Goal: Communication & Community: Share content

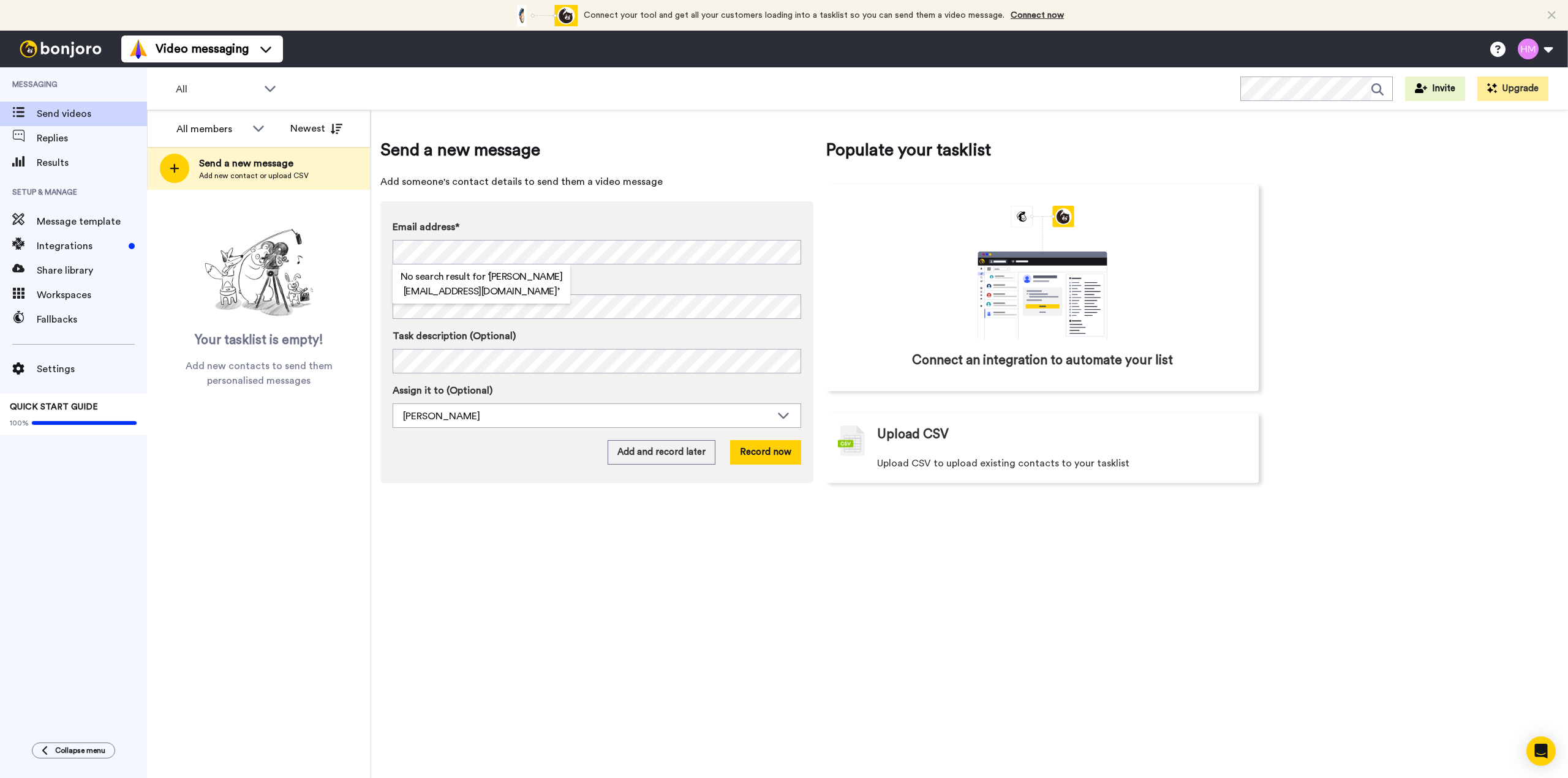
click at [636, 278] on label "Name" at bounding box center [597, 282] width 409 height 15
click at [755, 458] on button "Record now" at bounding box center [766, 453] width 71 height 25
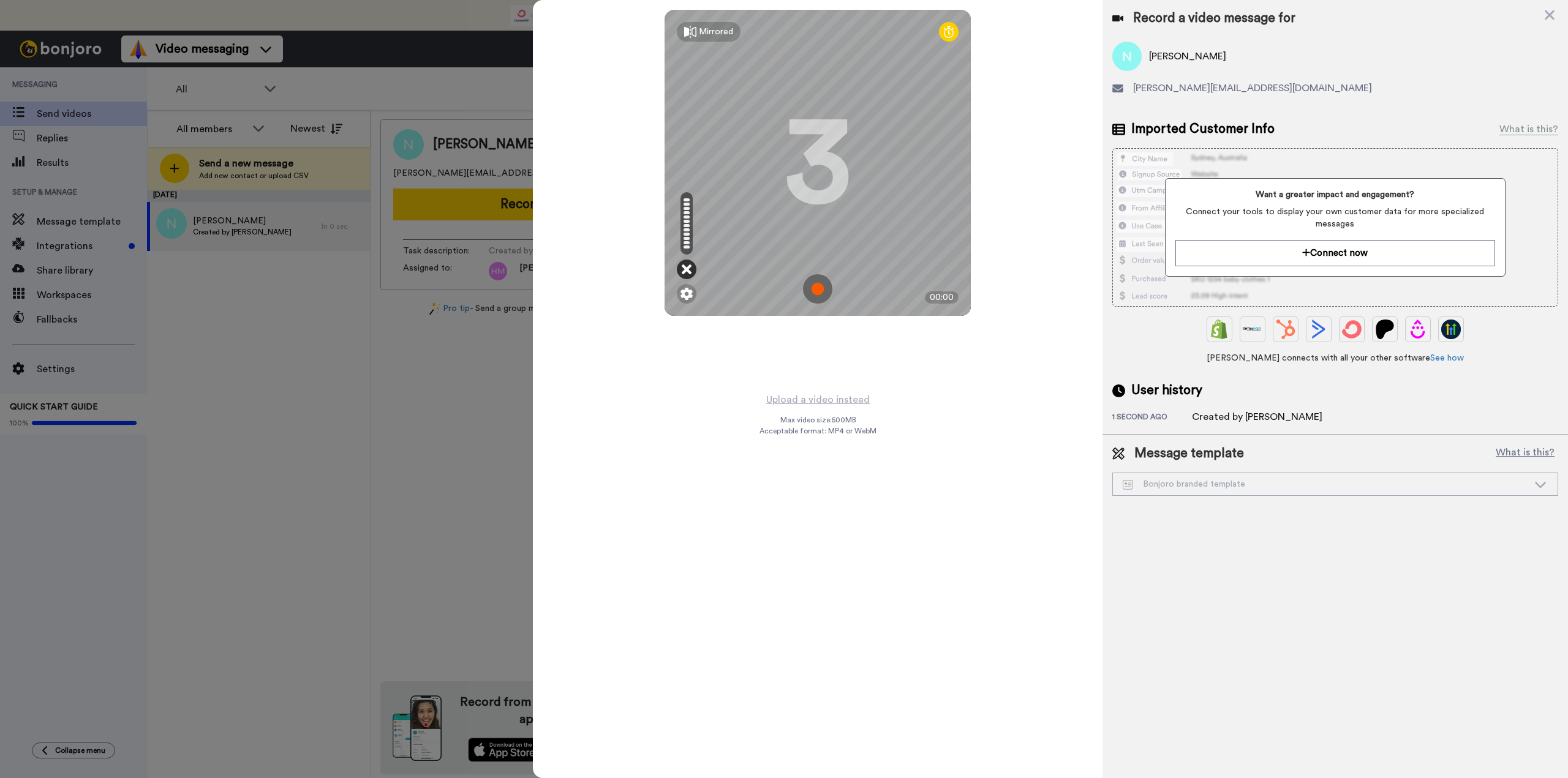
click at [683, 270] on icon at bounding box center [686, 269] width 10 height 12
click at [688, 268] on icon at bounding box center [686, 269] width 10 height 12
click at [687, 295] on img at bounding box center [687, 294] width 12 height 12
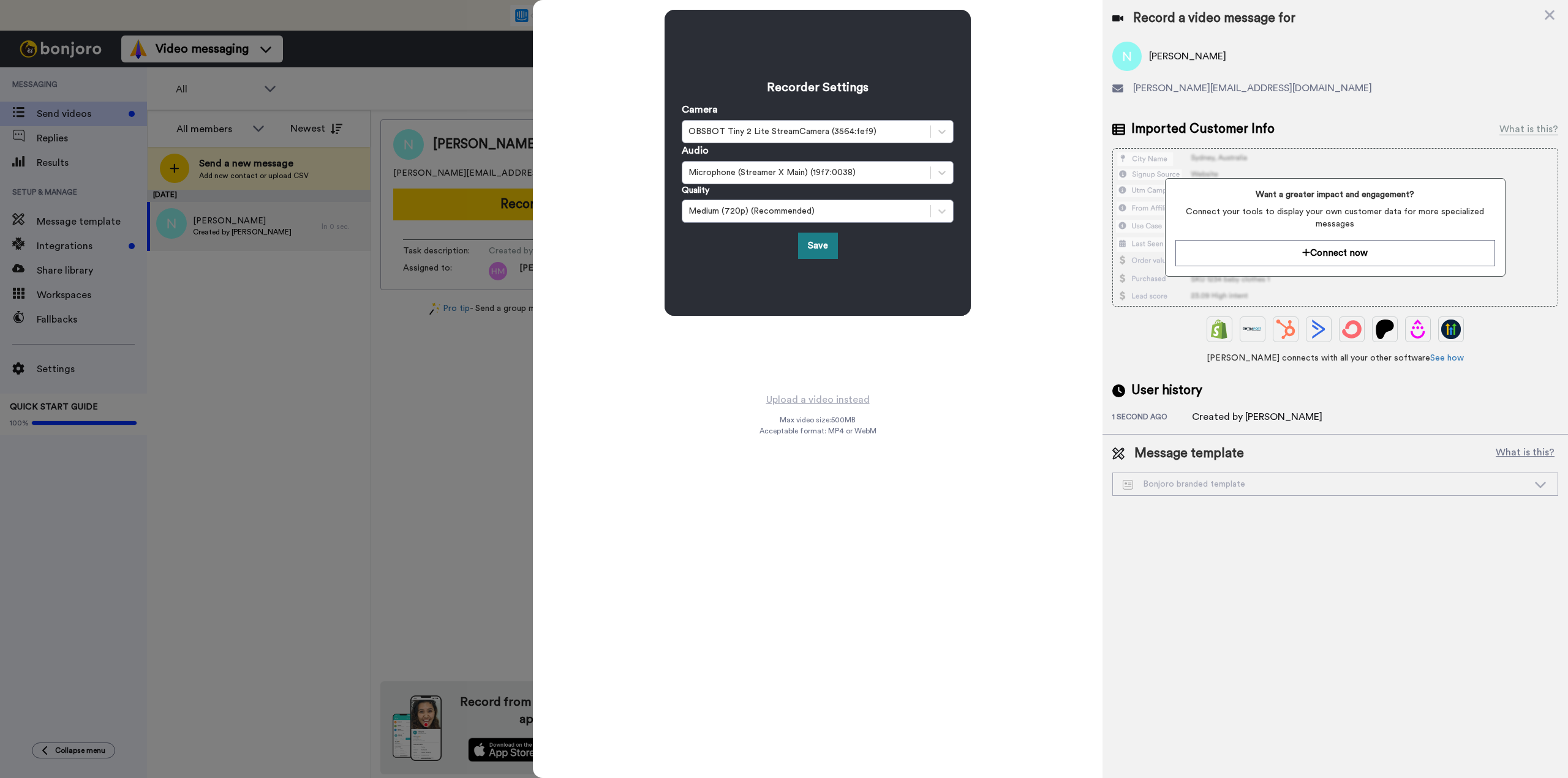
click at [816, 242] on button "Save" at bounding box center [817, 246] width 40 height 27
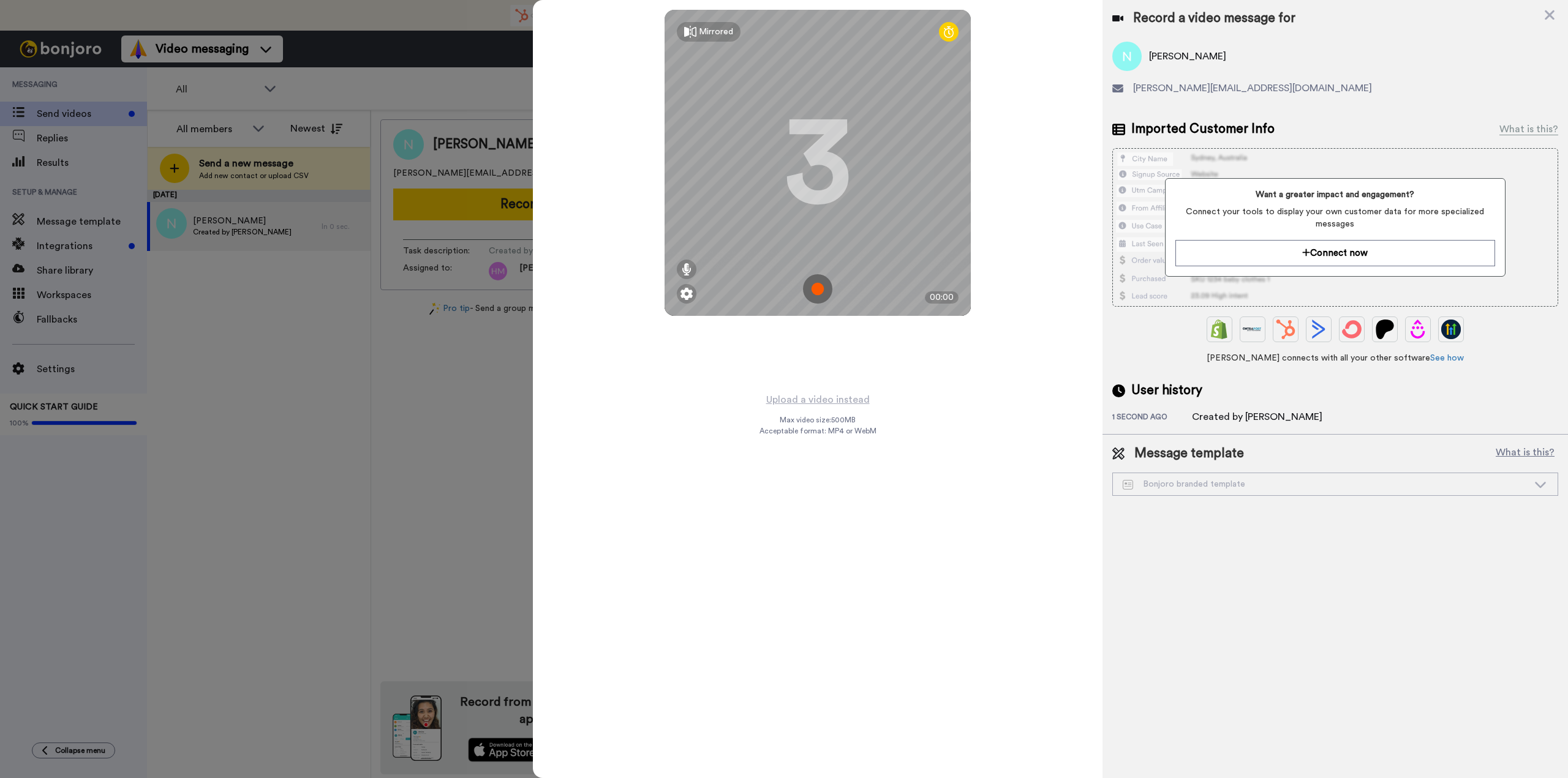
click at [818, 288] on img at bounding box center [817, 289] width 29 height 29
click at [807, 284] on img at bounding box center [817, 289] width 29 height 29
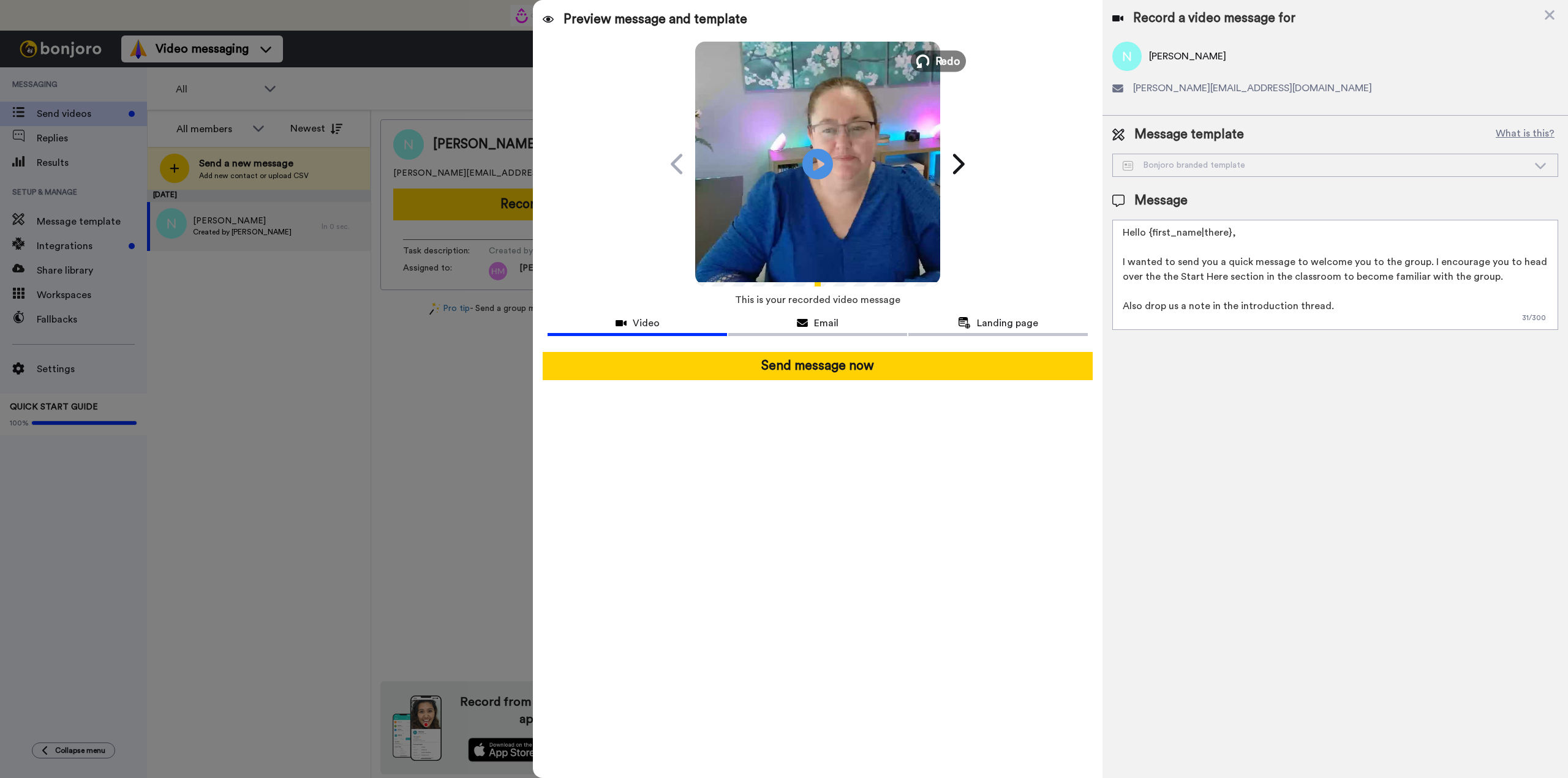
click at [935, 58] on span "Redo" at bounding box center [948, 60] width 26 height 16
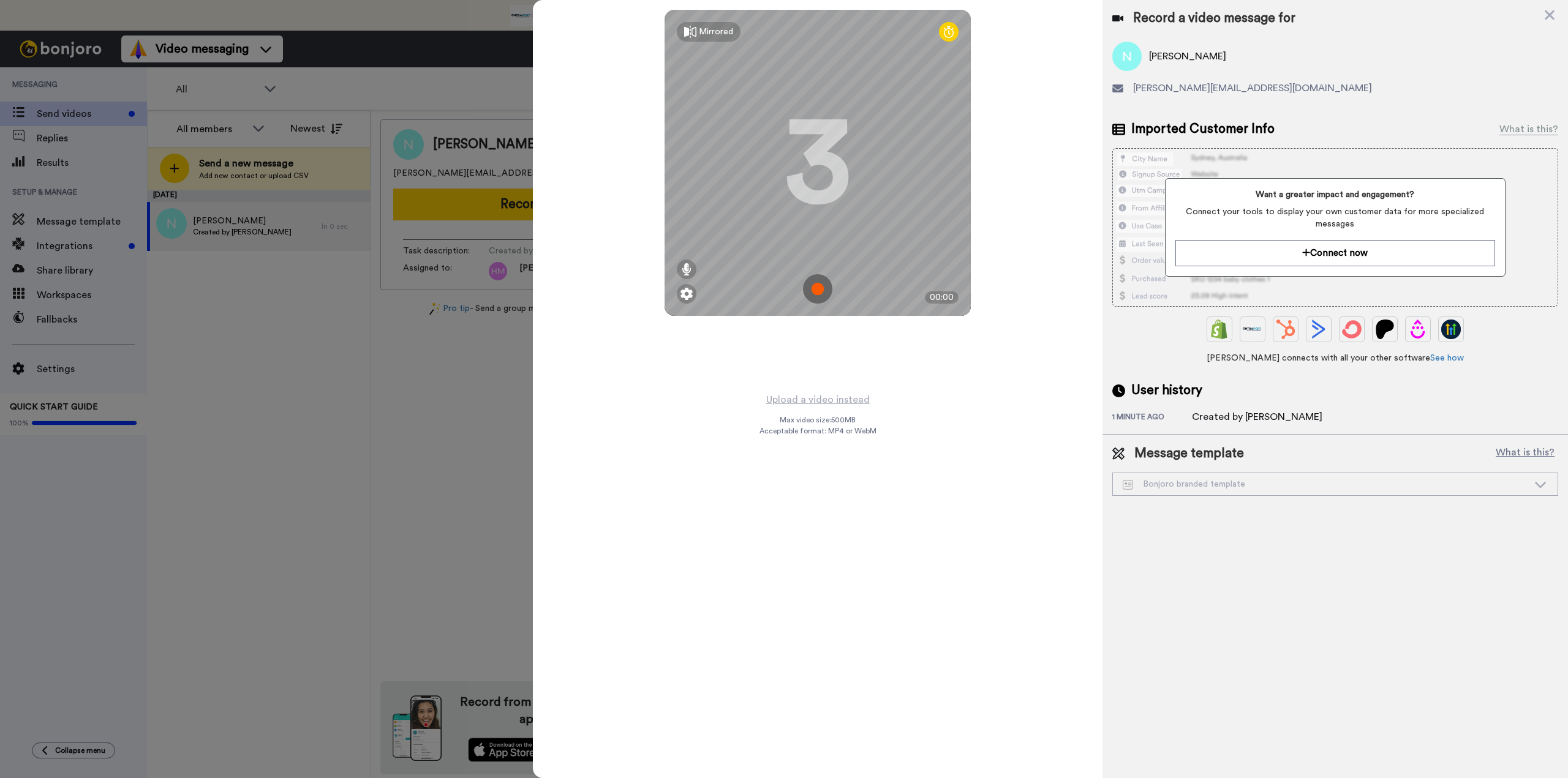
click at [814, 292] on img at bounding box center [817, 289] width 29 height 29
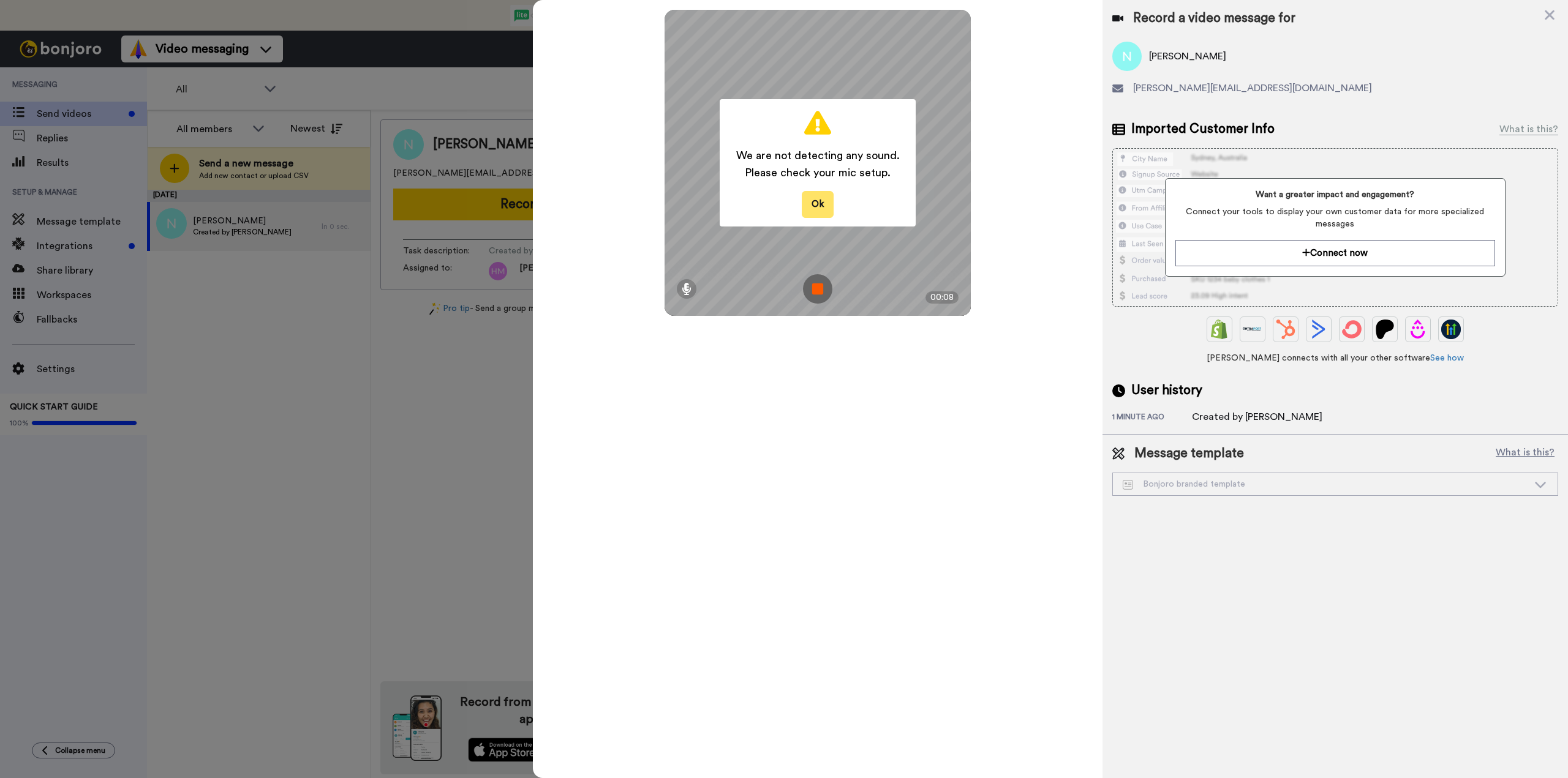
click at [814, 209] on button "Ok" at bounding box center [818, 205] width 32 height 27
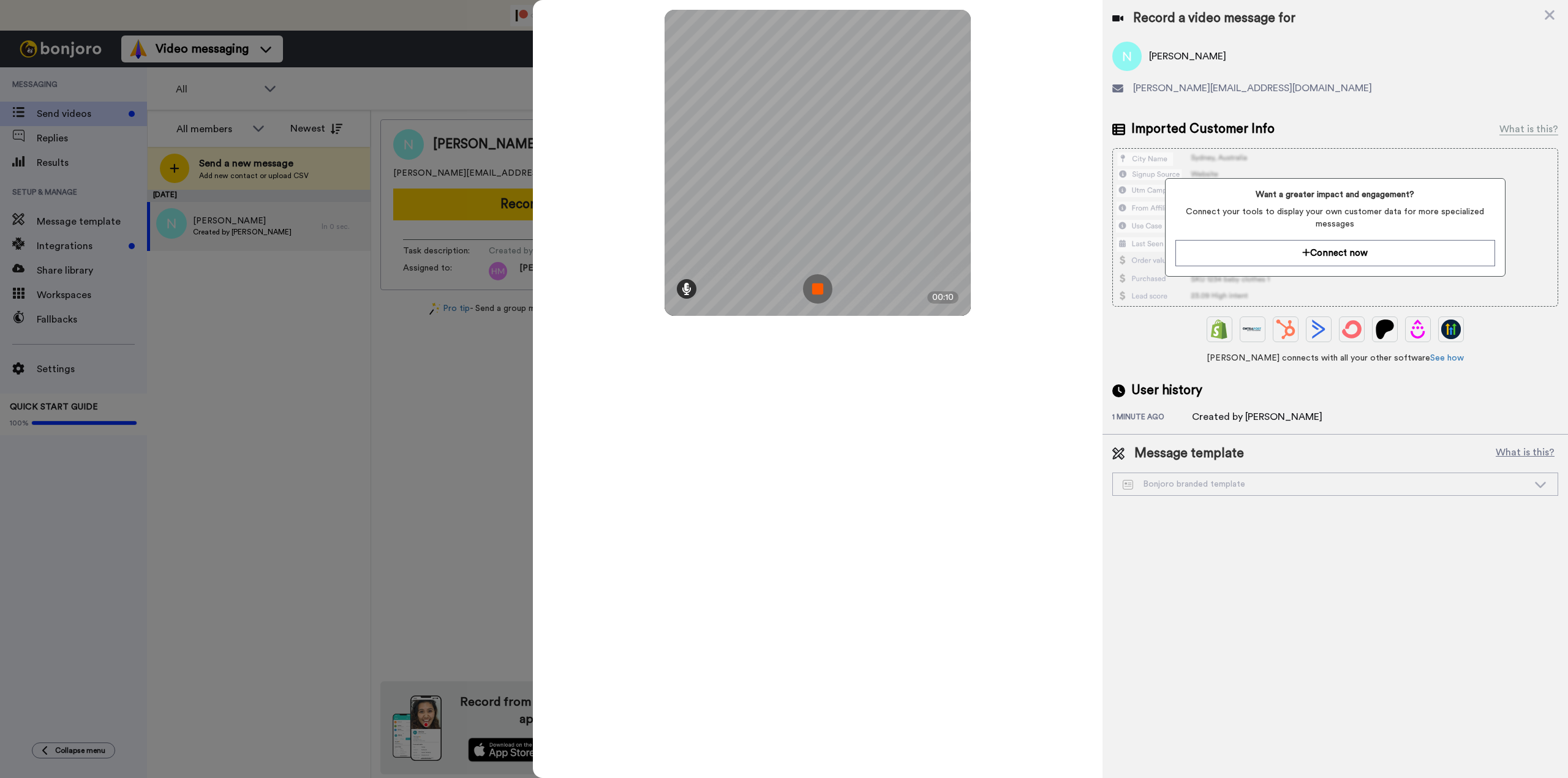
click at [686, 294] on icon at bounding box center [686, 289] width 10 height 12
click at [818, 293] on img at bounding box center [817, 289] width 29 height 29
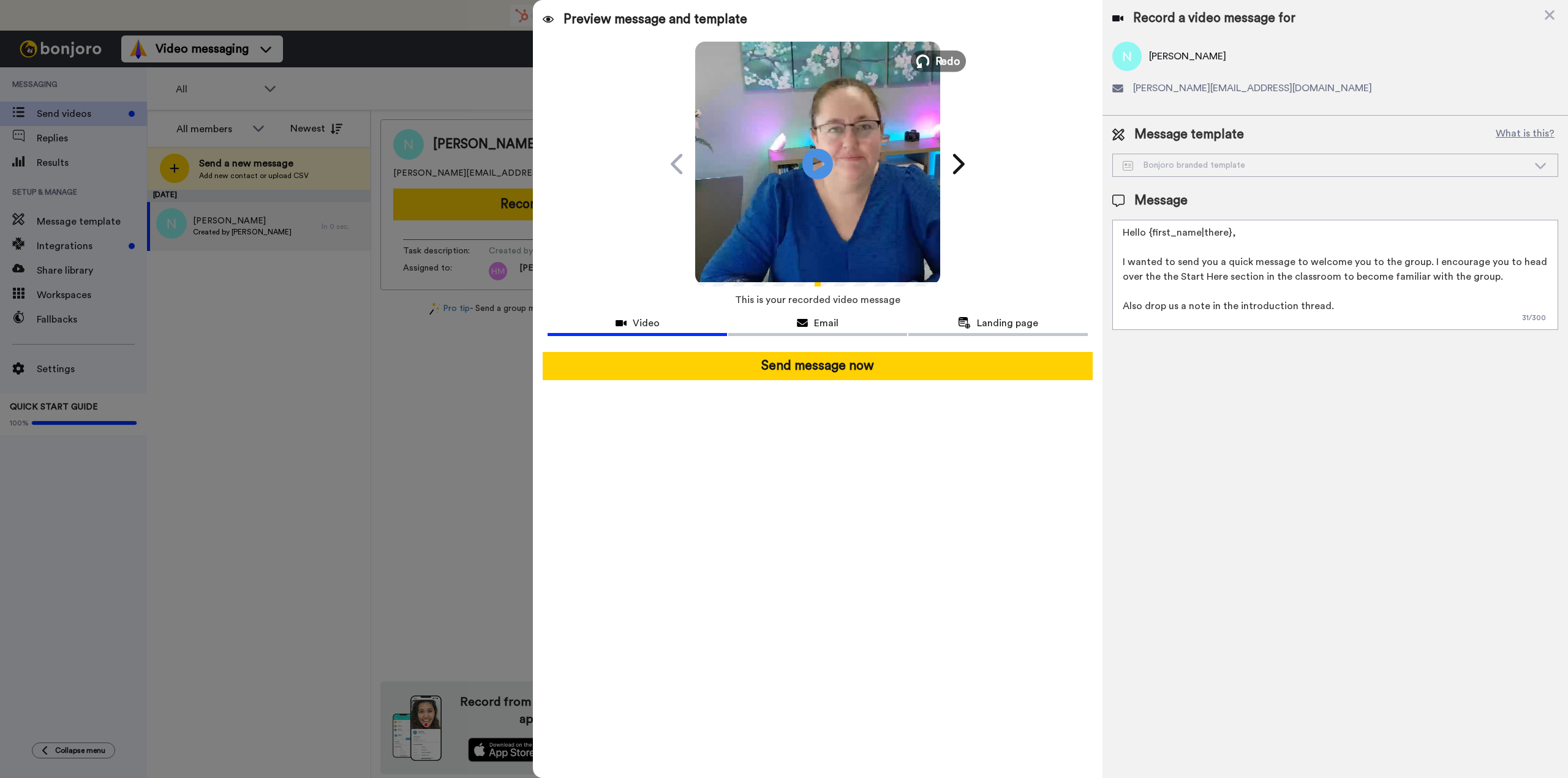
click at [929, 60] on icon at bounding box center [923, 61] width 13 height 13
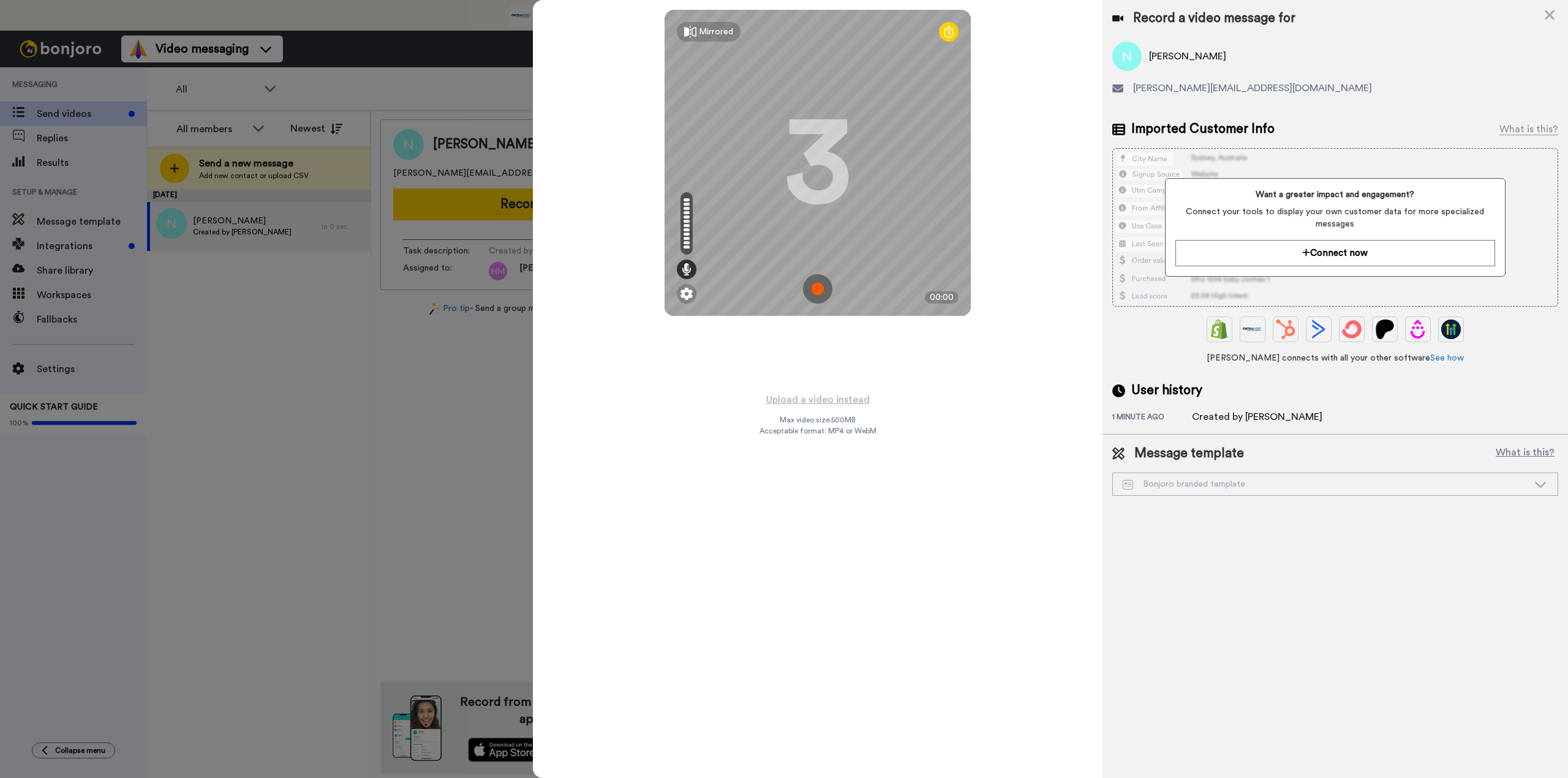
click at [817, 288] on img at bounding box center [817, 289] width 29 height 29
click at [812, 292] on img at bounding box center [817, 289] width 29 height 29
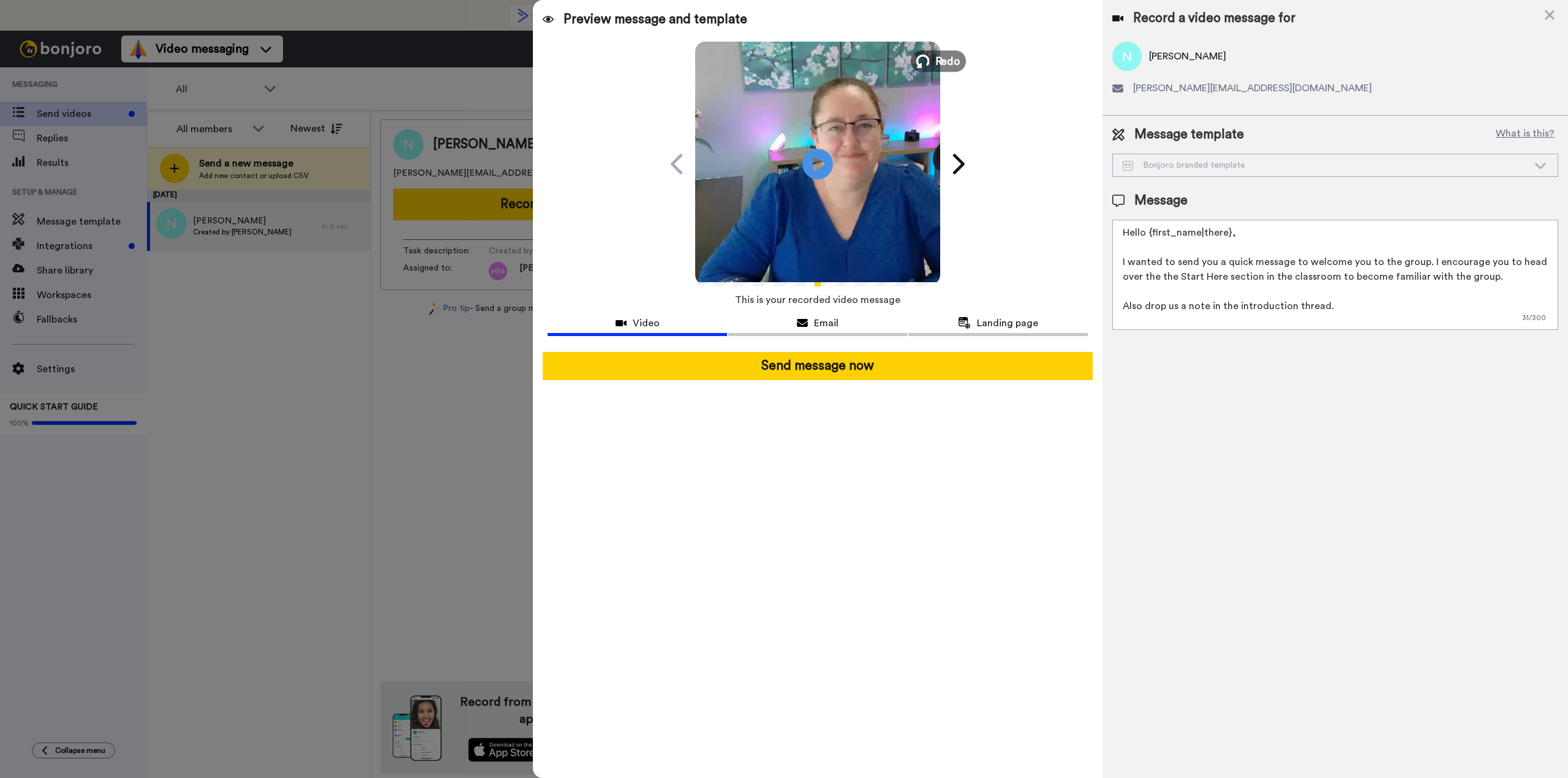
click at [943, 70] on button "Redo" at bounding box center [939, 61] width 55 height 21
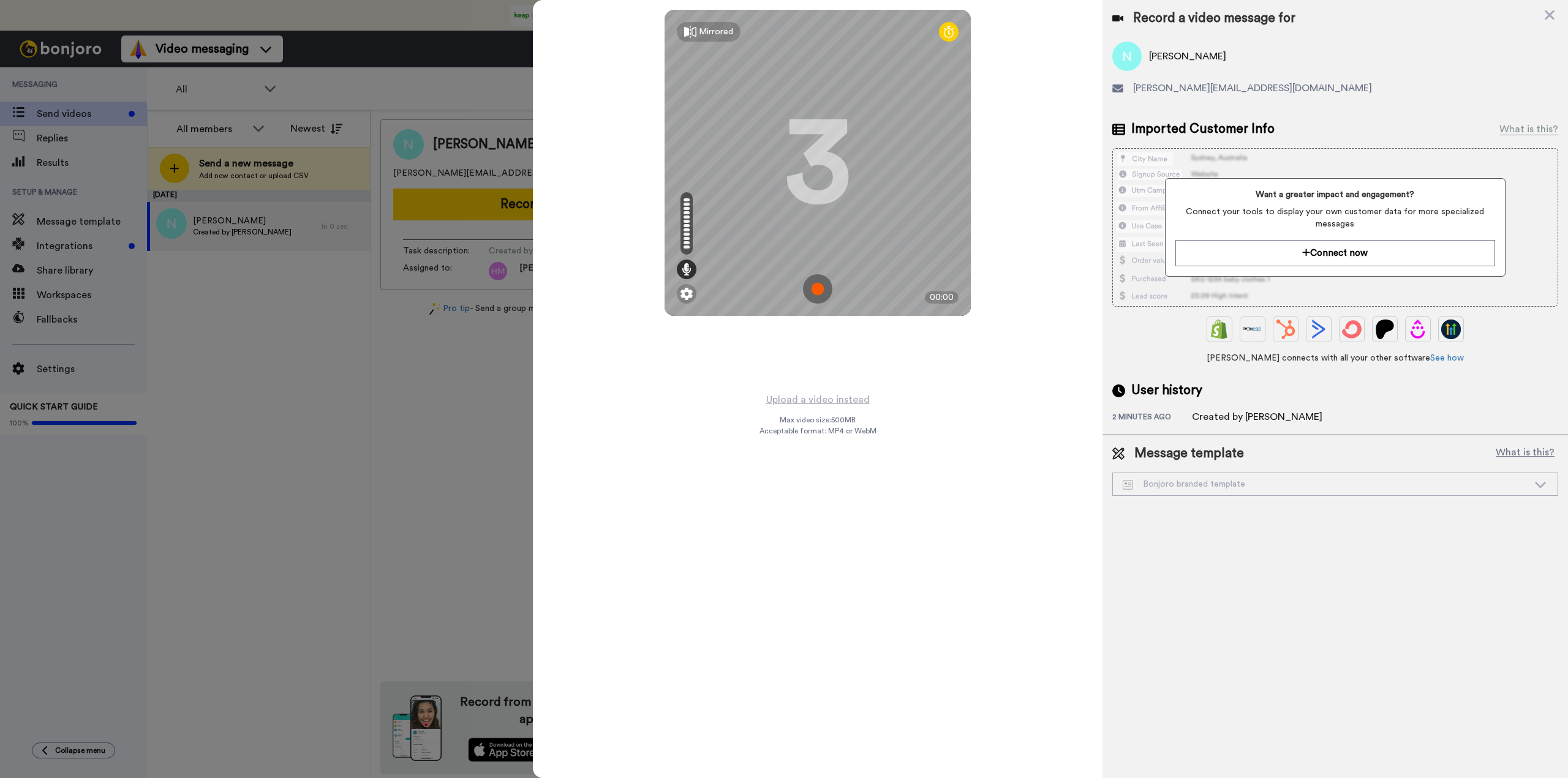
click at [813, 291] on img at bounding box center [817, 289] width 29 height 29
click at [808, 286] on img at bounding box center [817, 289] width 29 height 29
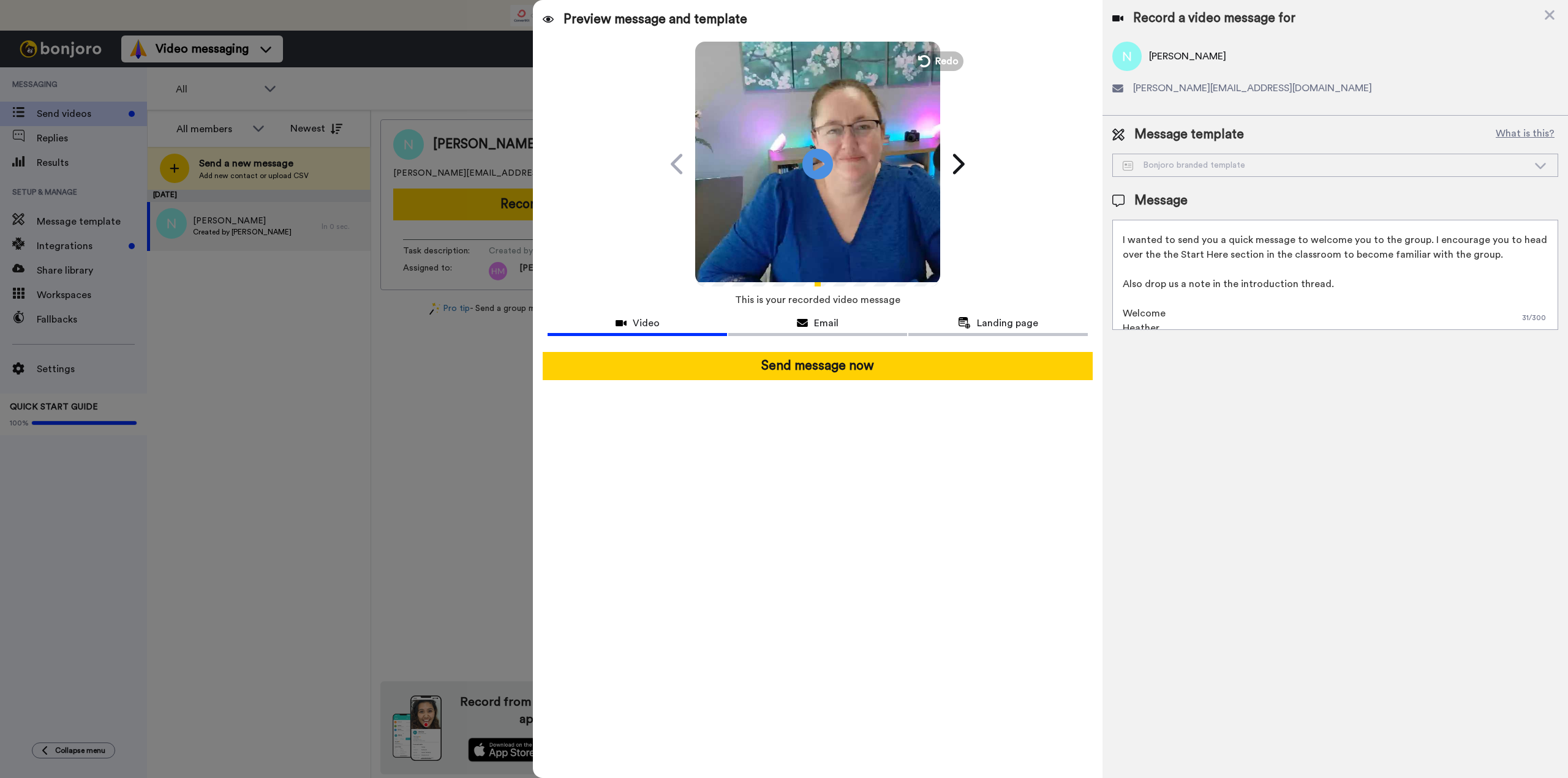
scroll to position [33, 0]
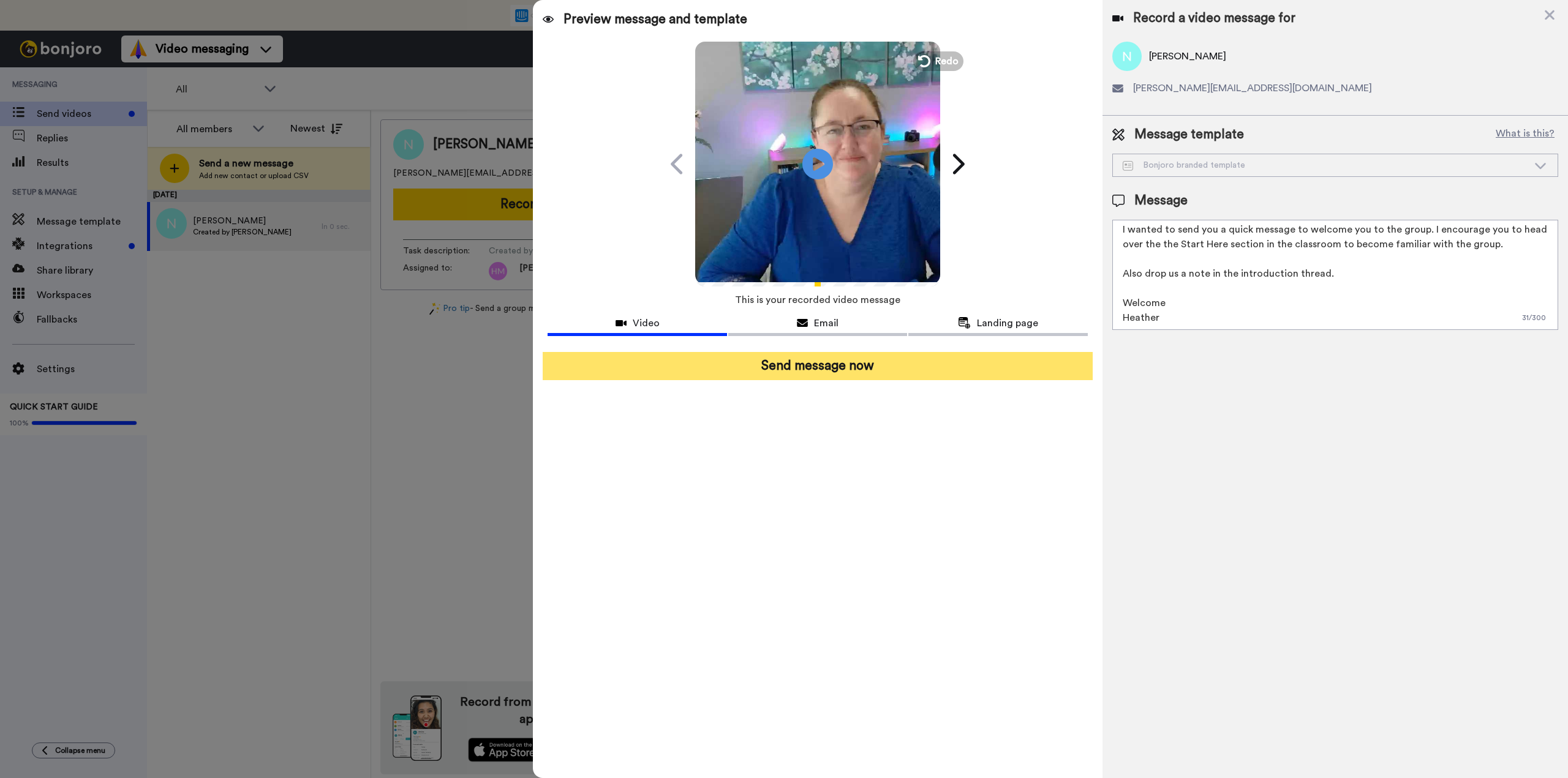
click at [823, 366] on button "Send message now" at bounding box center [817, 366] width 550 height 28
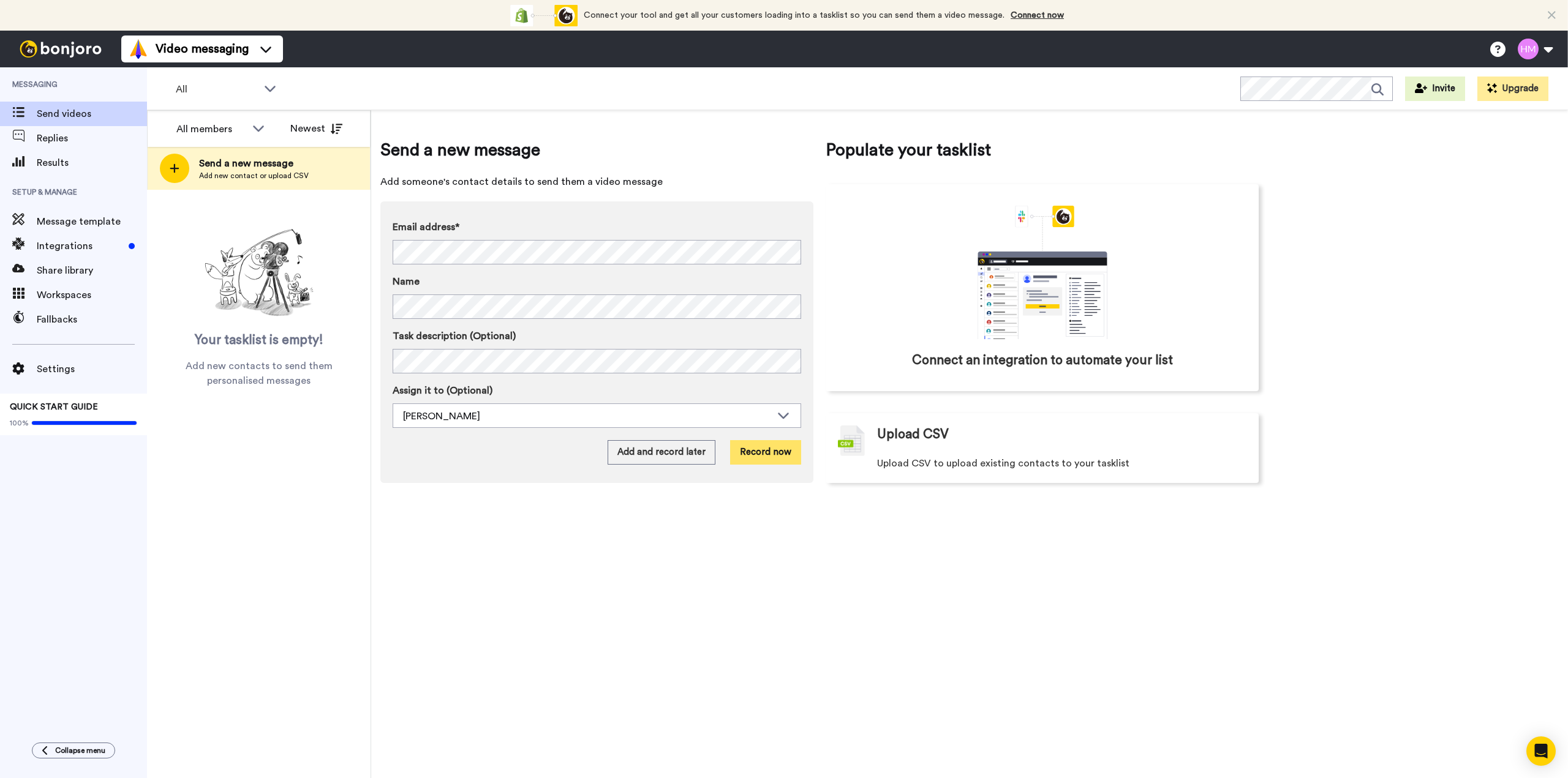
click at [768, 455] on button "Record now" at bounding box center [766, 453] width 71 height 25
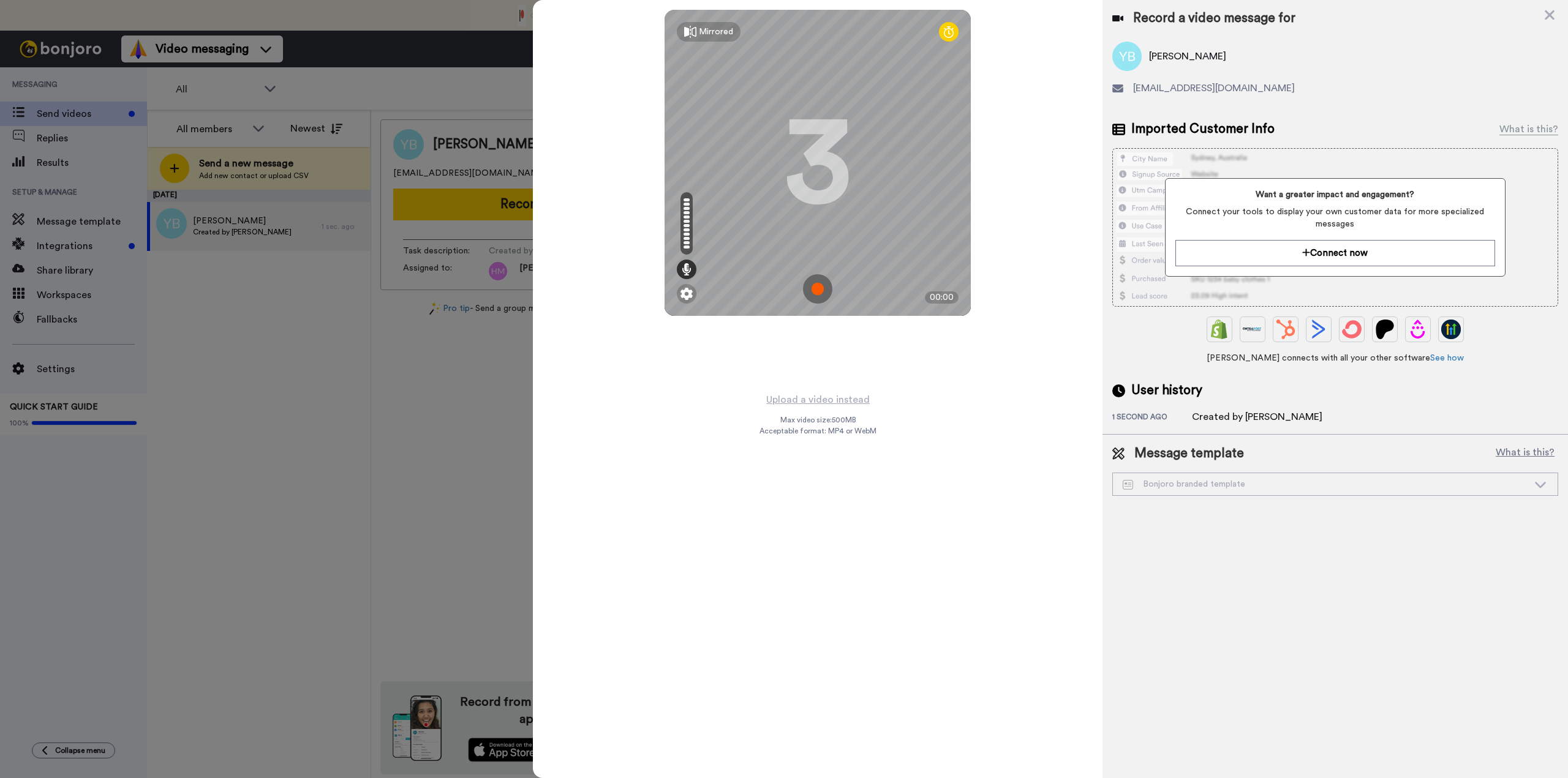
click at [815, 292] on img at bounding box center [817, 289] width 29 height 29
click at [819, 296] on img at bounding box center [817, 289] width 29 height 29
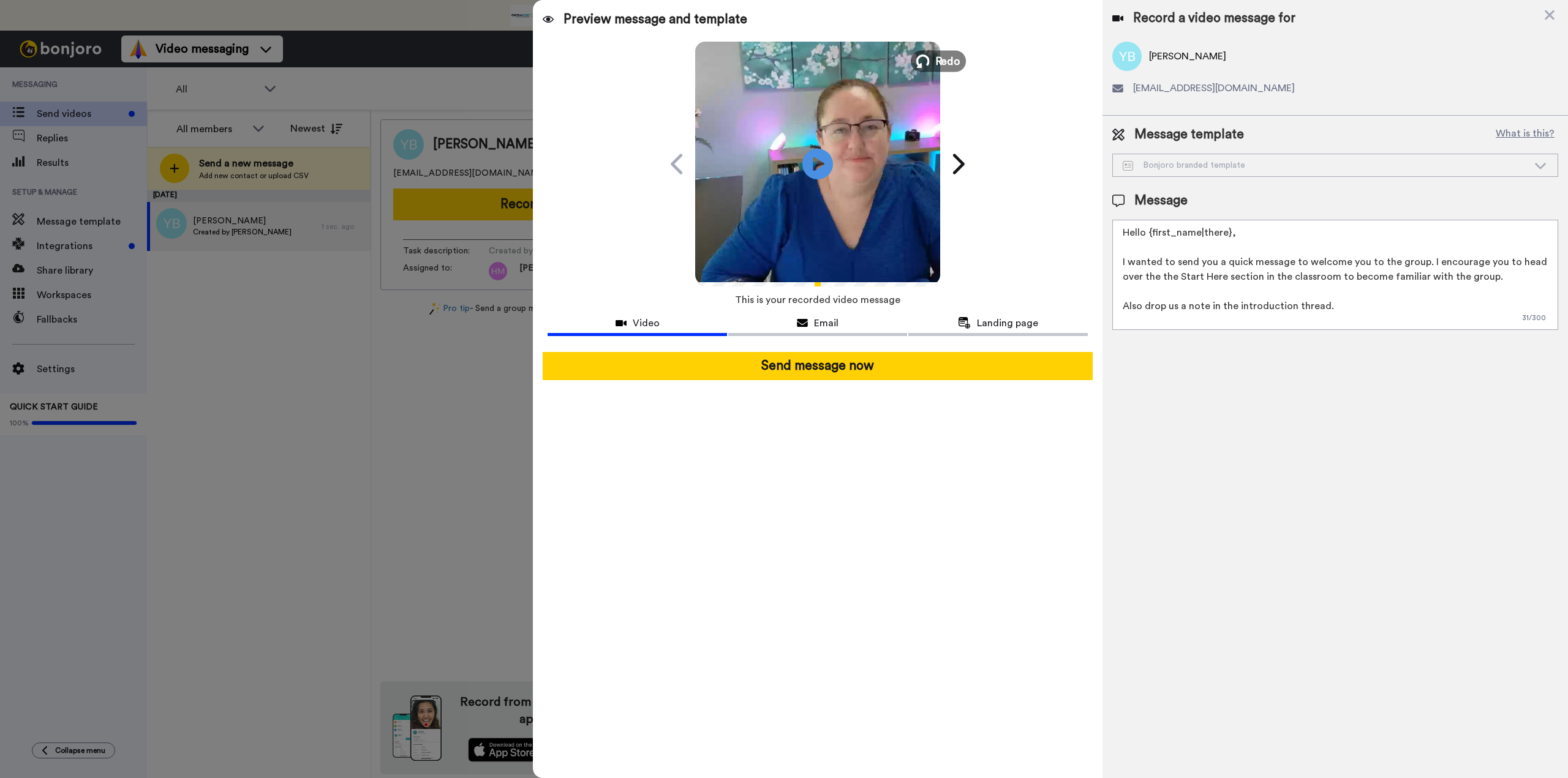
click at [937, 65] on span "Redo" at bounding box center [948, 60] width 26 height 16
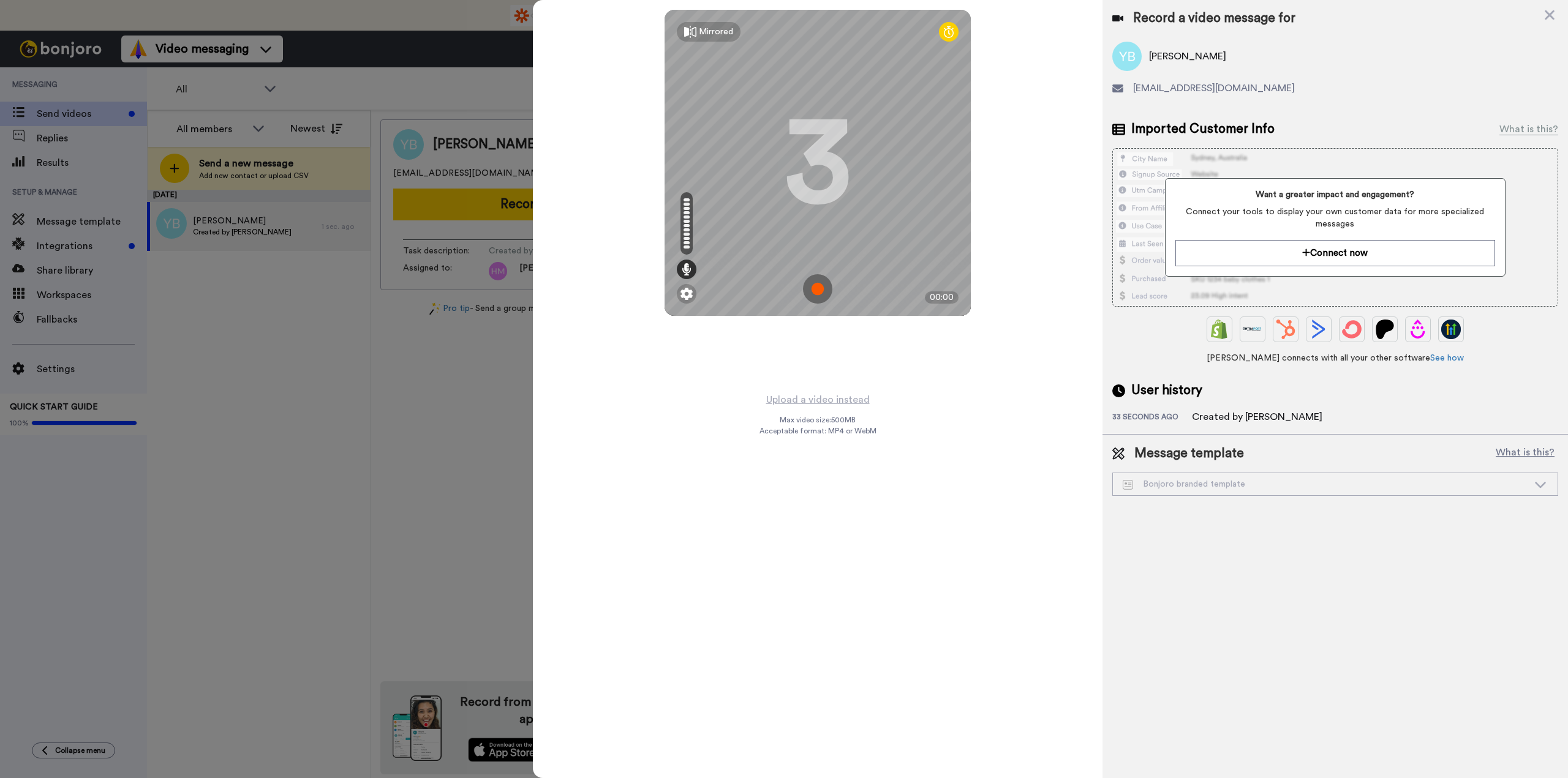
click at [815, 293] on img at bounding box center [817, 289] width 29 height 29
click at [821, 288] on img at bounding box center [817, 289] width 29 height 29
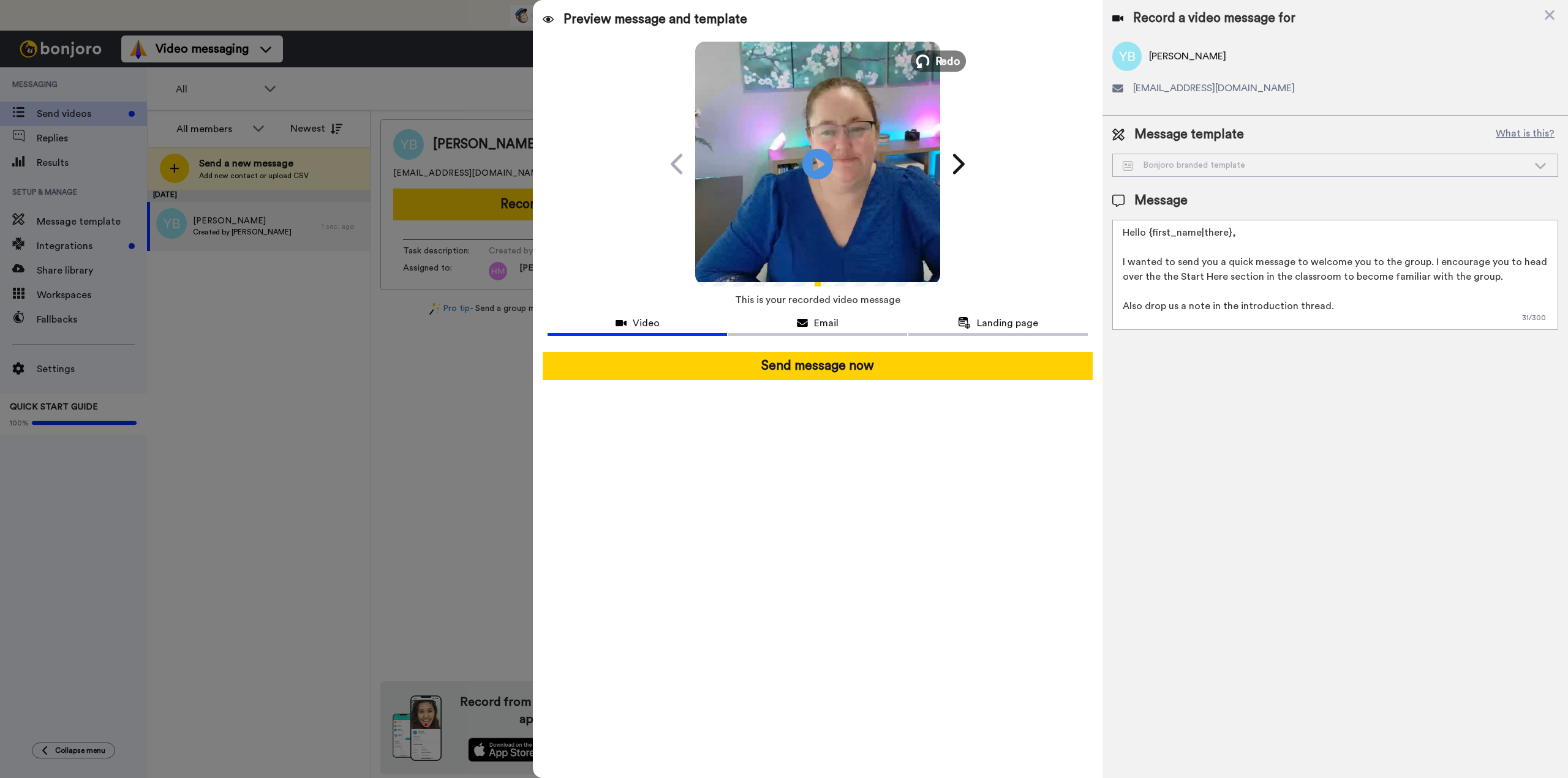
click at [925, 63] on icon at bounding box center [923, 61] width 13 height 13
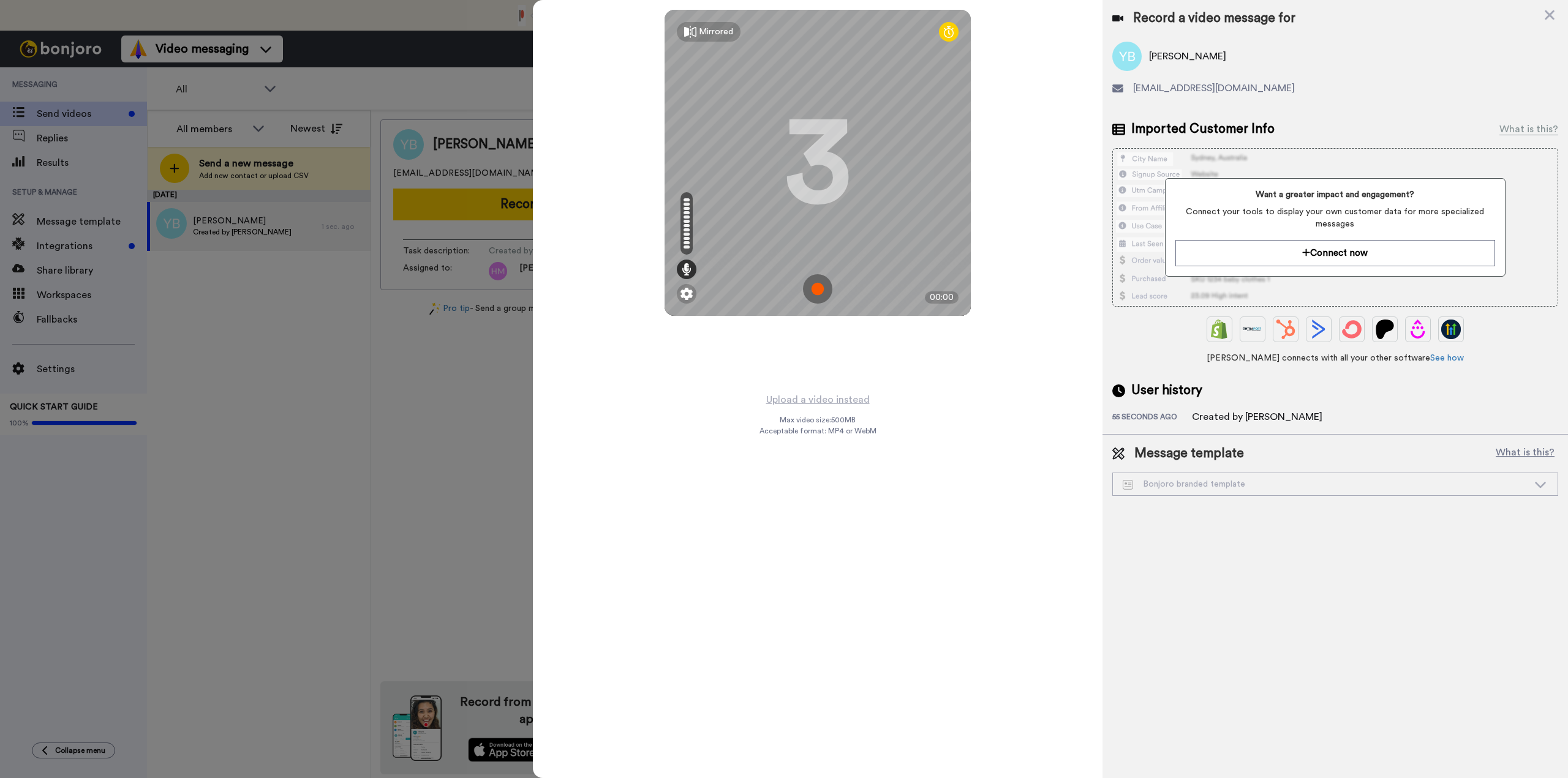
click at [811, 290] on img at bounding box center [817, 289] width 29 height 29
click at [811, 287] on img at bounding box center [817, 289] width 29 height 29
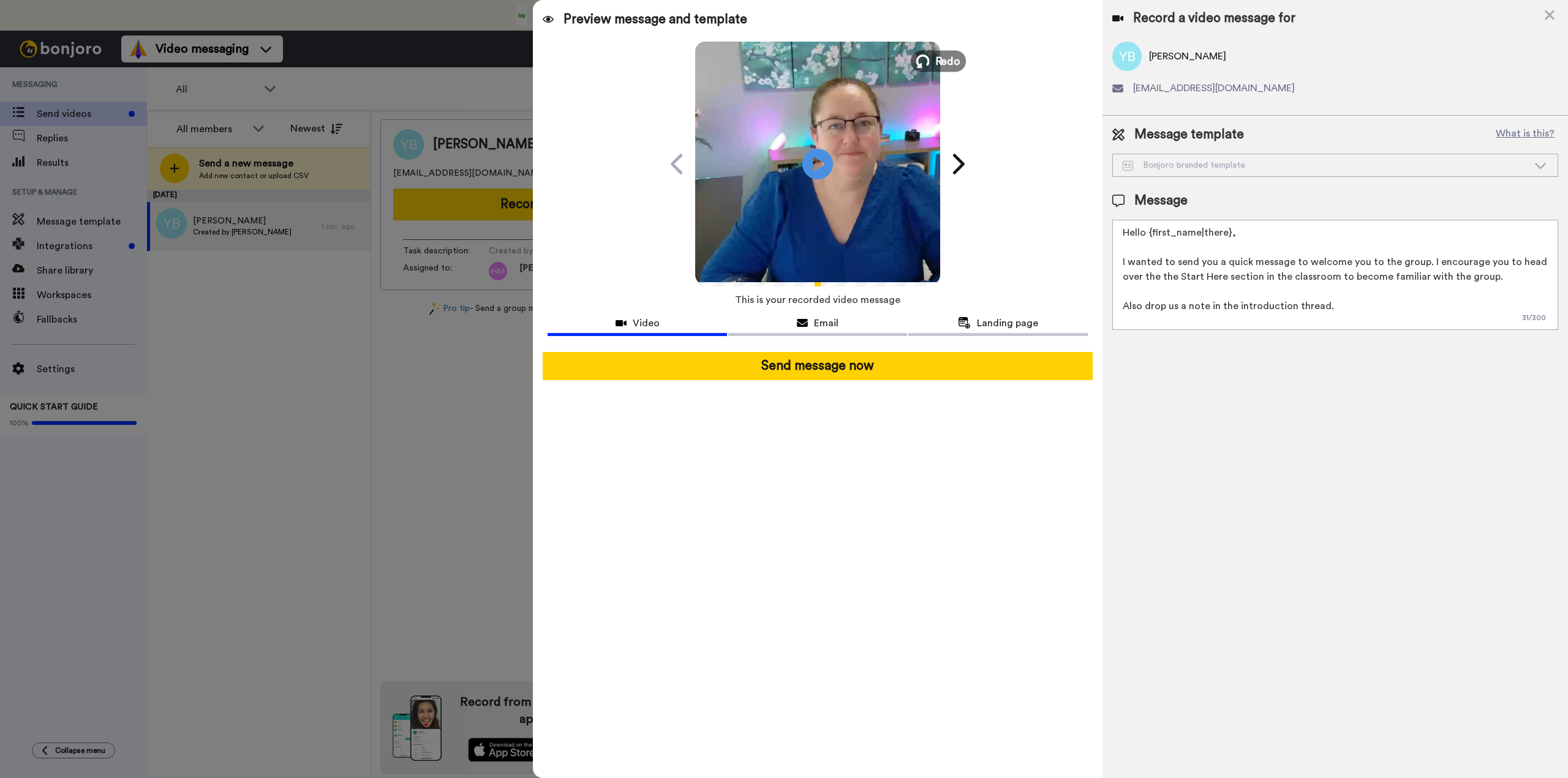
click at [929, 60] on icon at bounding box center [923, 61] width 13 height 13
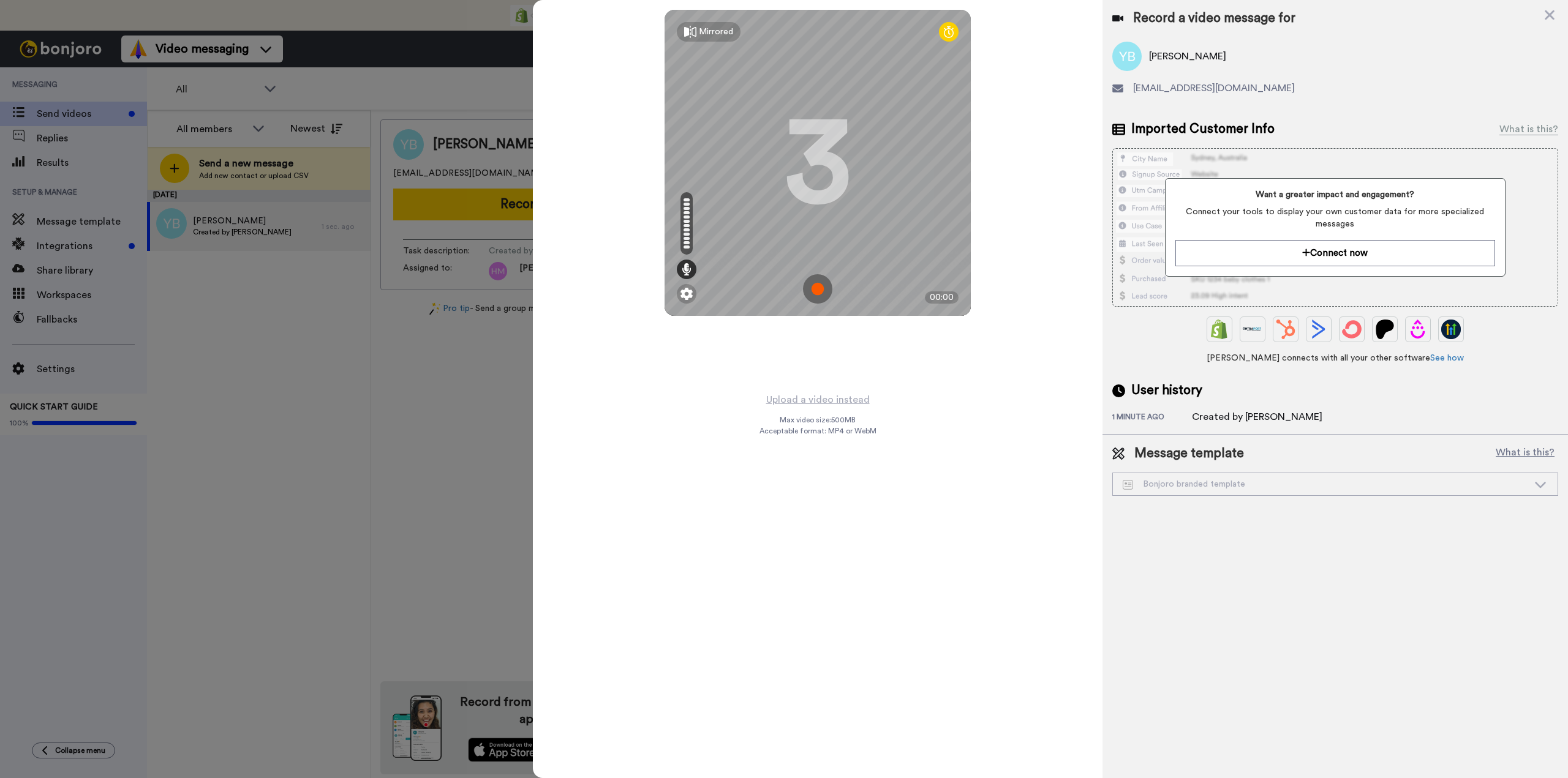
click at [804, 288] on img at bounding box center [817, 289] width 29 height 29
click at [812, 292] on img at bounding box center [817, 289] width 29 height 29
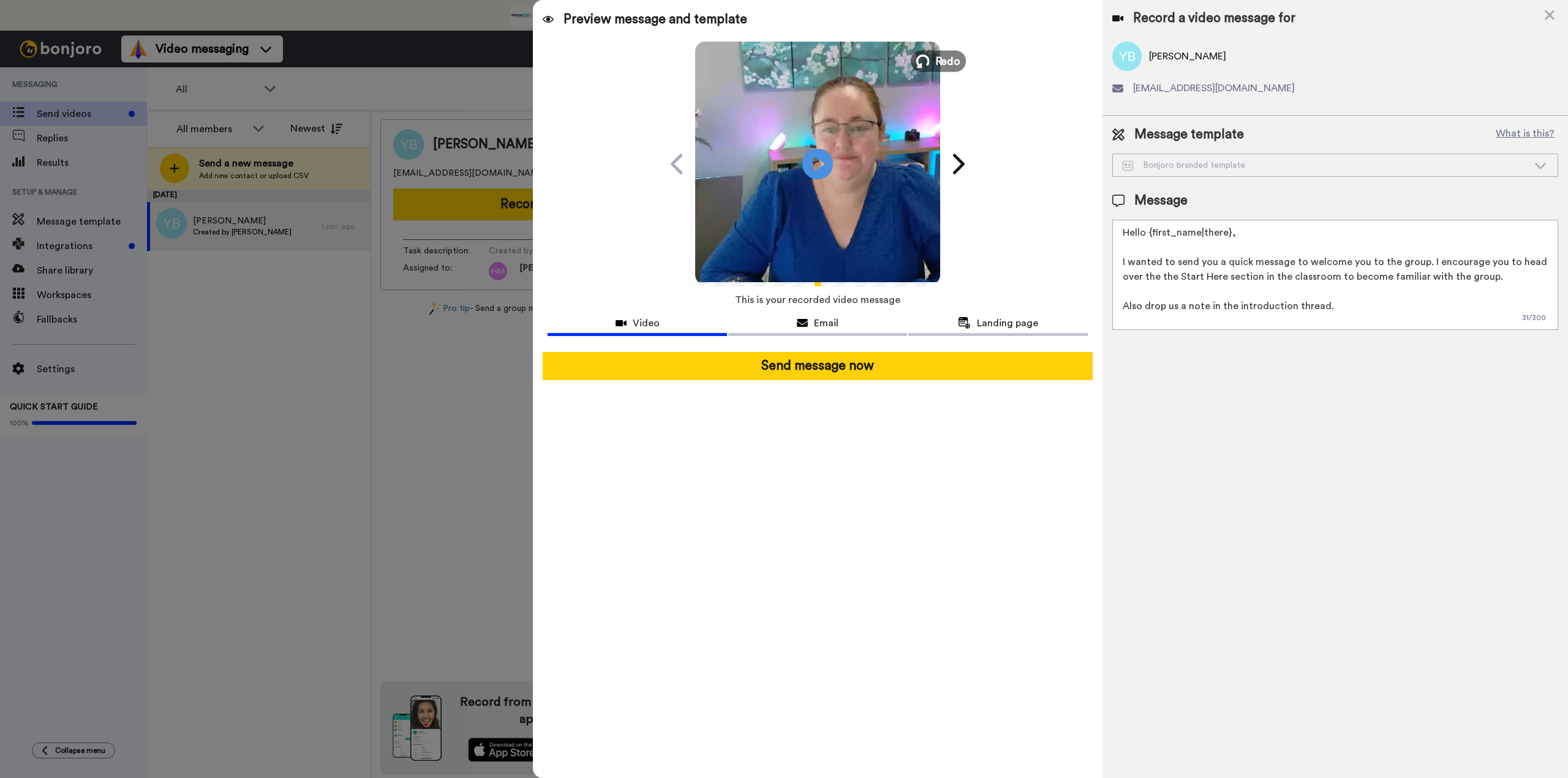
click at [940, 62] on span "Redo" at bounding box center [948, 60] width 26 height 16
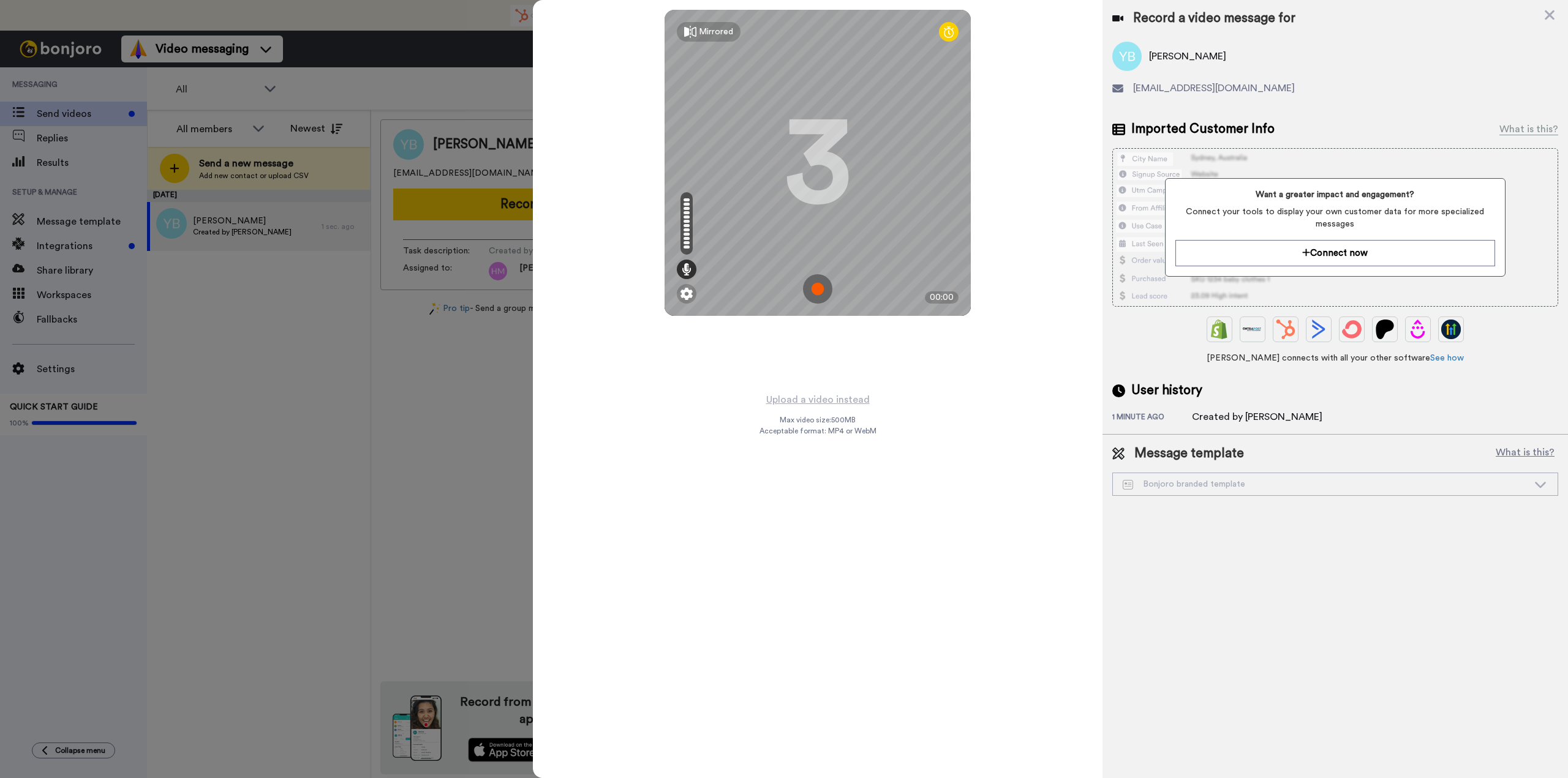
click at [814, 292] on img at bounding box center [817, 289] width 29 height 29
click at [818, 293] on img at bounding box center [817, 289] width 29 height 29
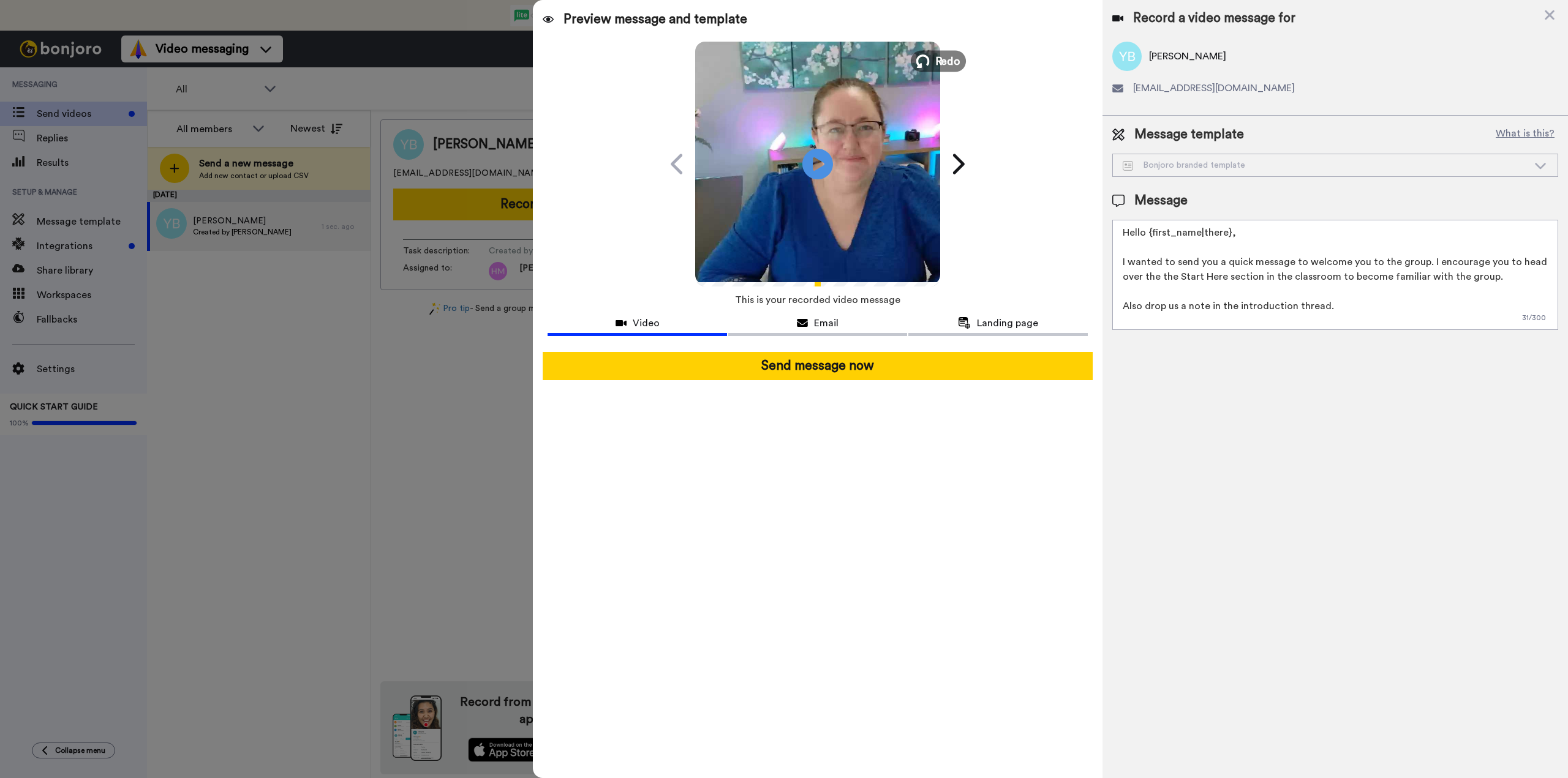
click at [940, 58] on span "Redo" at bounding box center [948, 60] width 26 height 16
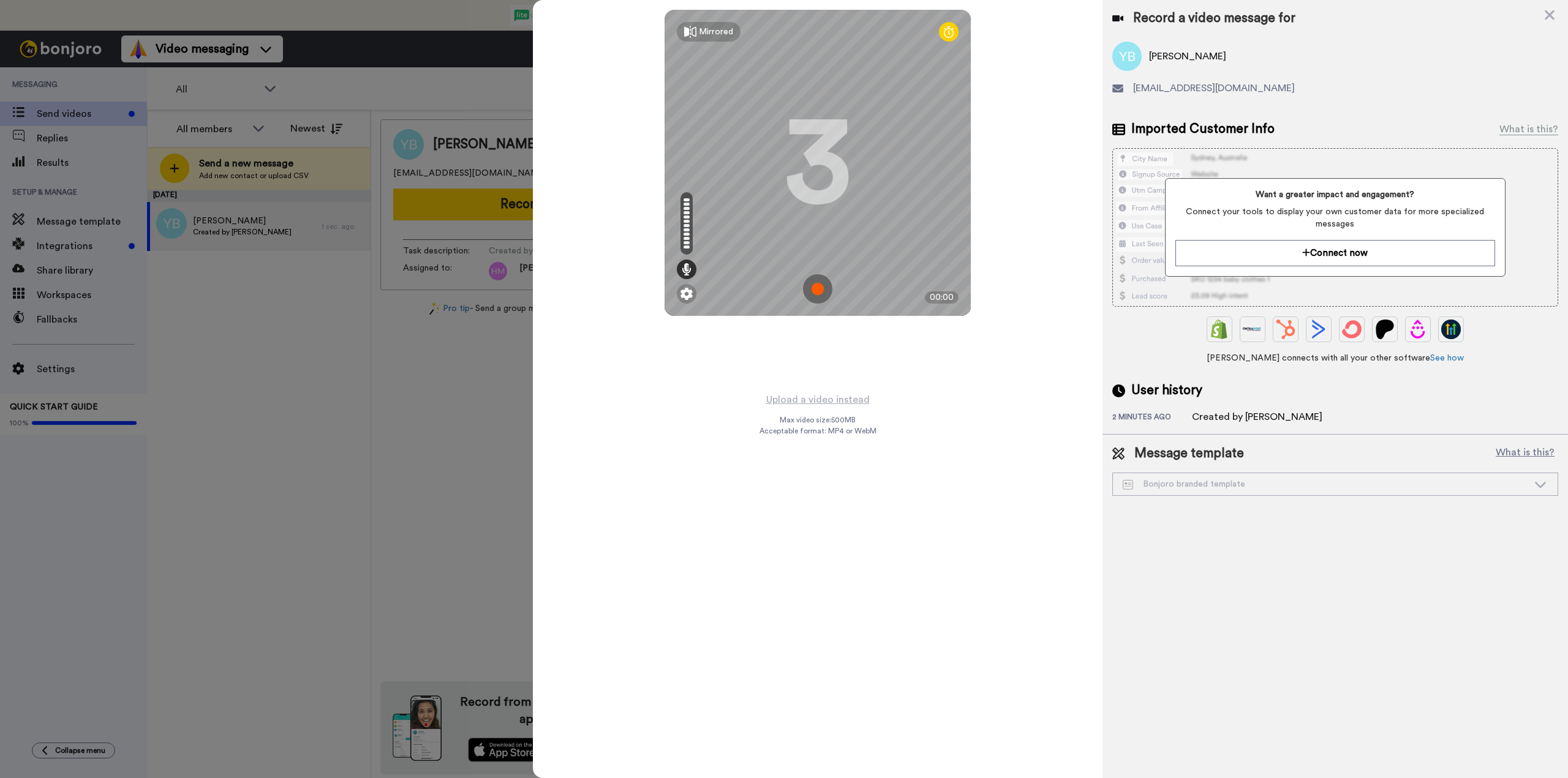
click at [815, 297] on img at bounding box center [817, 289] width 29 height 29
click at [816, 288] on img at bounding box center [817, 289] width 29 height 29
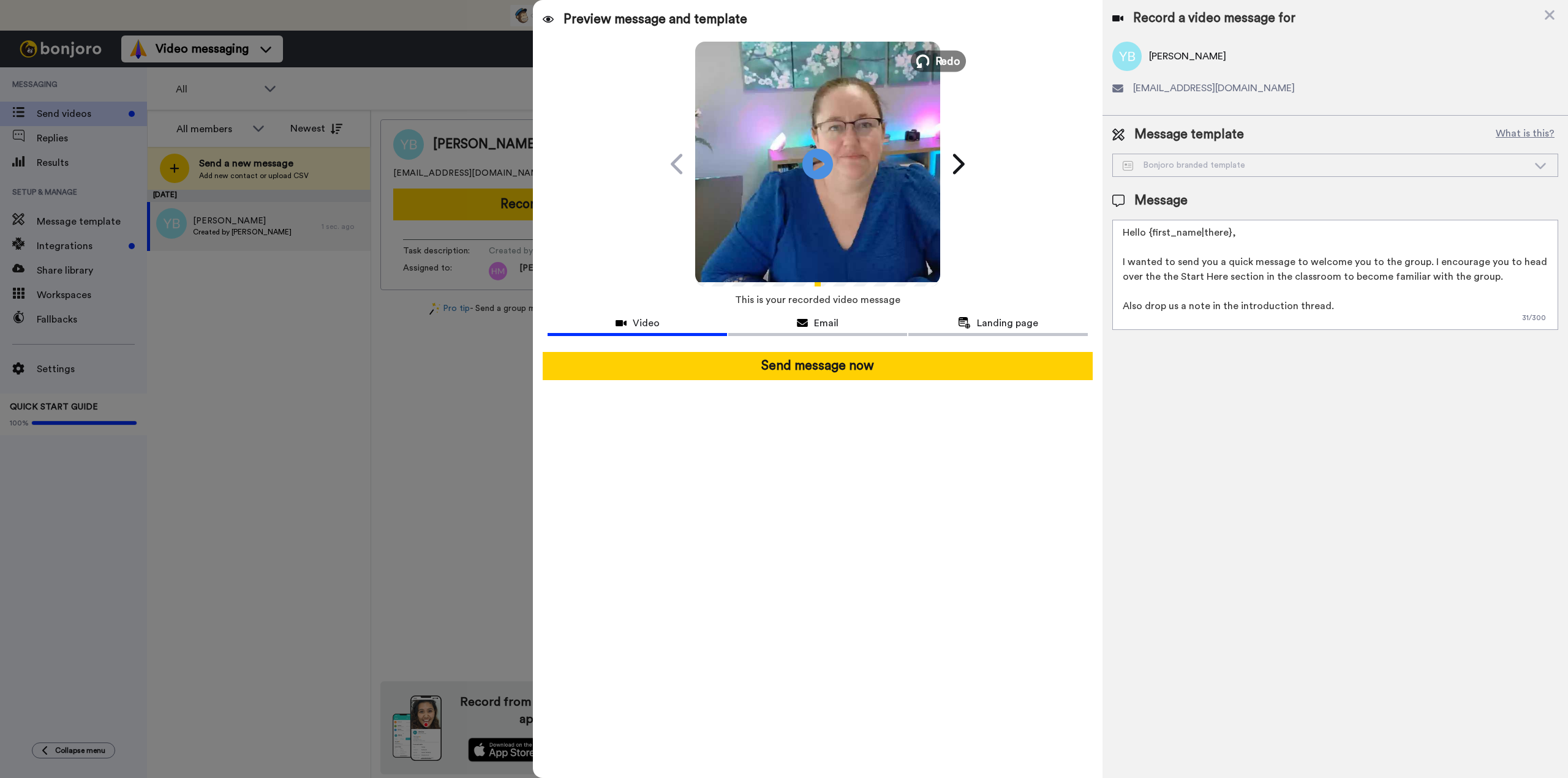
click at [933, 56] on button "Redo" at bounding box center [939, 61] width 55 height 21
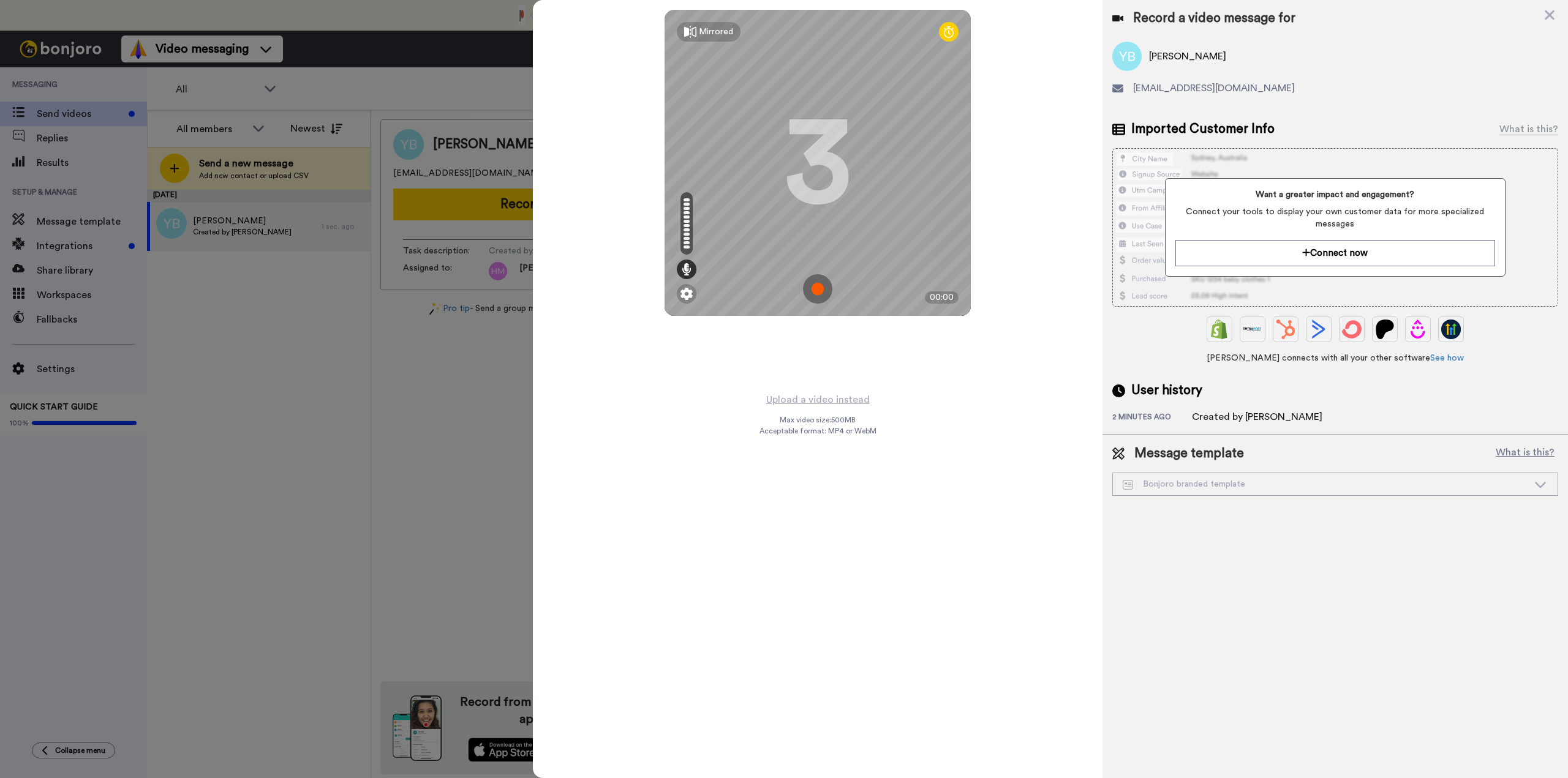
click at [815, 292] on img at bounding box center [817, 289] width 29 height 29
click at [818, 292] on img at bounding box center [817, 289] width 29 height 29
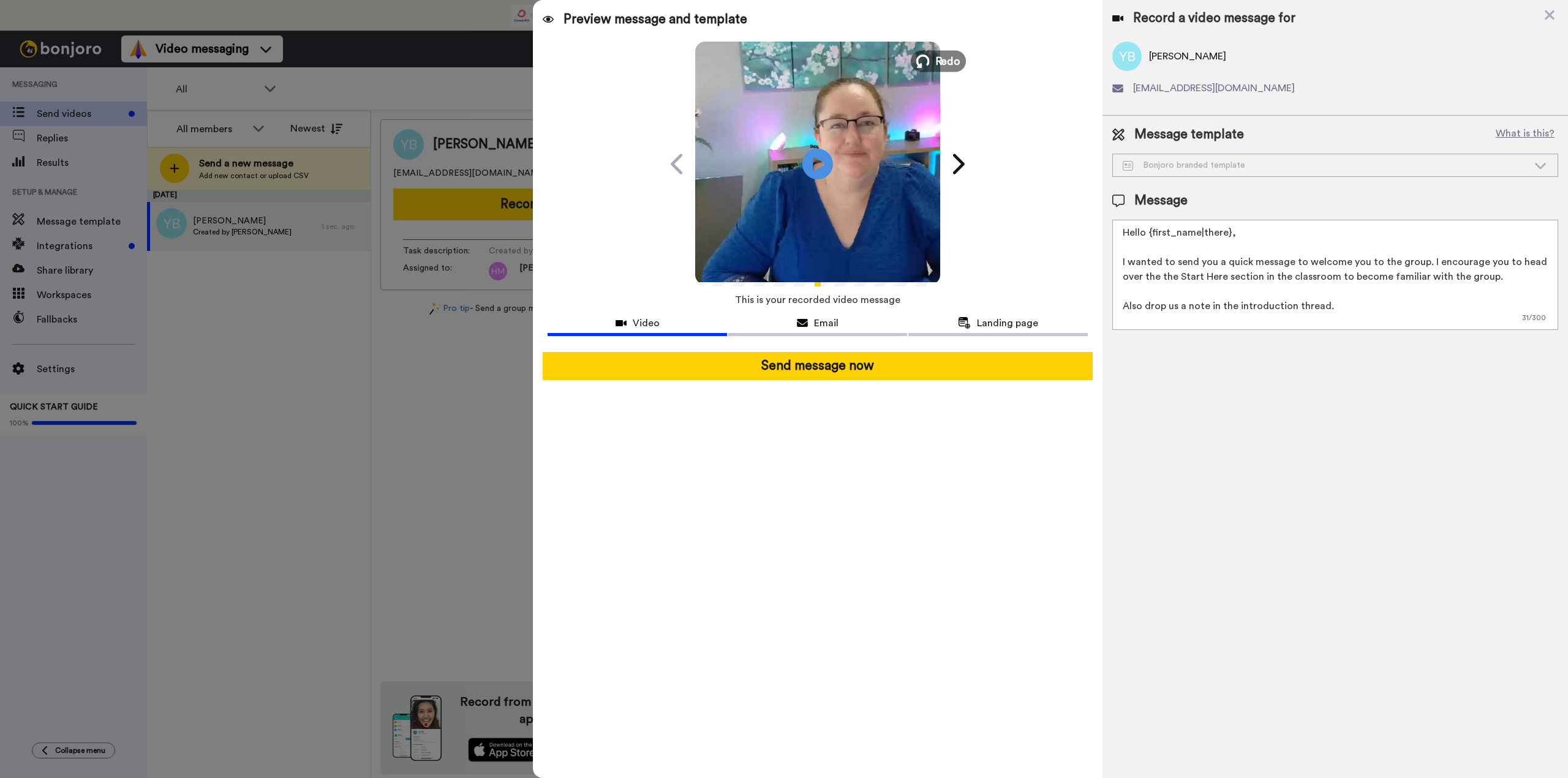
click at [928, 60] on icon at bounding box center [923, 61] width 13 height 13
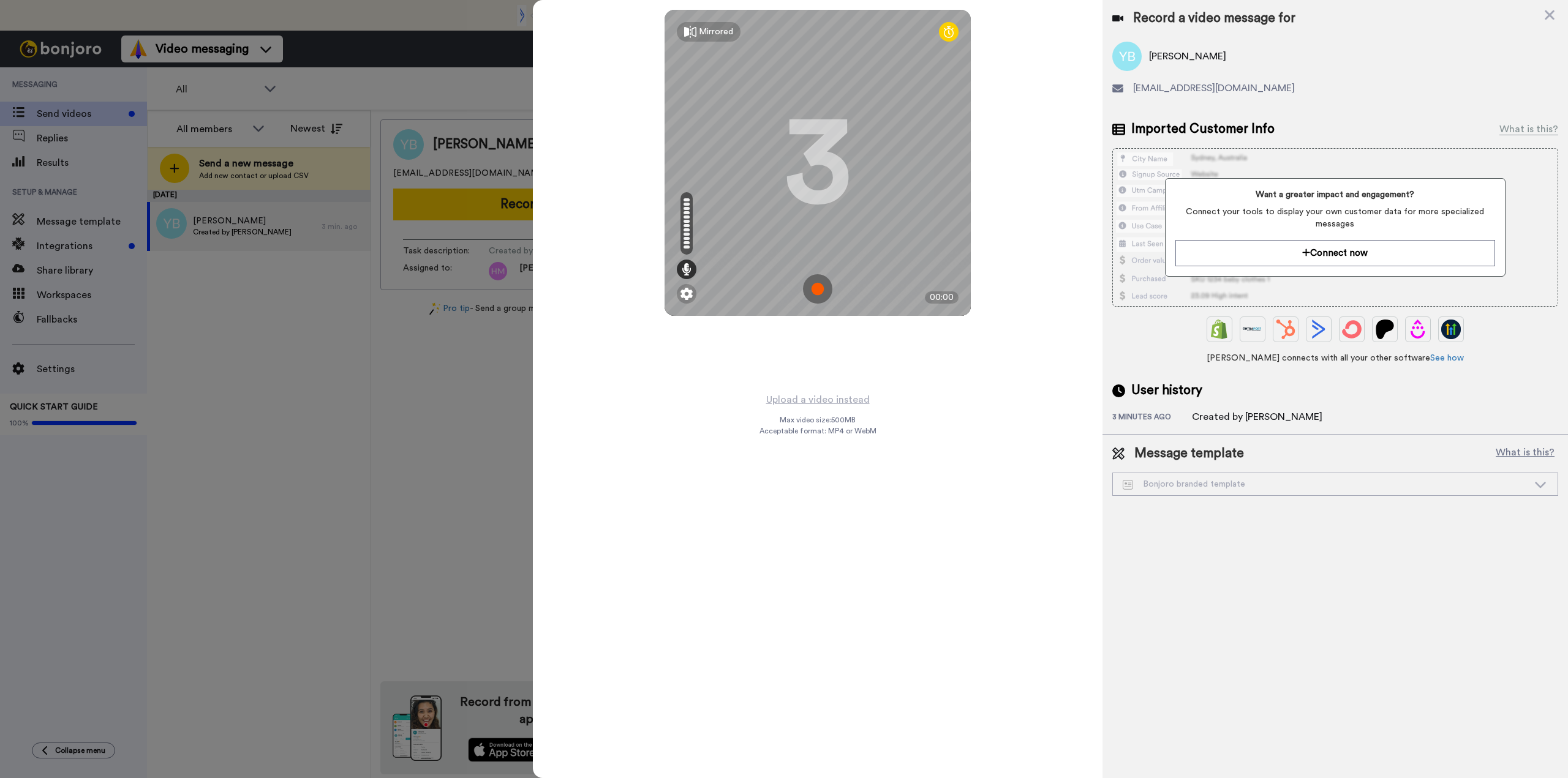
click at [818, 292] on img at bounding box center [817, 289] width 29 height 29
click at [811, 289] on img at bounding box center [817, 289] width 29 height 29
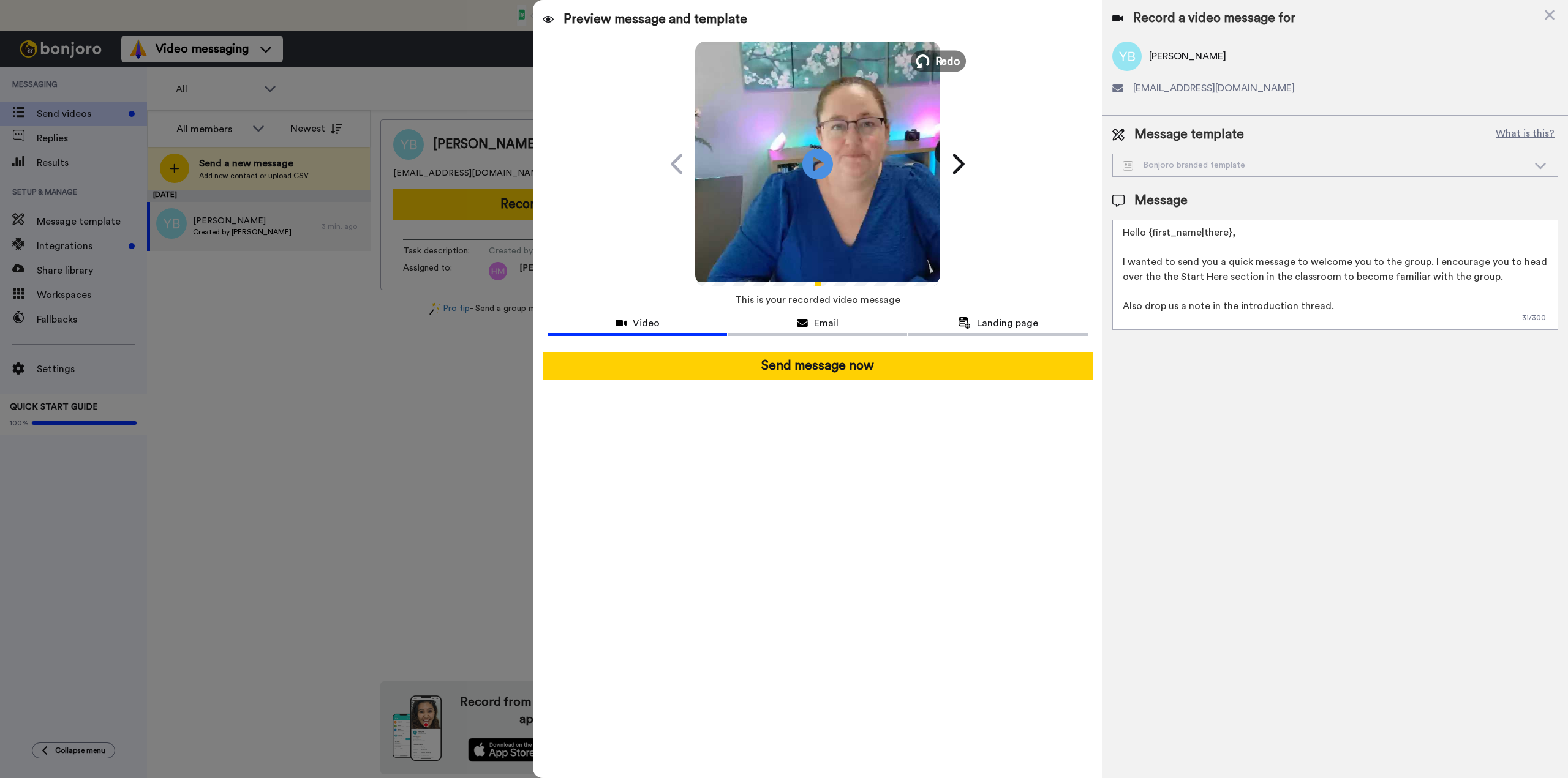
click at [915, 63] on button "Redo" at bounding box center [939, 61] width 55 height 21
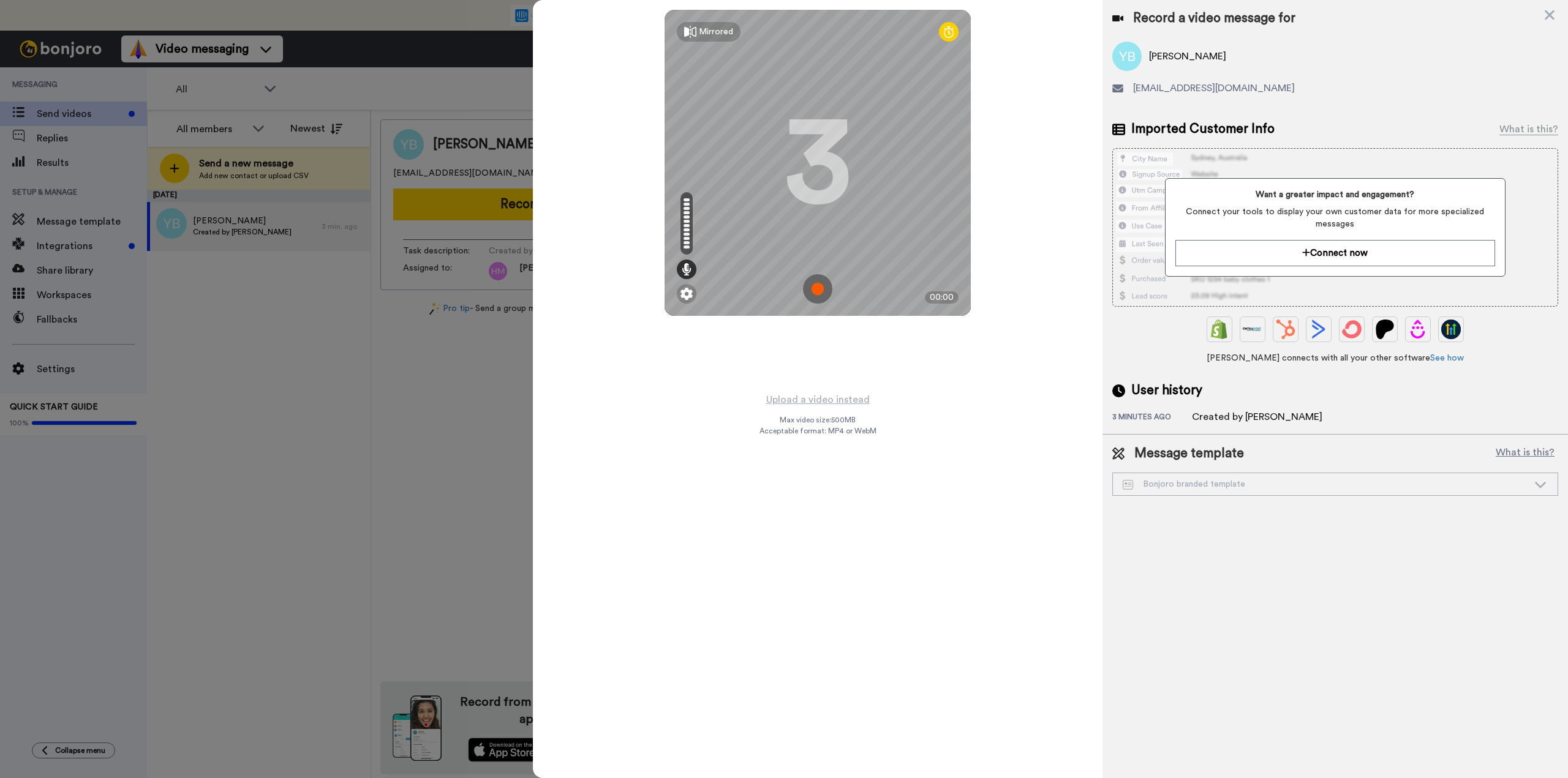
click at [823, 290] on img at bounding box center [817, 289] width 29 height 29
click at [820, 284] on img at bounding box center [817, 289] width 29 height 29
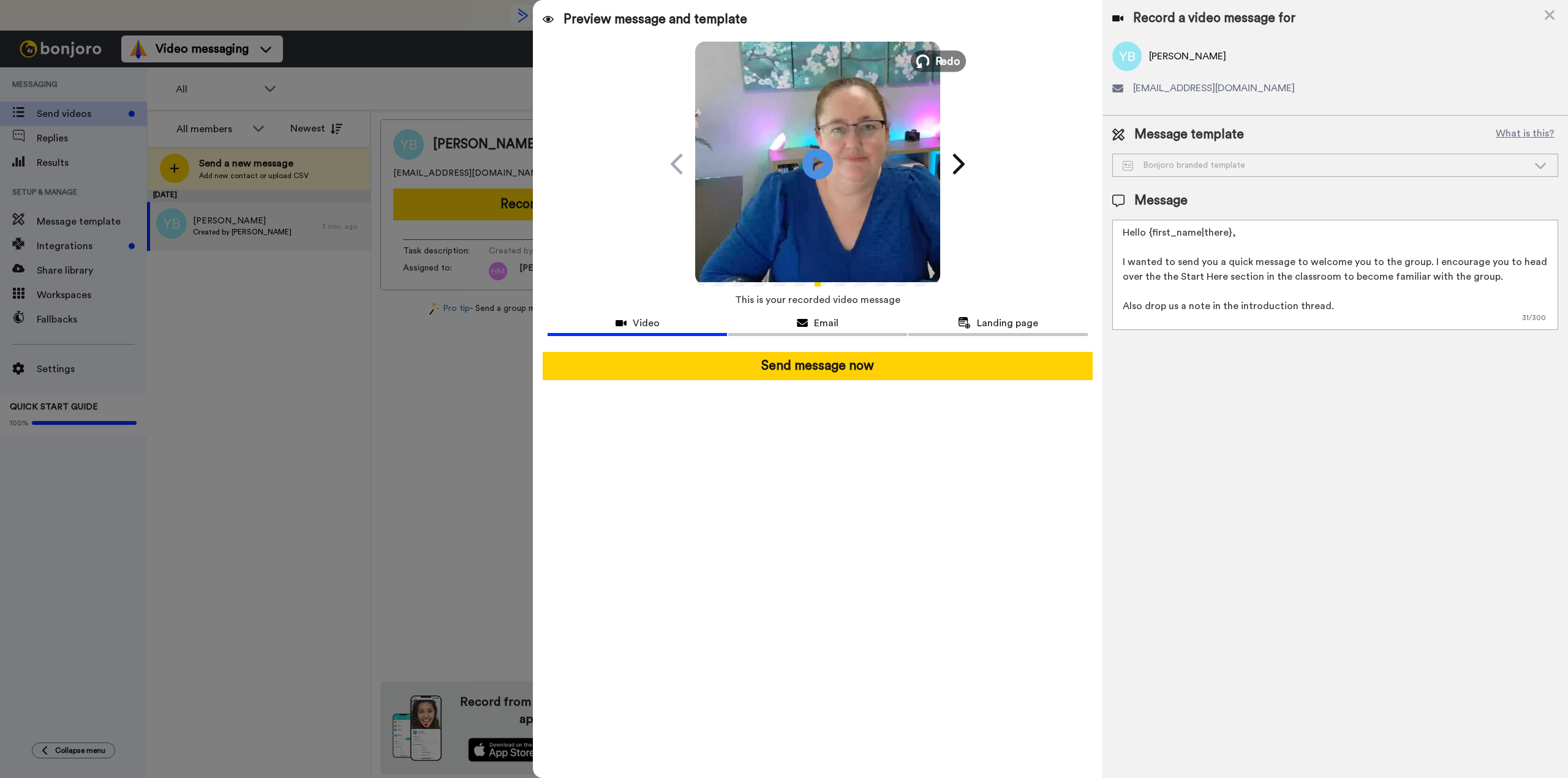
click at [939, 62] on span "Redo" at bounding box center [948, 60] width 26 height 16
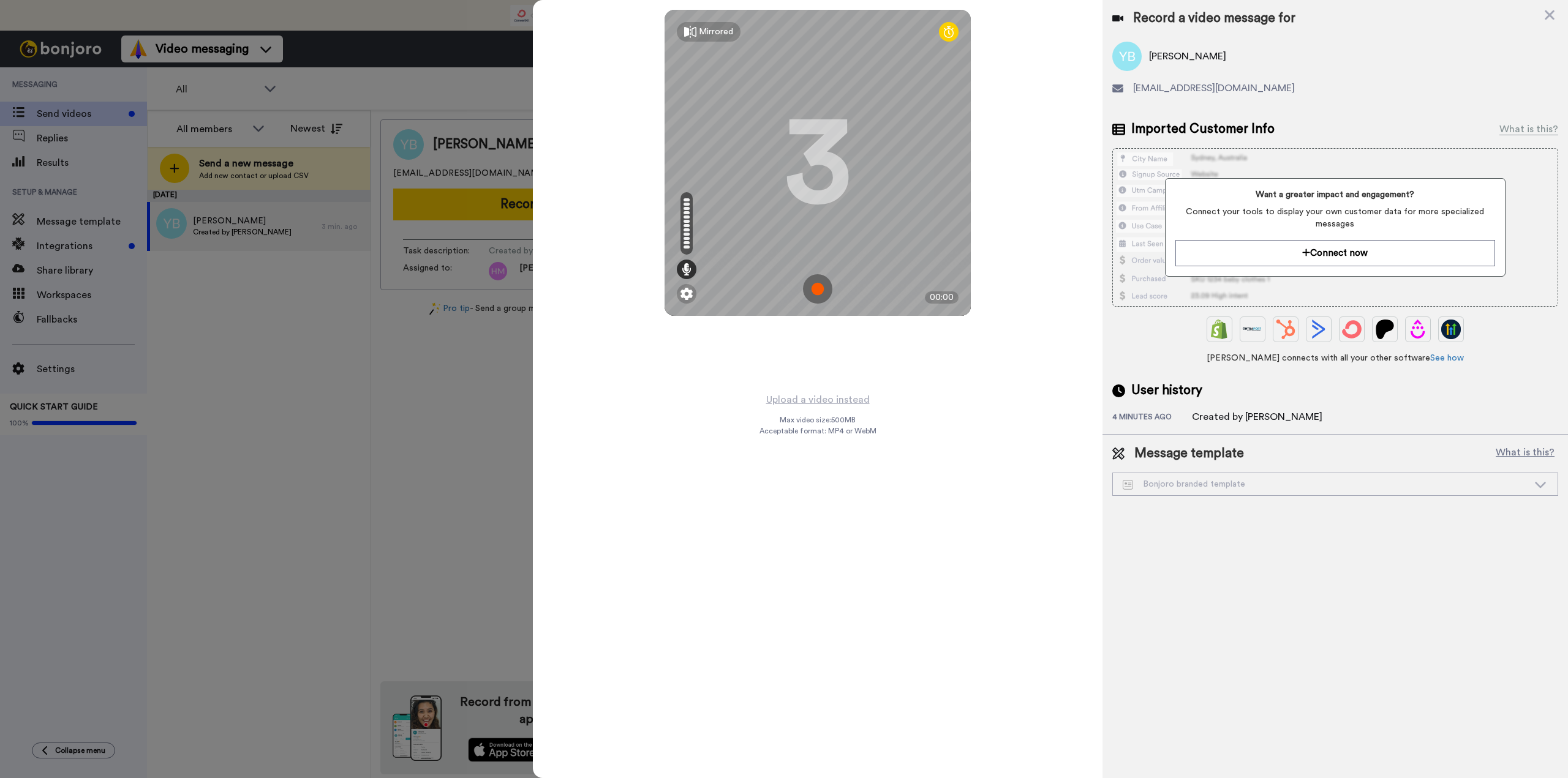
click at [817, 290] on img at bounding box center [817, 289] width 29 height 29
click at [818, 290] on img at bounding box center [817, 289] width 29 height 29
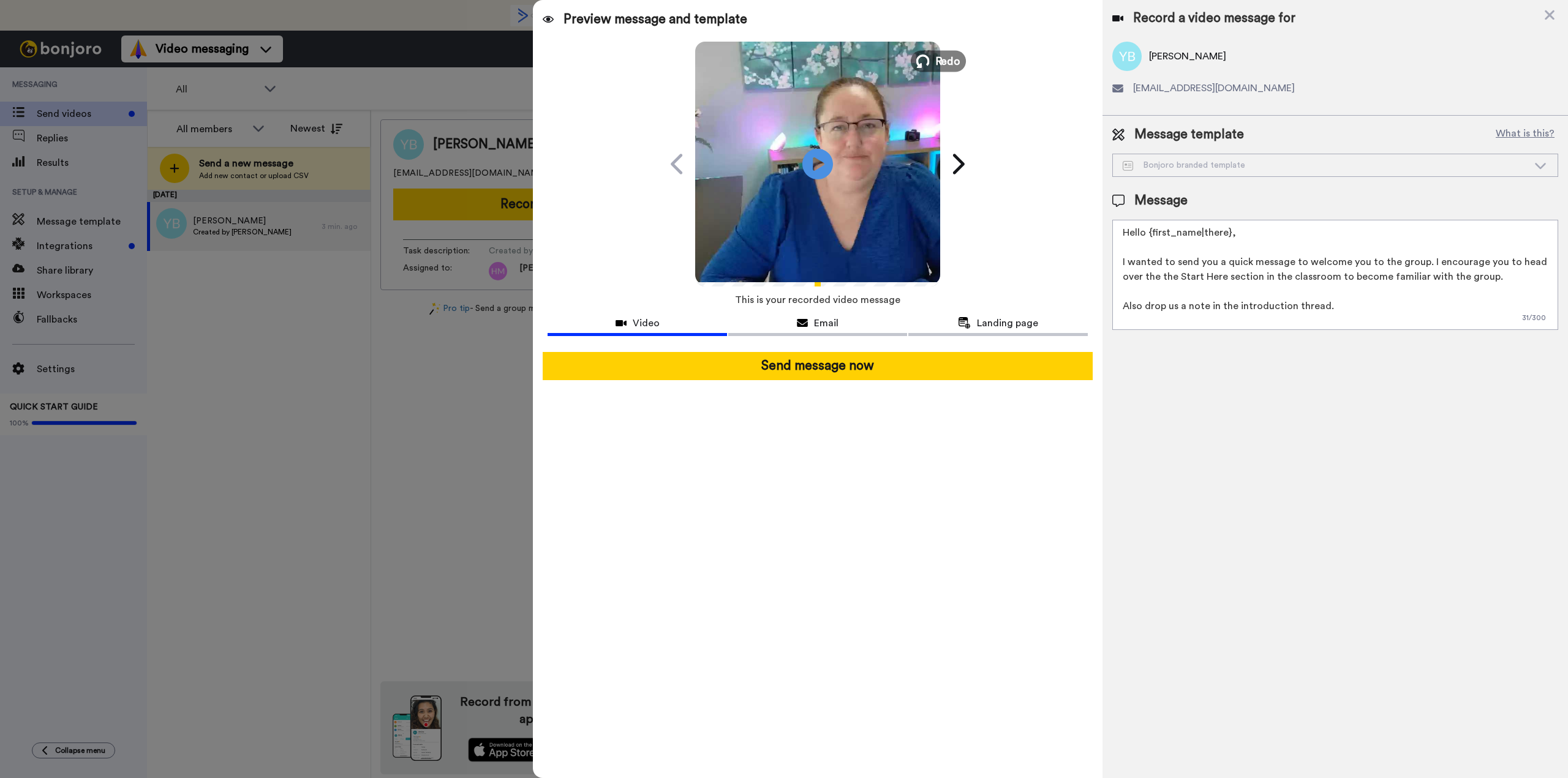
click at [935, 57] on button "Redo" at bounding box center [939, 61] width 55 height 21
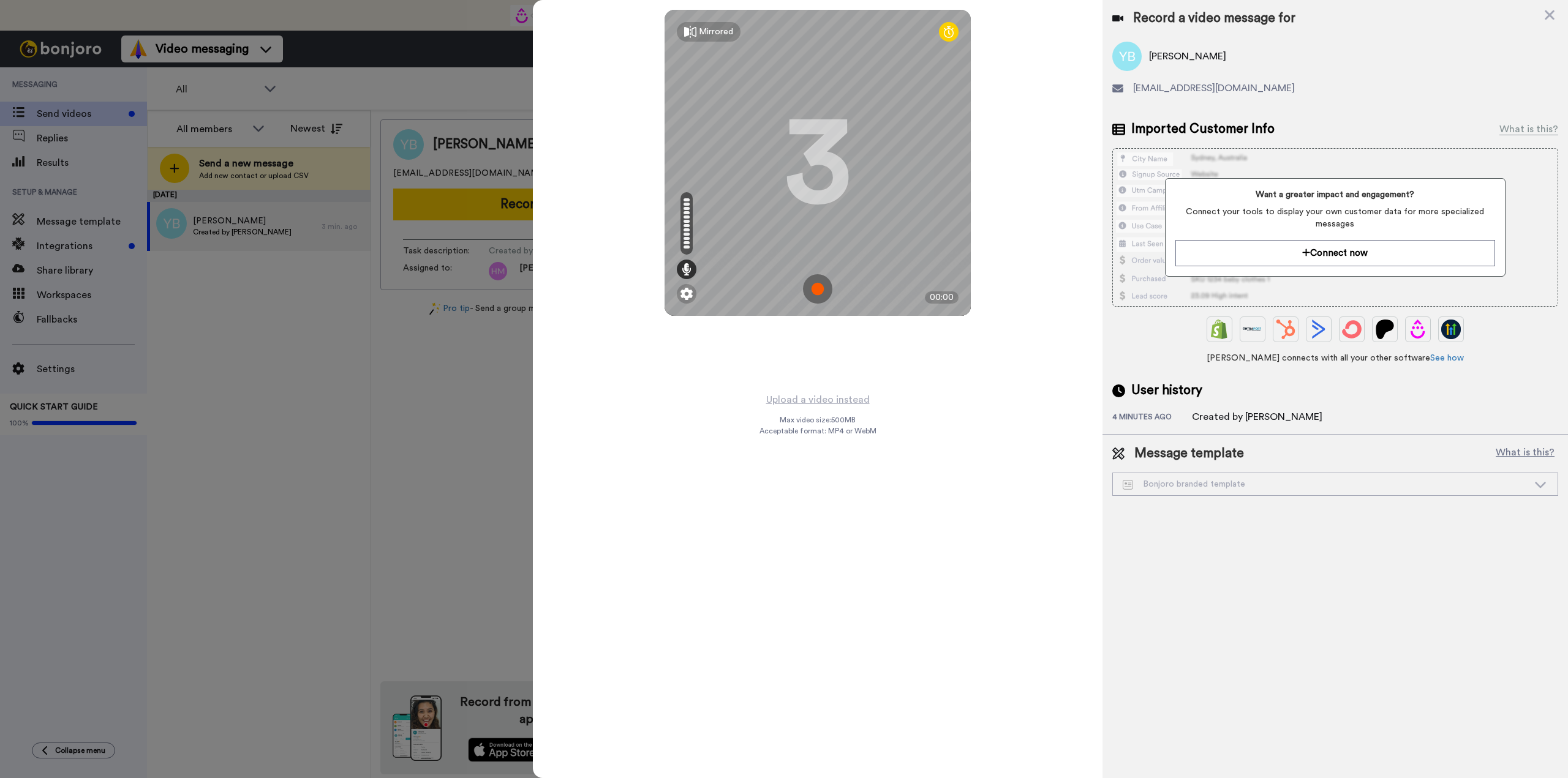
click at [817, 287] on img at bounding box center [817, 289] width 29 height 29
click at [818, 288] on img at bounding box center [817, 289] width 29 height 29
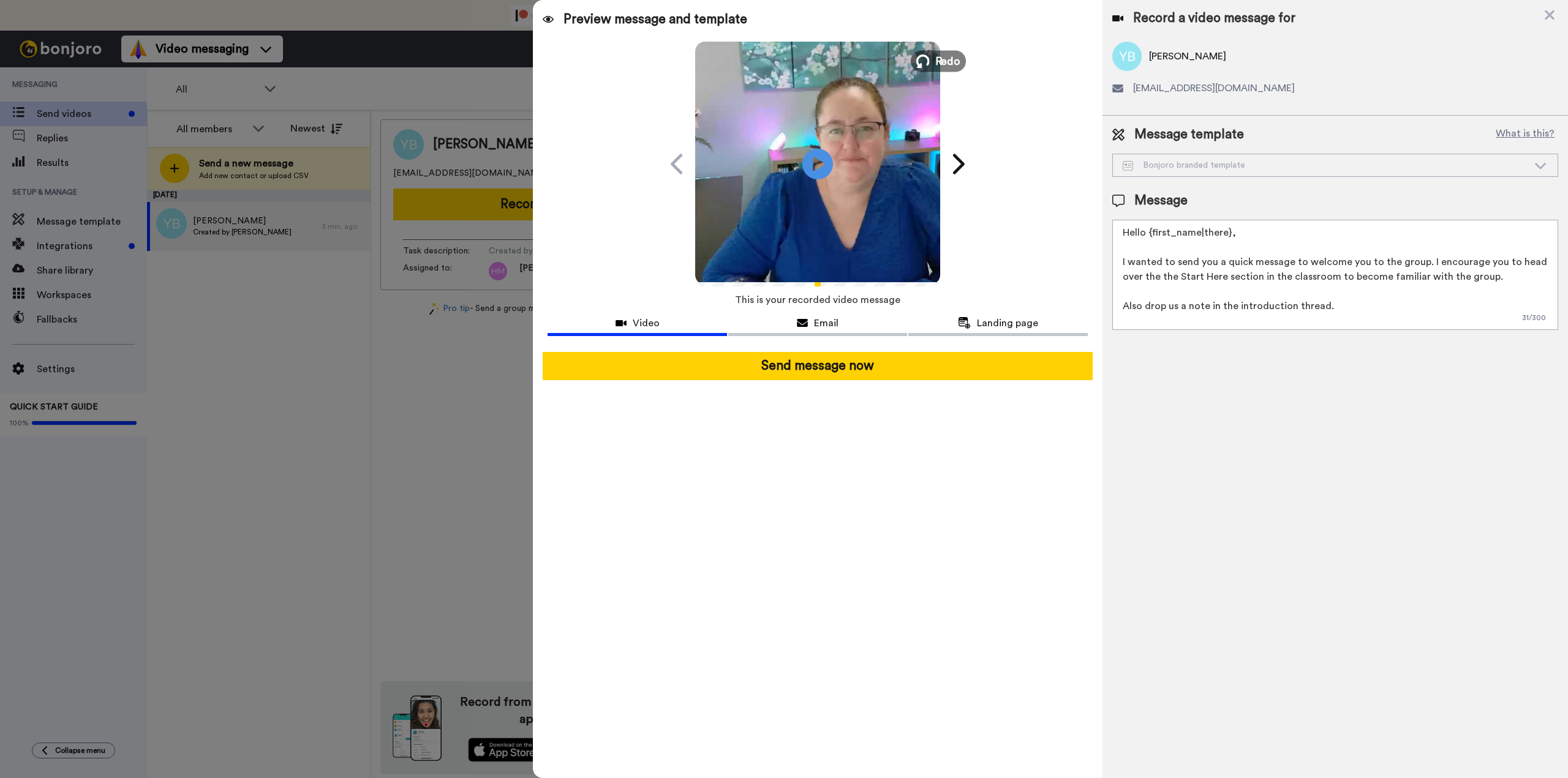
click at [939, 60] on span "Redo" at bounding box center [948, 60] width 26 height 16
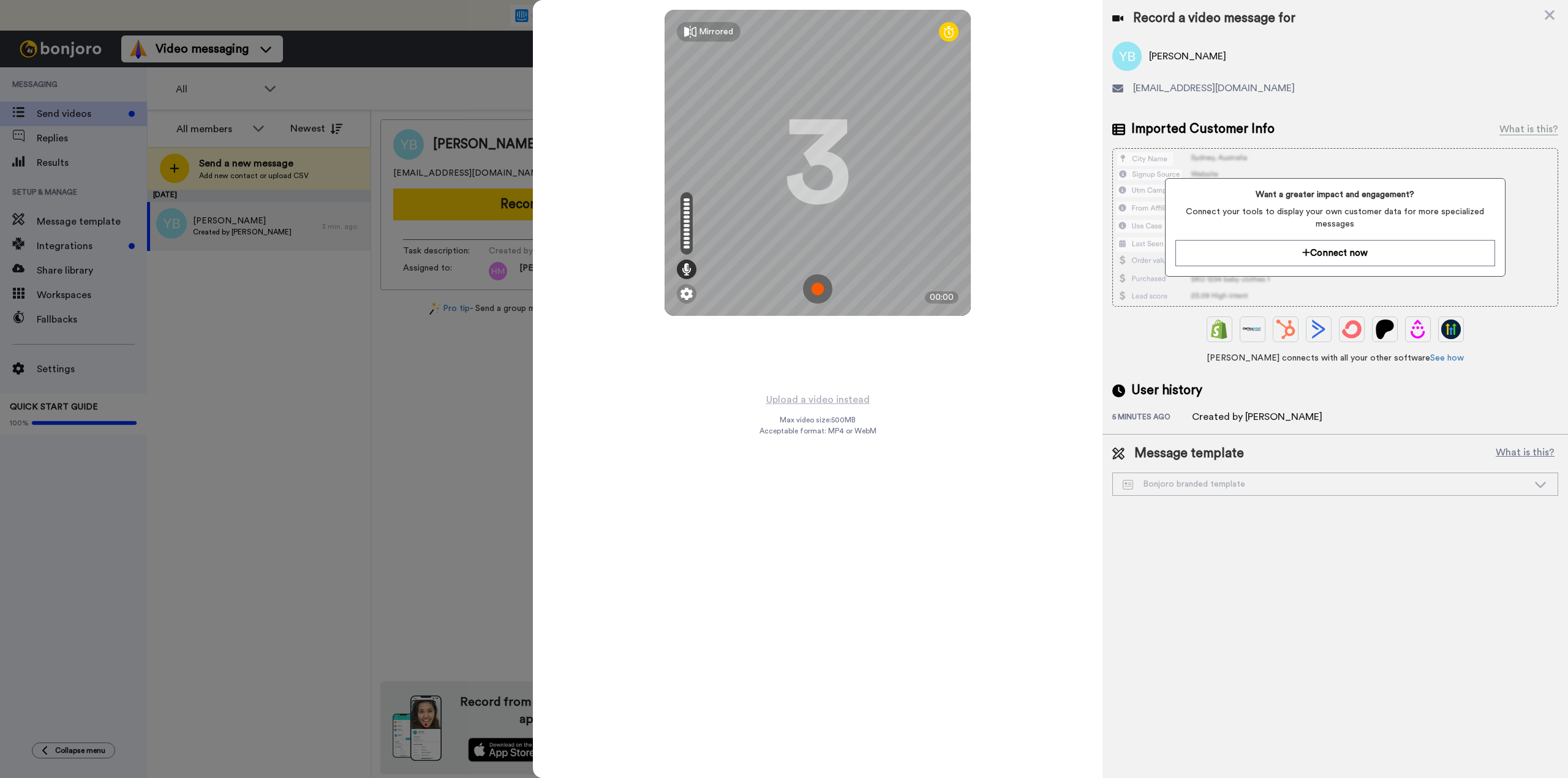
click at [811, 291] on img at bounding box center [817, 289] width 29 height 29
click at [817, 284] on img at bounding box center [817, 289] width 29 height 29
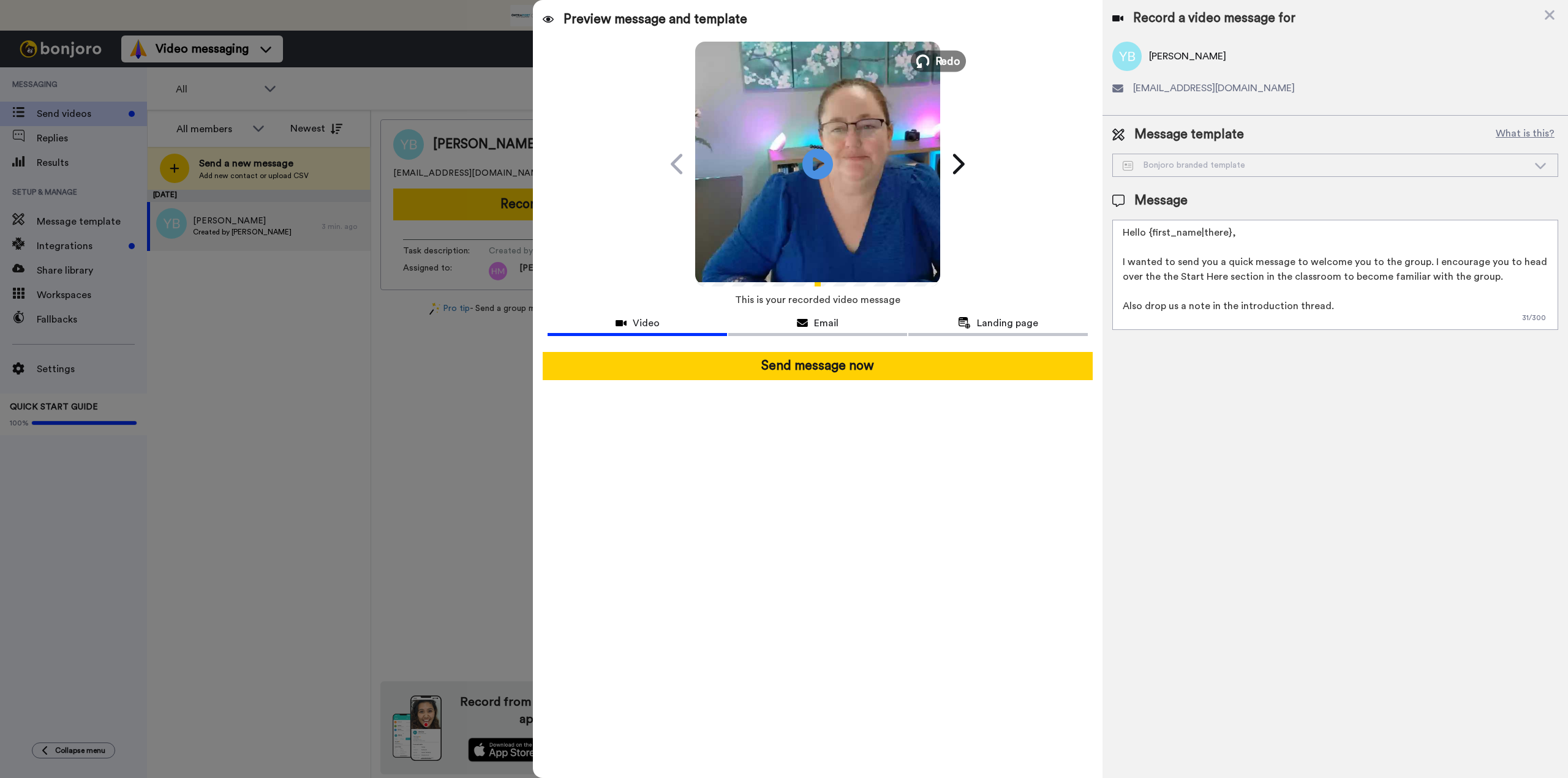
click at [940, 65] on span "Redo" at bounding box center [948, 60] width 26 height 16
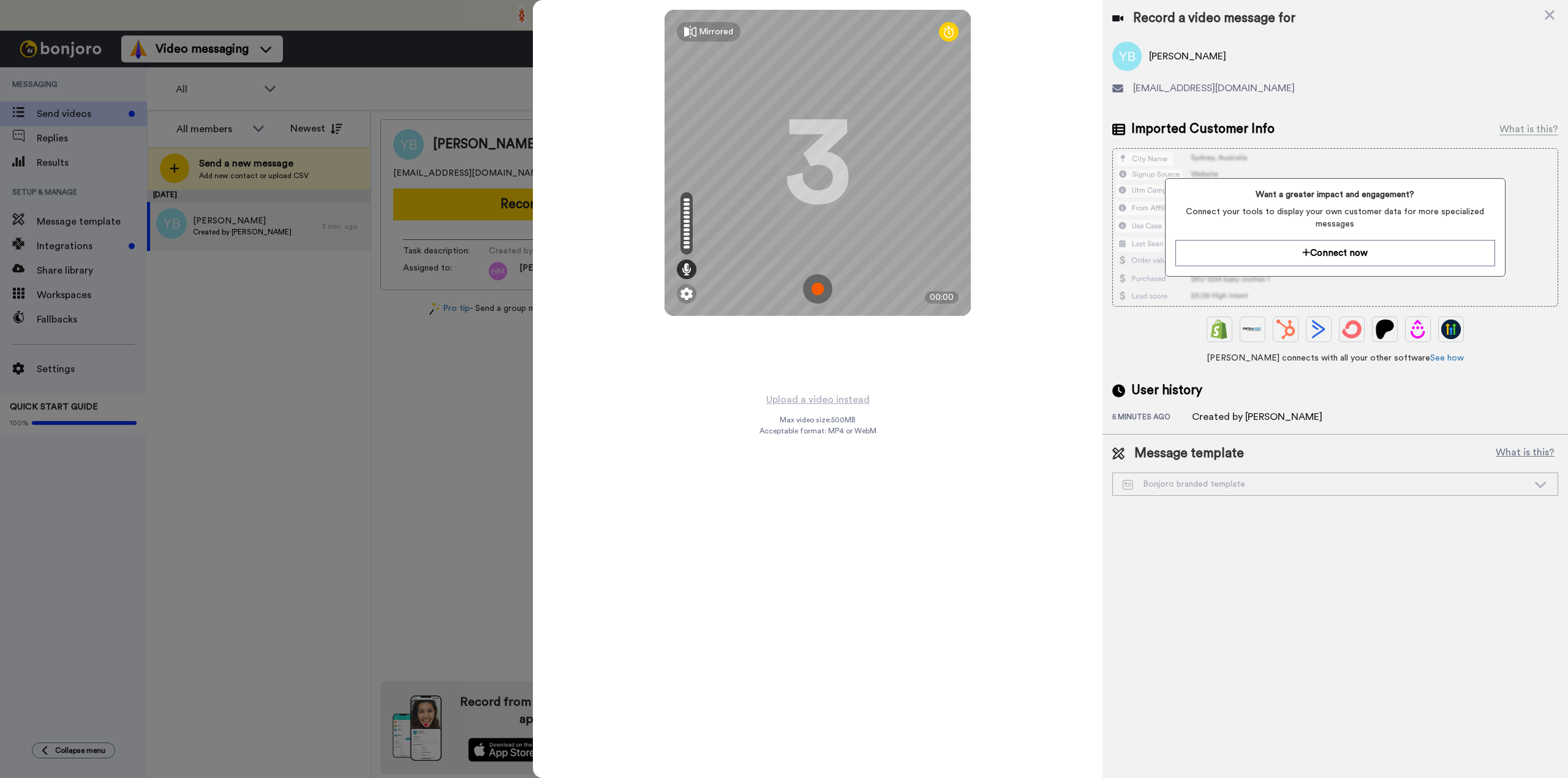
click at [821, 292] on img at bounding box center [817, 289] width 29 height 29
click at [815, 286] on img at bounding box center [817, 289] width 29 height 29
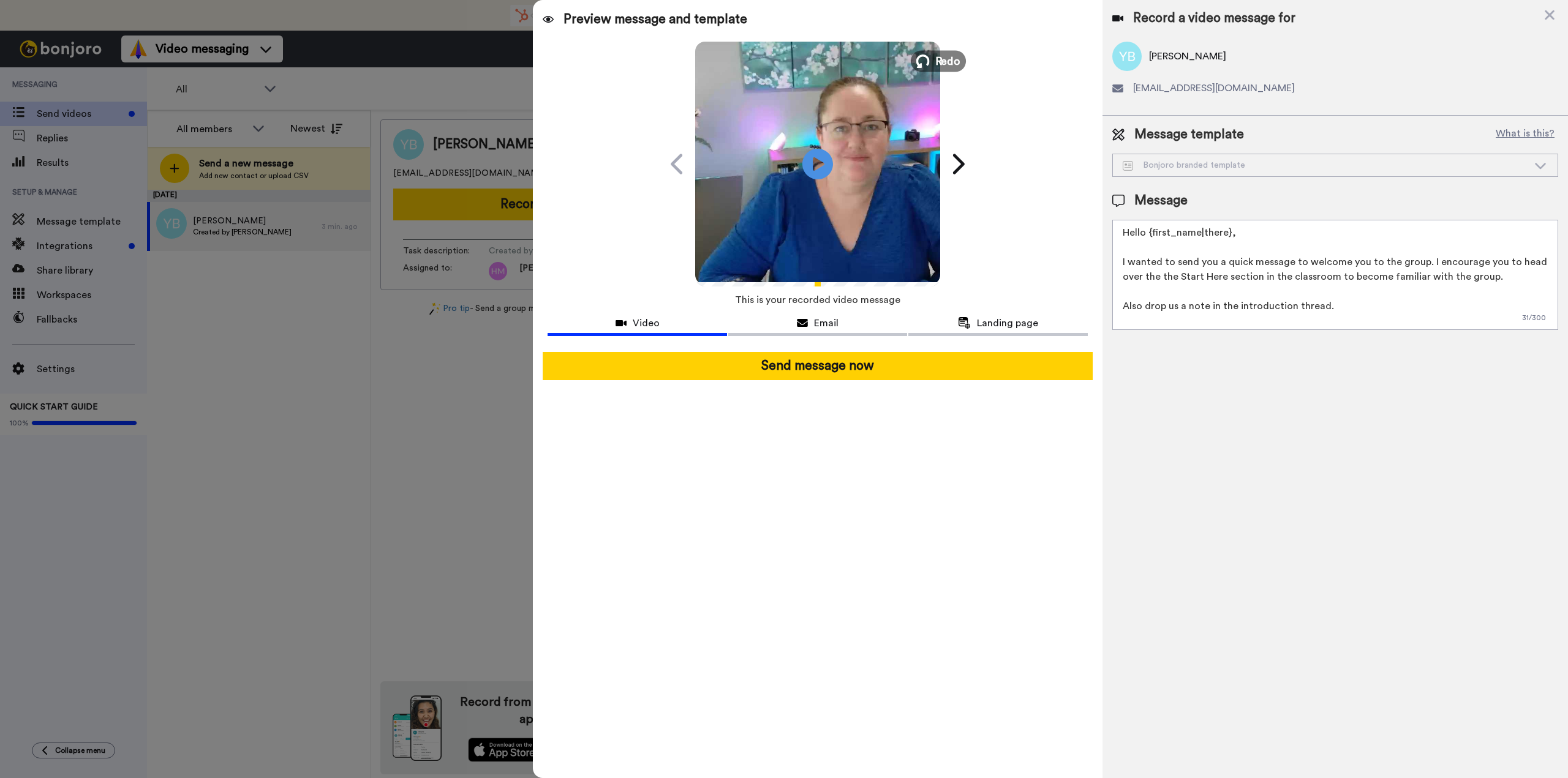
click at [937, 64] on span "Redo" at bounding box center [948, 60] width 26 height 16
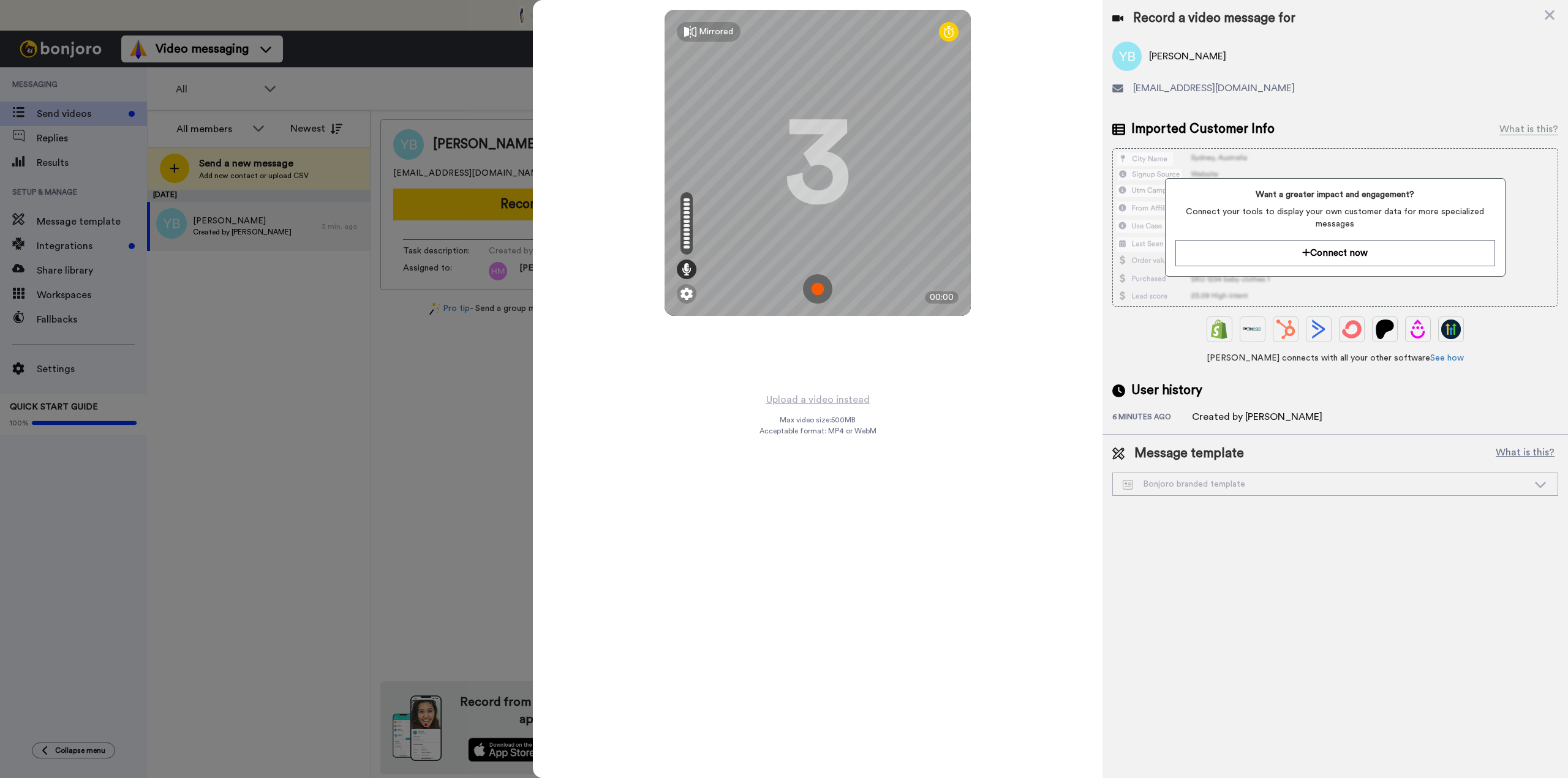
click at [815, 290] on img at bounding box center [817, 289] width 29 height 29
click at [810, 283] on img at bounding box center [817, 289] width 29 height 29
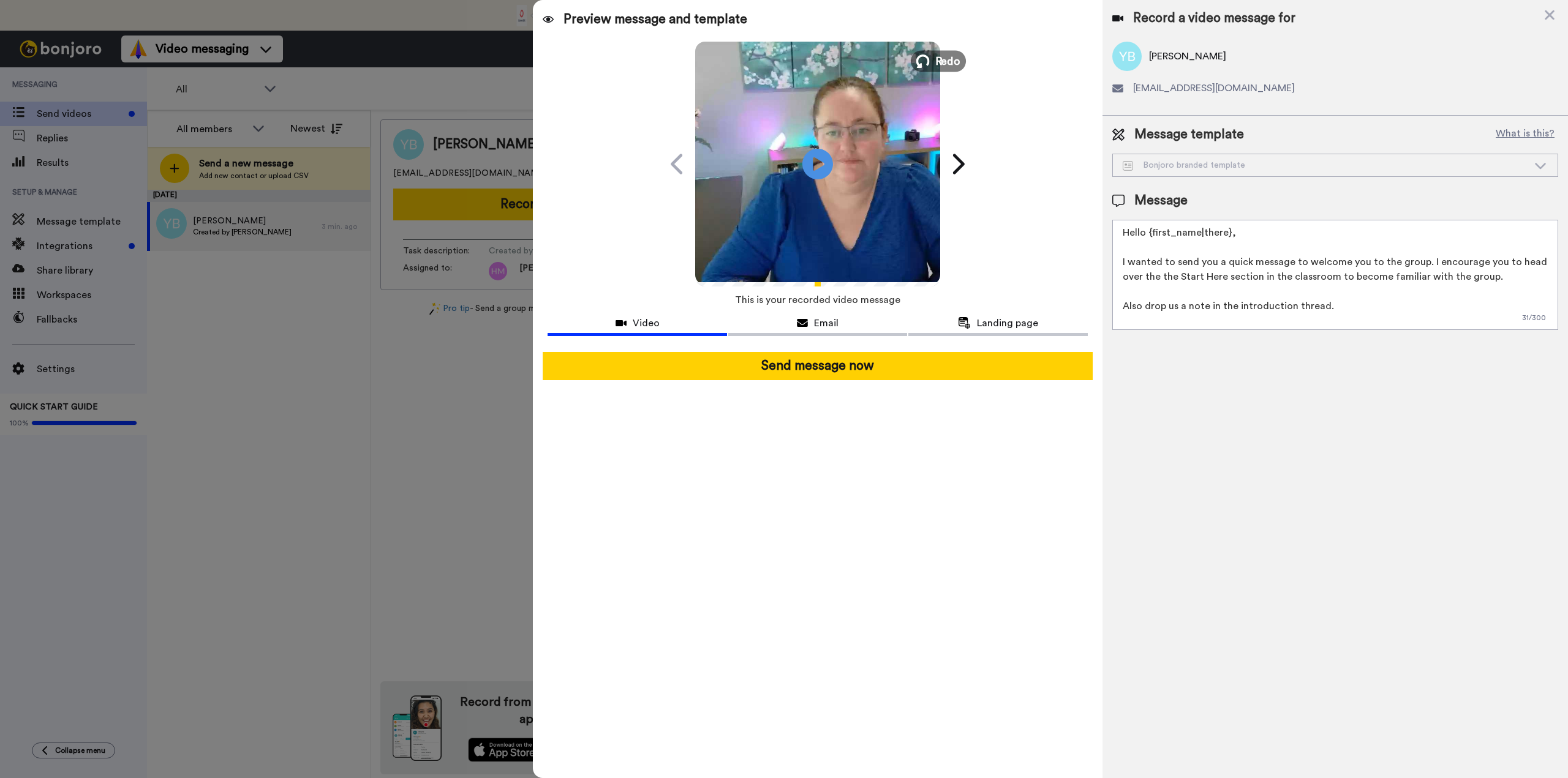
click at [940, 60] on span "Redo" at bounding box center [948, 60] width 26 height 16
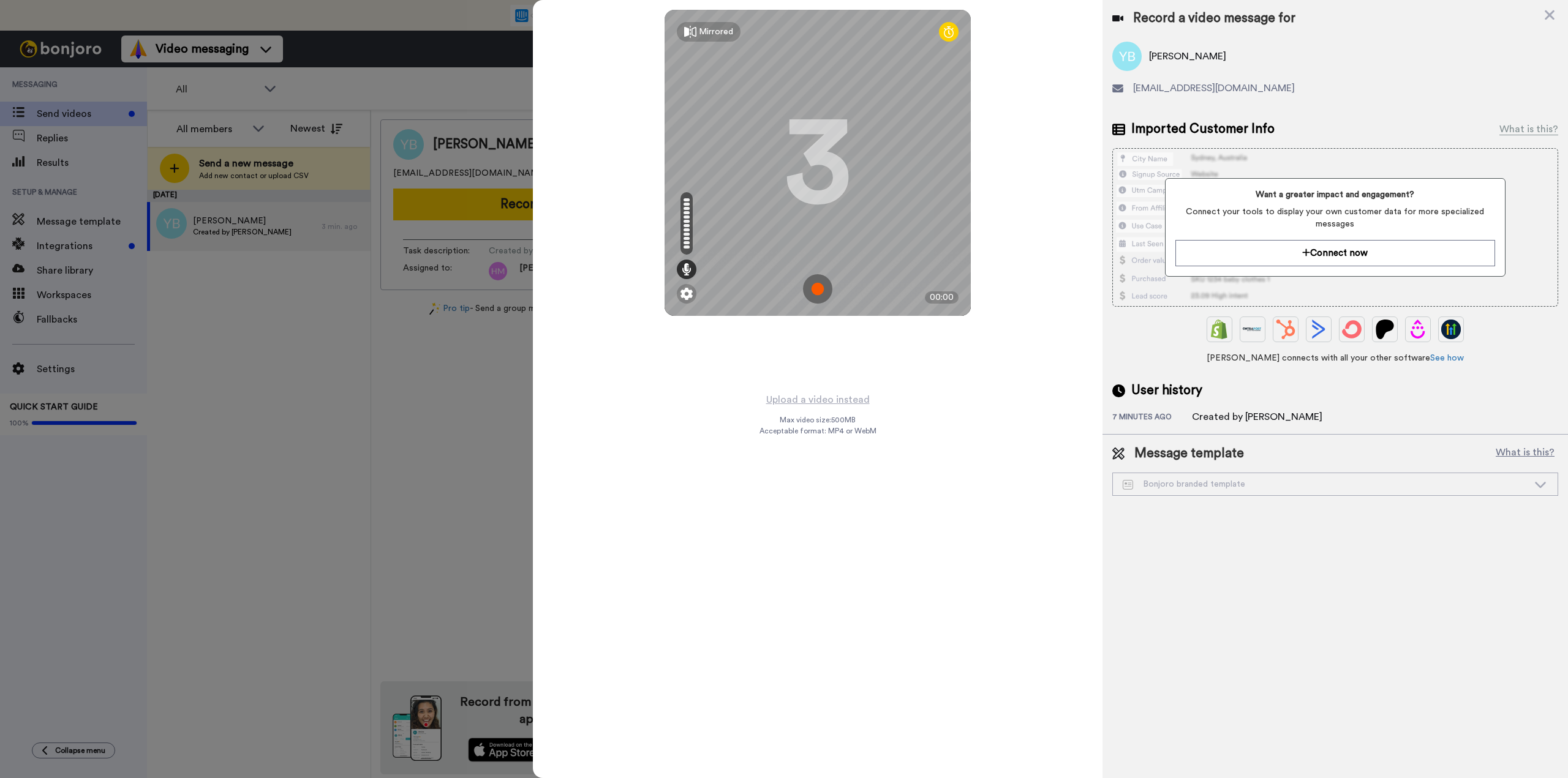
click at [814, 286] on img at bounding box center [817, 289] width 29 height 29
click at [823, 298] on img at bounding box center [817, 289] width 29 height 29
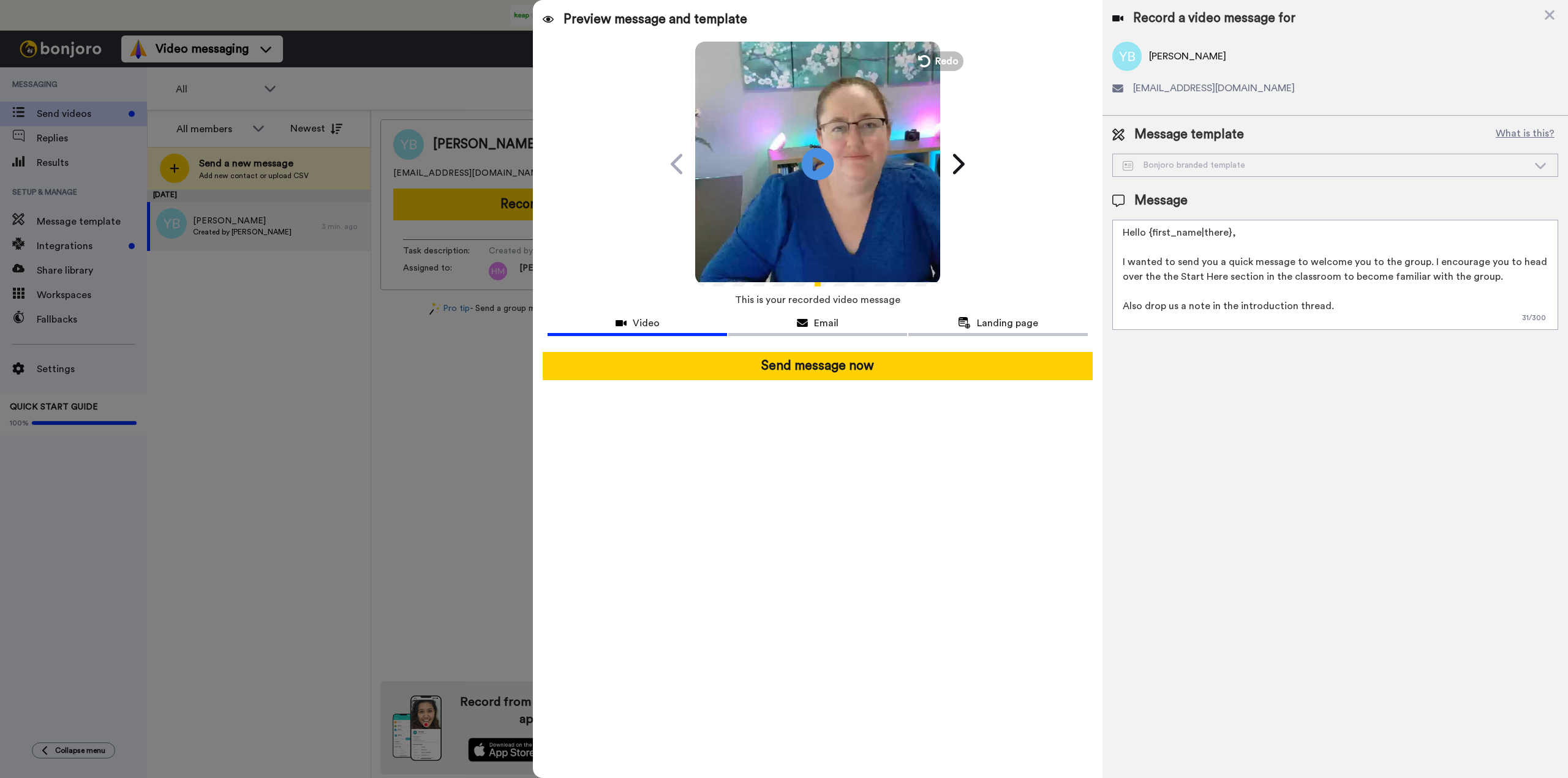
click at [820, 169] on icon at bounding box center [818, 164] width 33 height 33
click at [827, 322] on span "Email" at bounding box center [826, 323] width 25 height 15
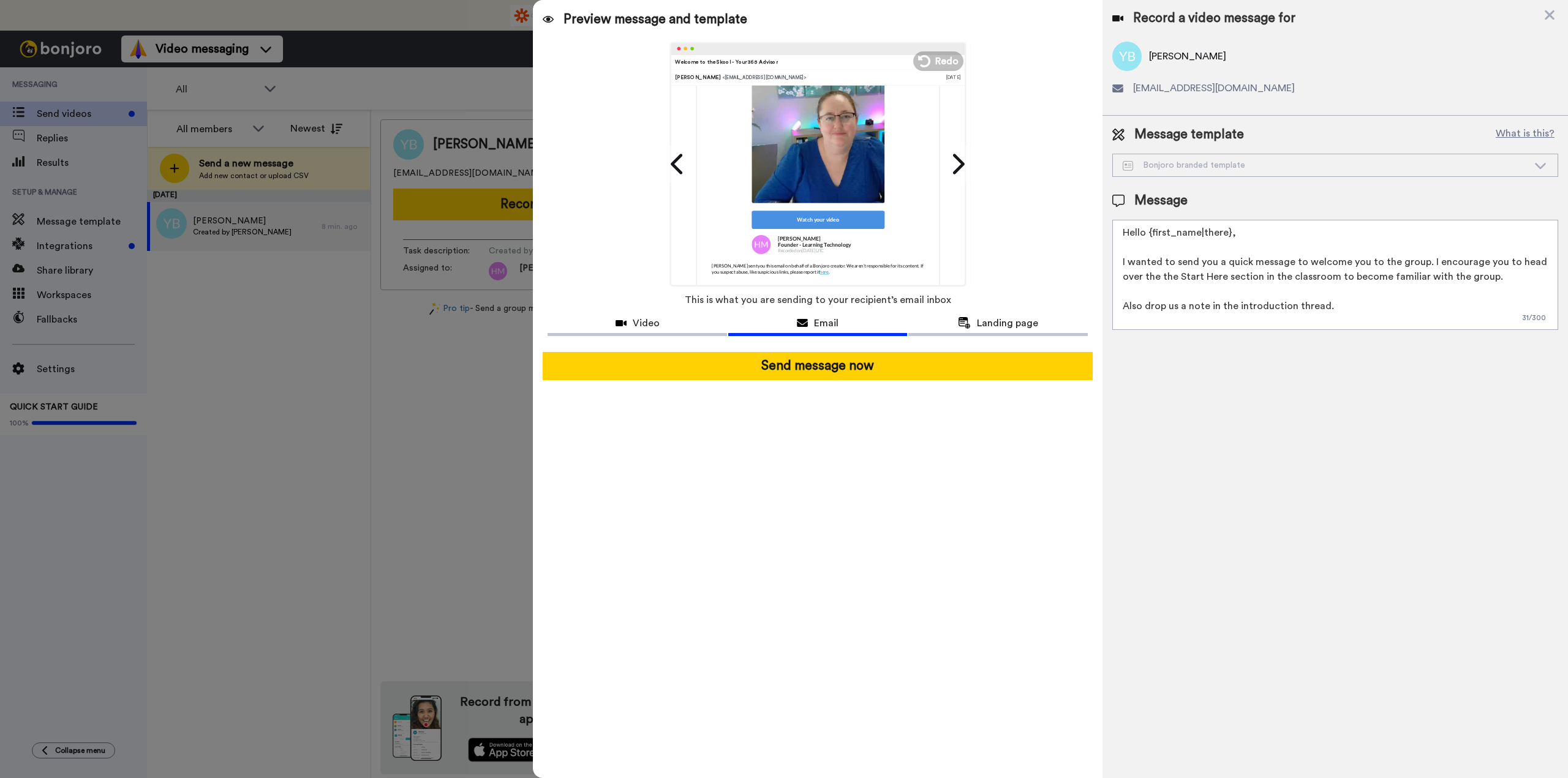
scroll to position [272, 0]
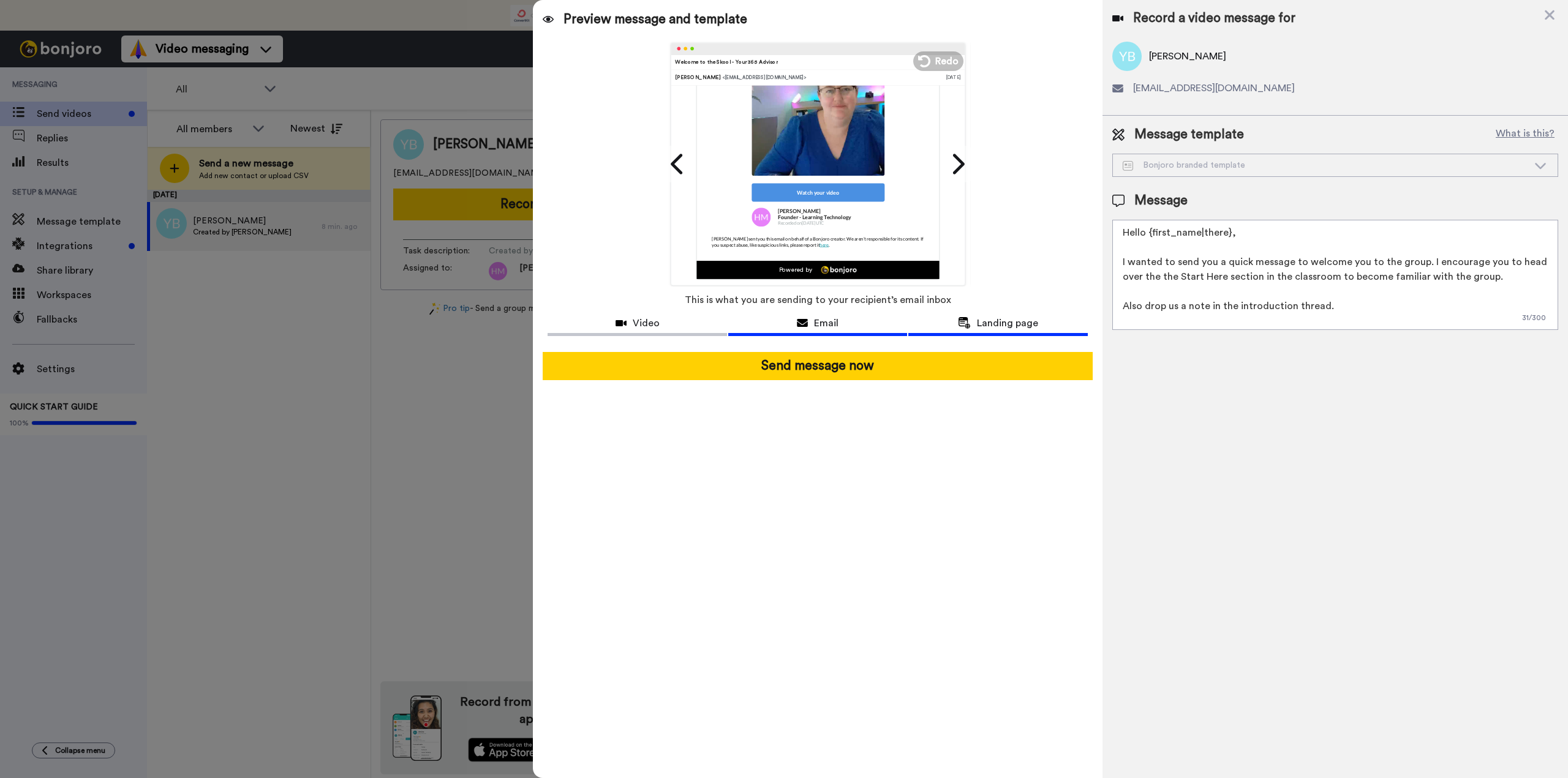
click at [971, 323] on icon at bounding box center [964, 323] width 13 height 12
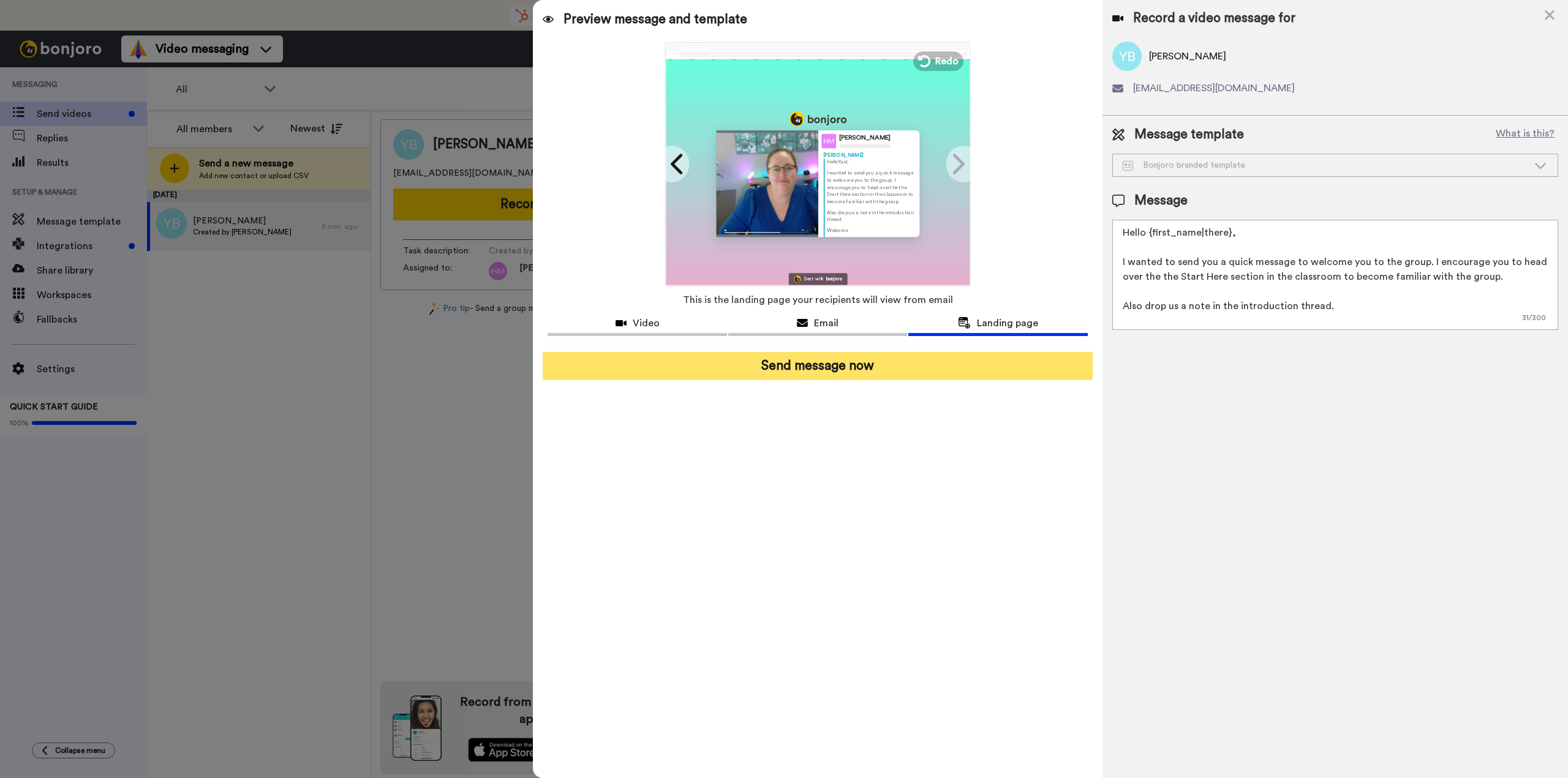
click at [878, 370] on button "Send message now" at bounding box center [817, 366] width 550 height 28
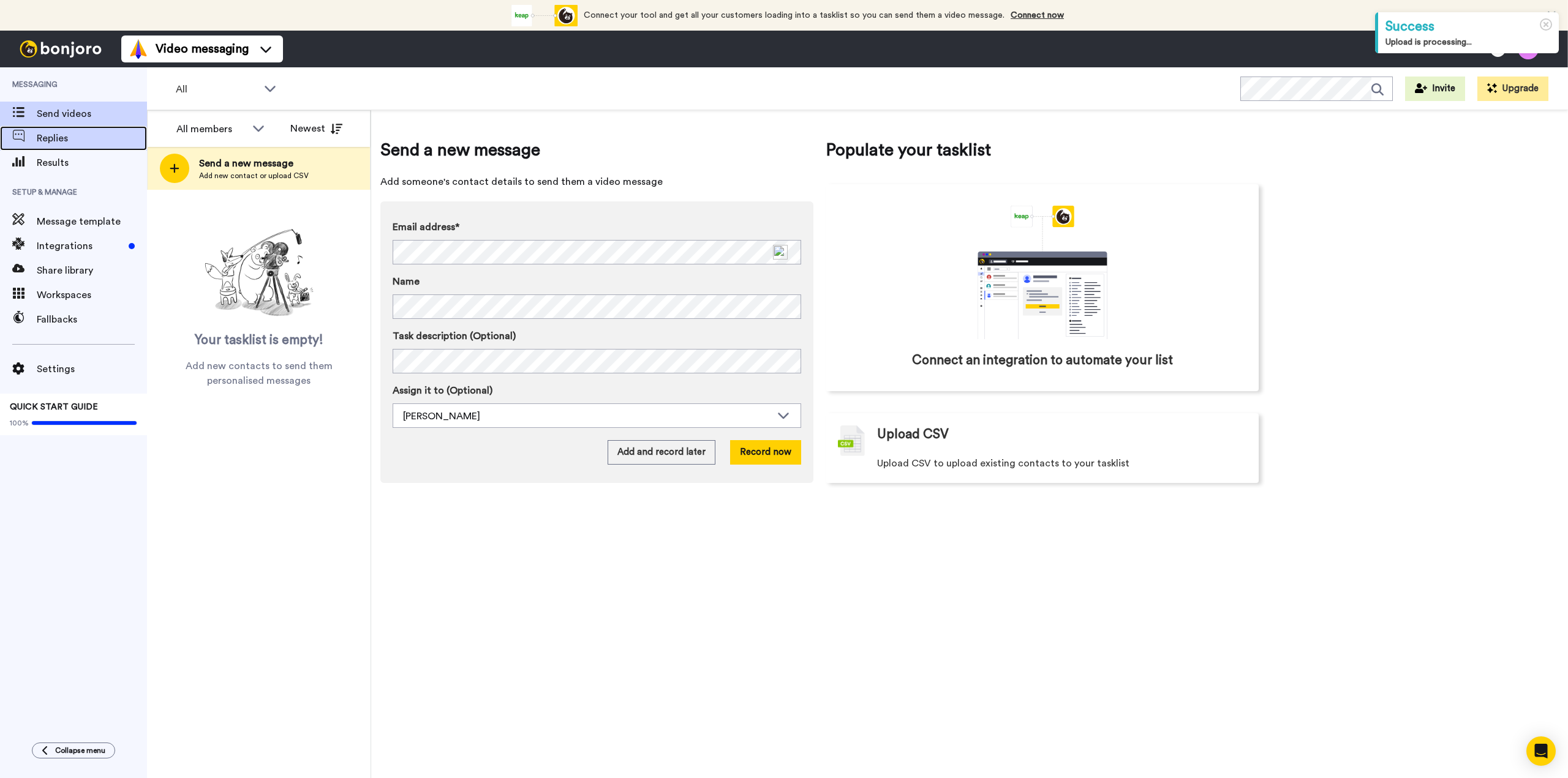
click at [57, 142] on span "Replies" at bounding box center [91, 138] width 110 height 15
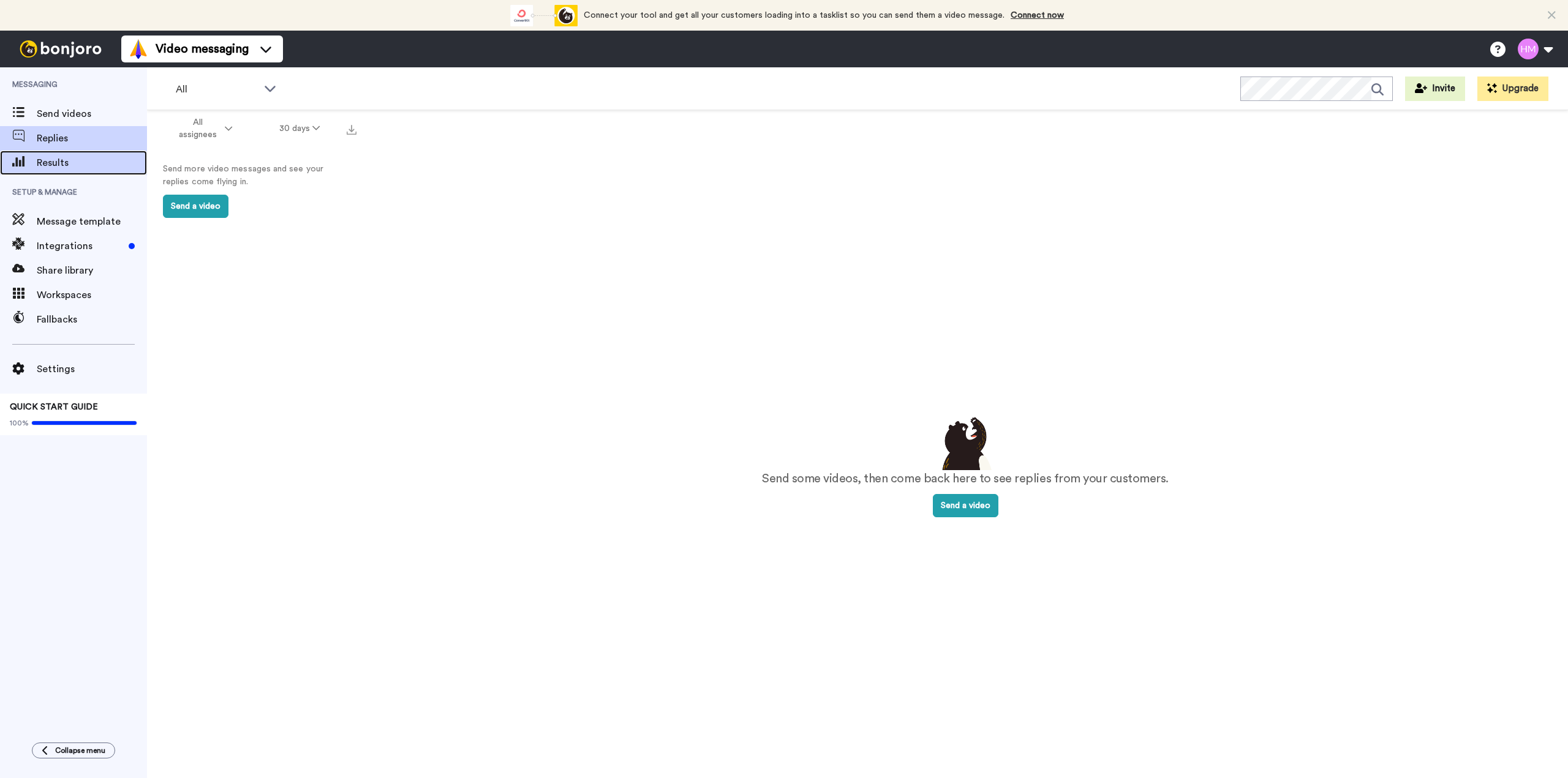
click at [52, 161] on span "Results" at bounding box center [91, 163] width 110 height 15
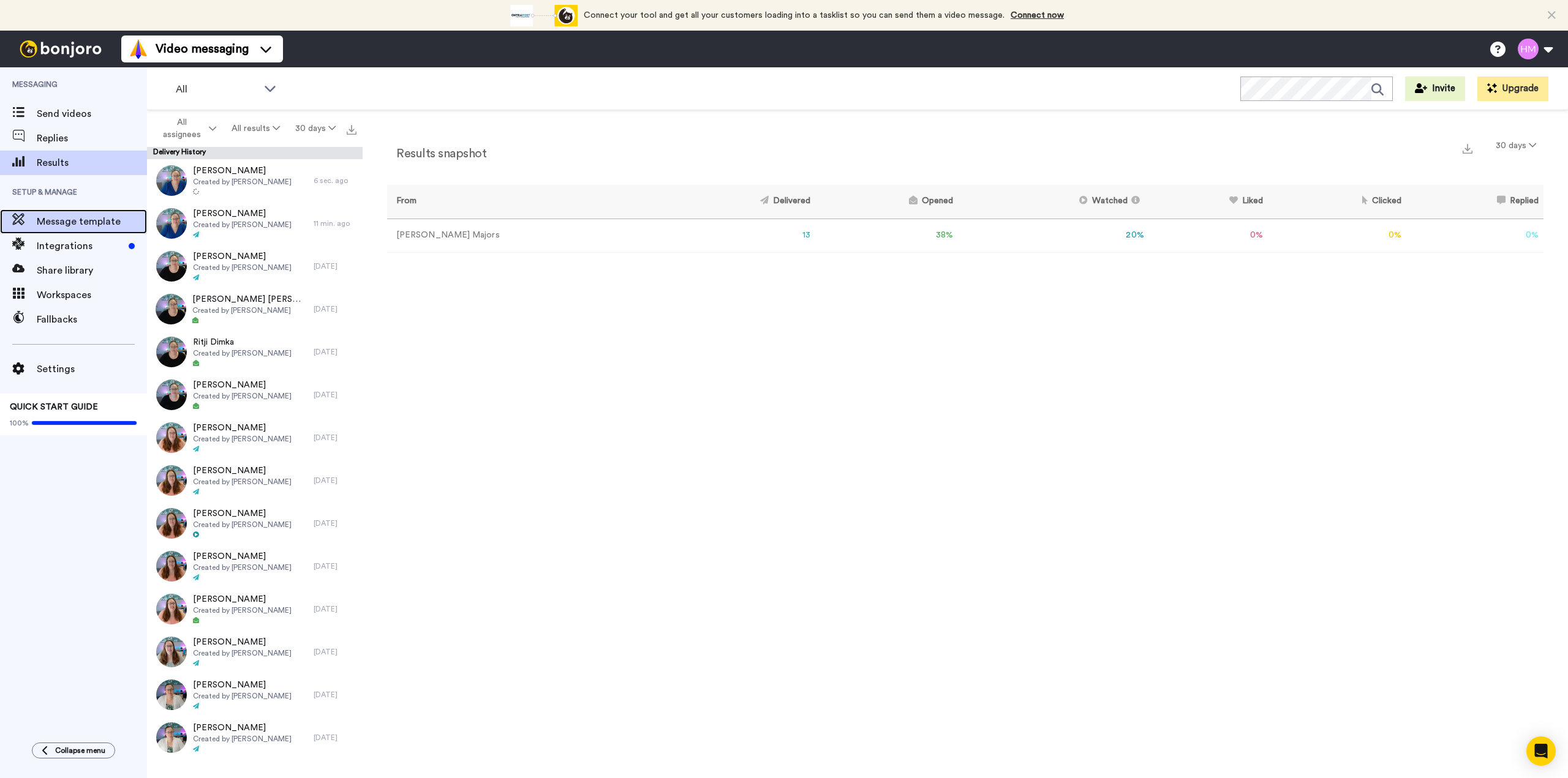
click at [65, 223] on span "Message template" at bounding box center [91, 222] width 110 height 15
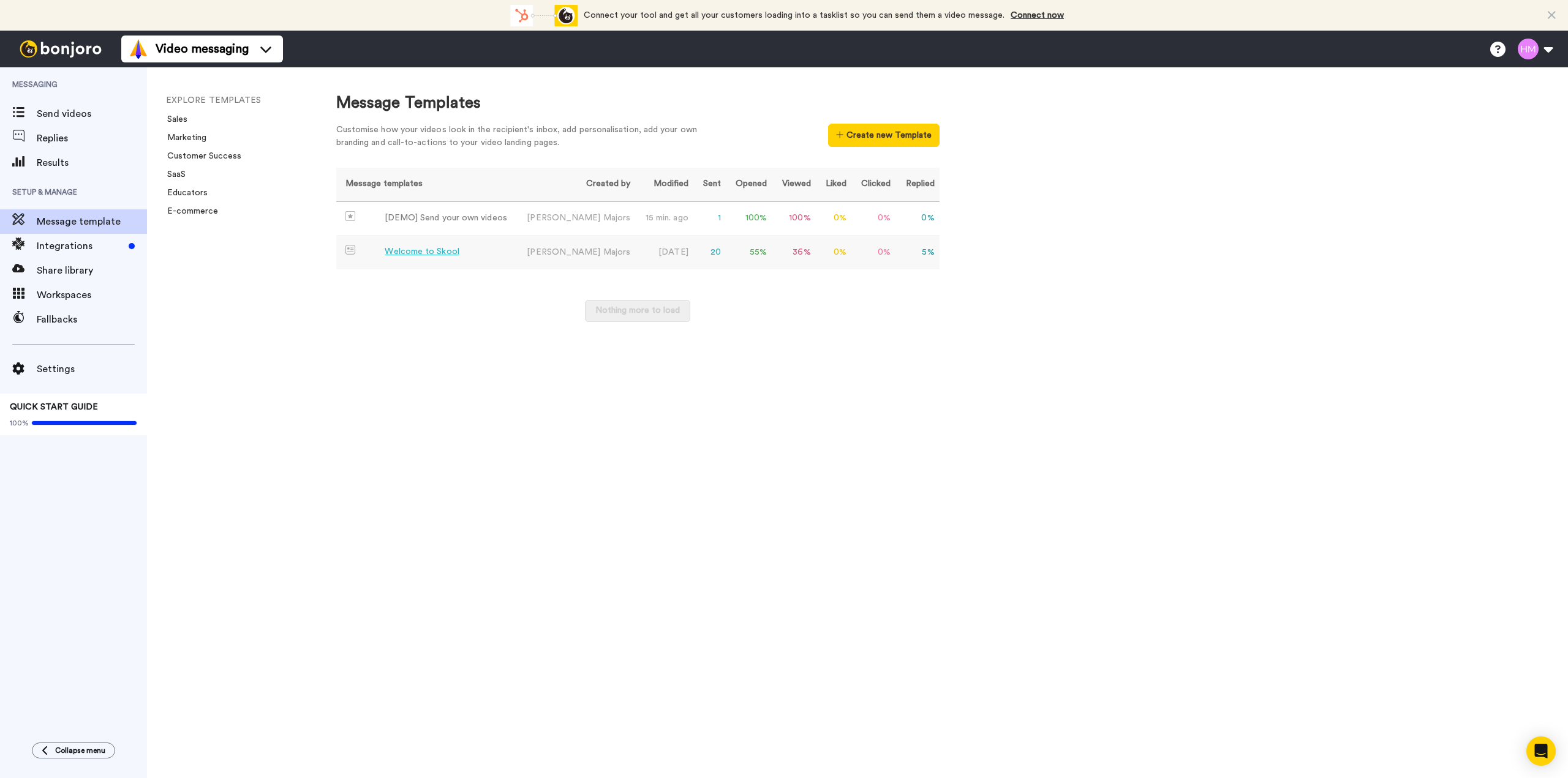
click at [413, 251] on div "Welcome to Skool" at bounding box center [422, 252] width 74 height 13
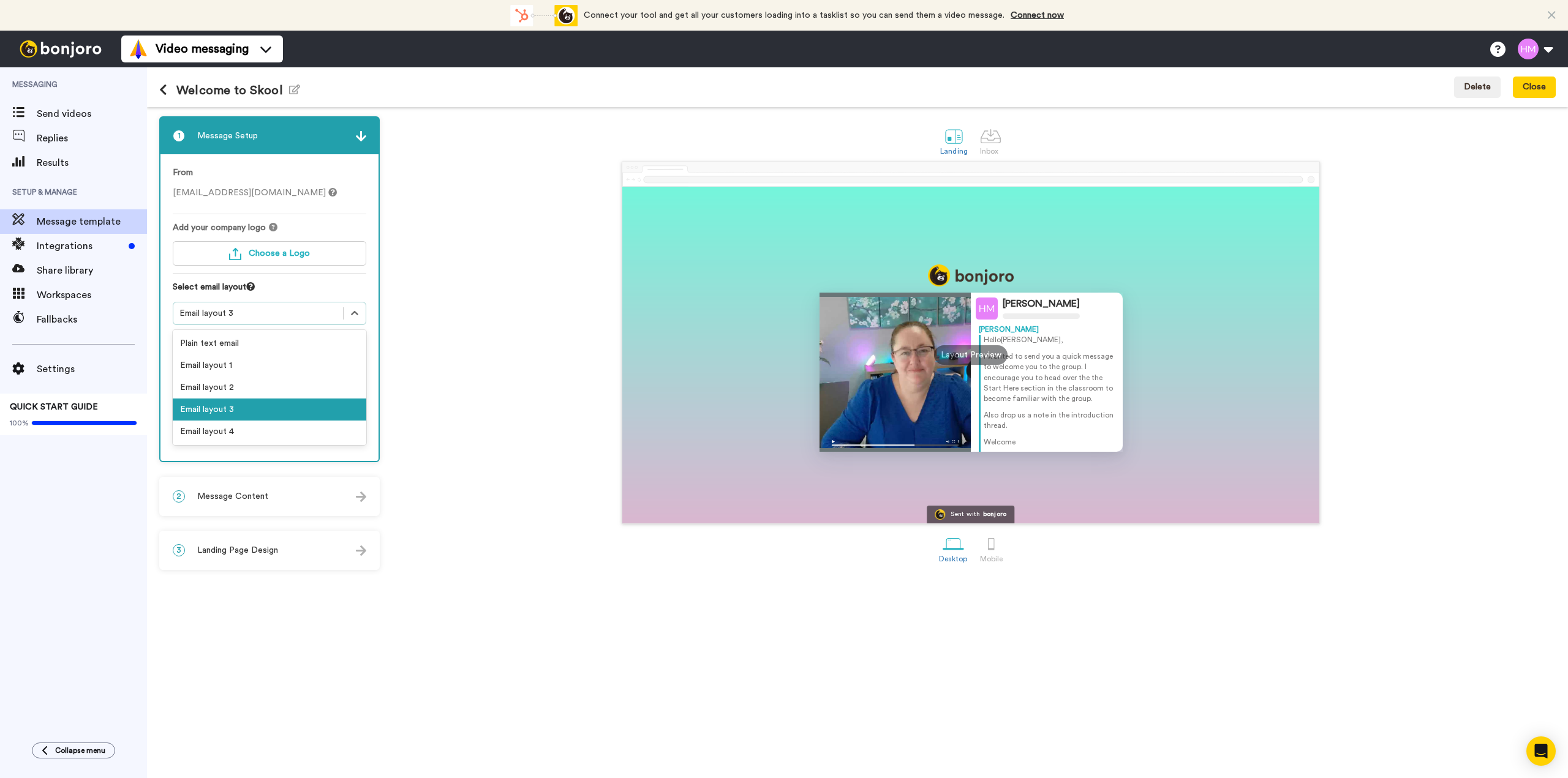
click at [303, 315] on div "Email layout 3" at bounding box center [258, 314] width 158 height 12
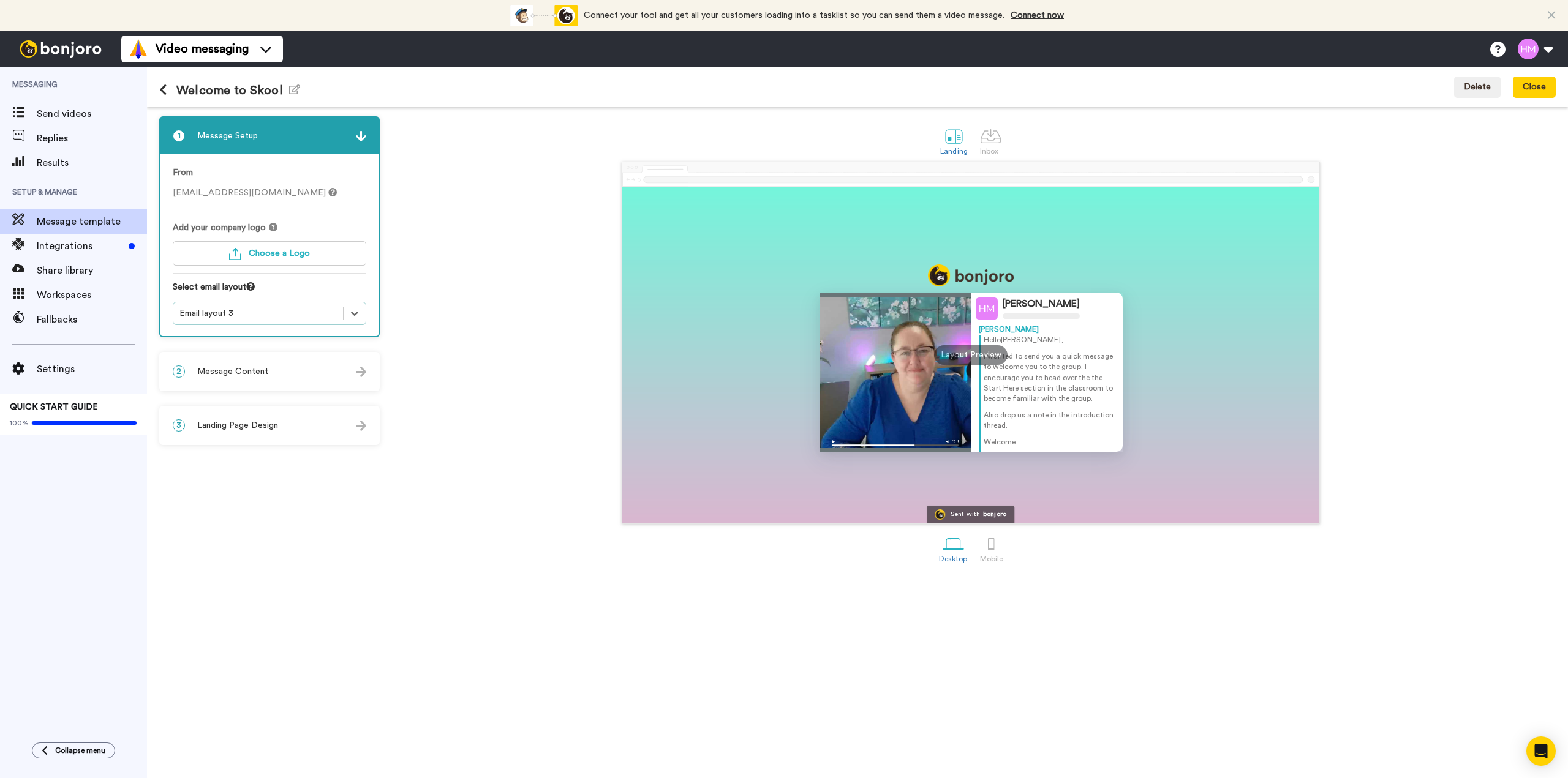
click at [303, 315] on div "Email layout 3" at bounding box center [258, 314] width 158 height 12
click at [311, 369] on div "2 Message Content" at bounding box center [269, 371] width 218 height 36
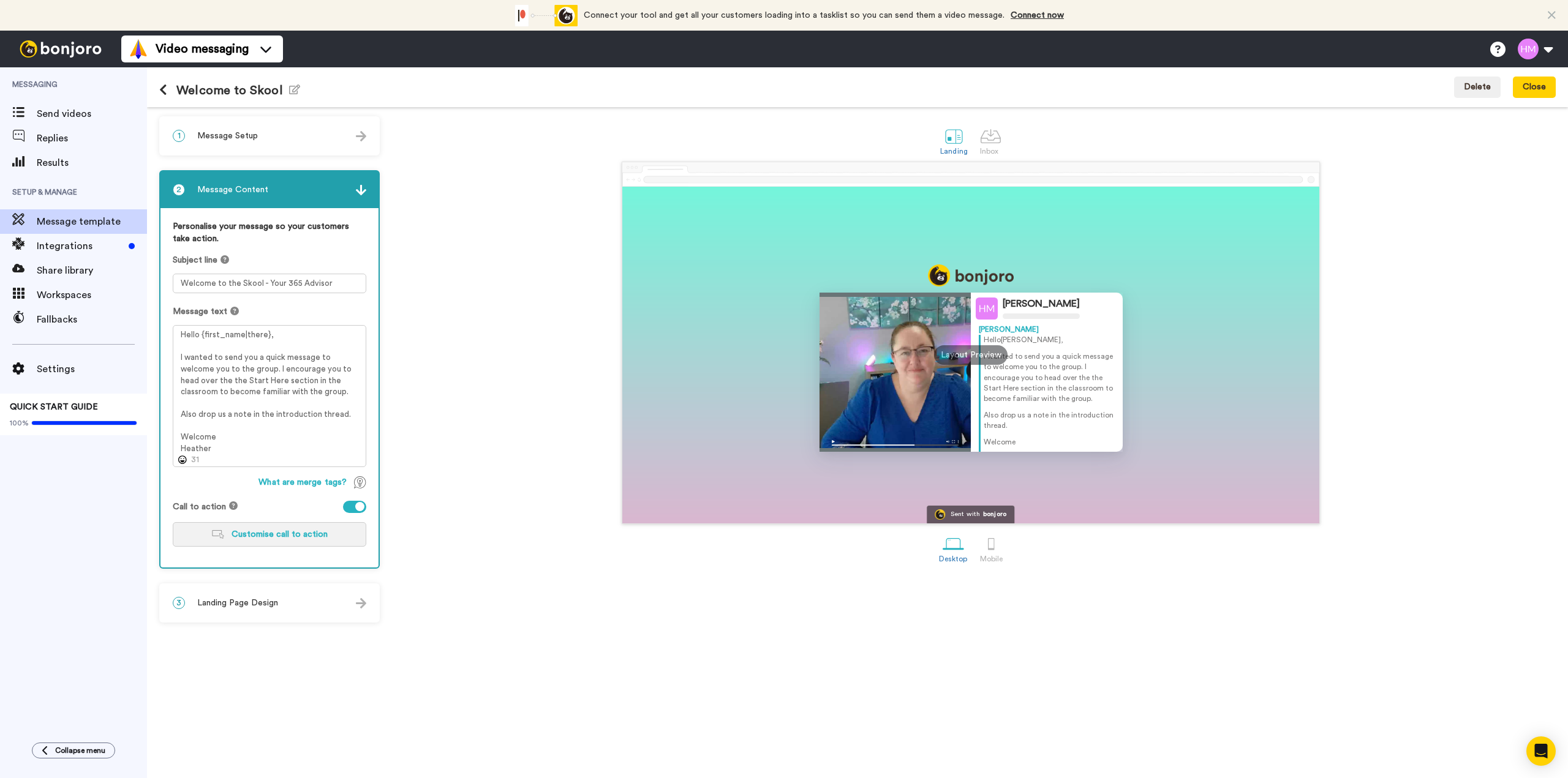
click at [298, 535] on span "Customise call to action" at bounding box center [279, 534] width 96 height 9
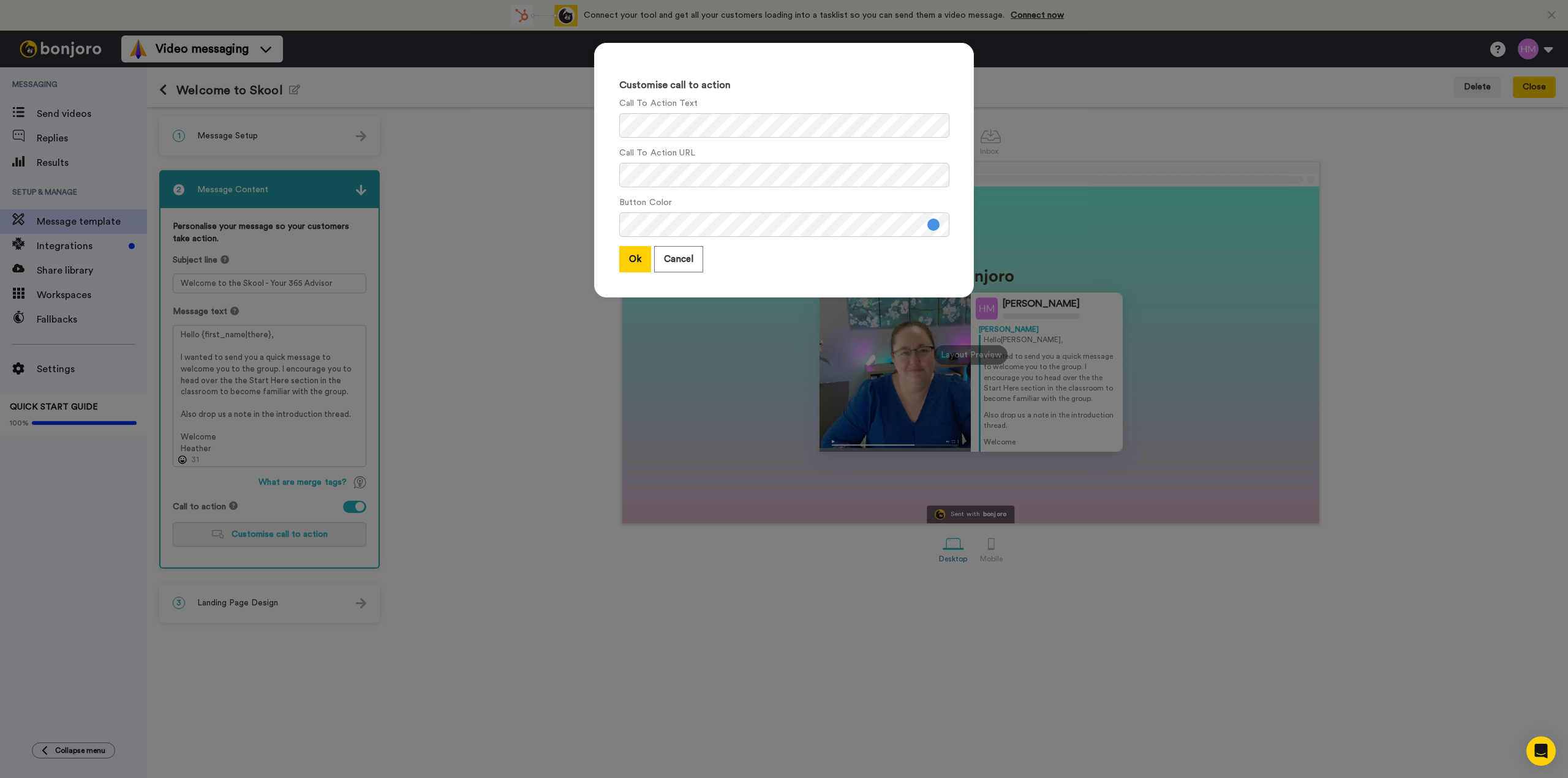
click at [298, 535] on div "Customise call to action Call To Action Text Call To Action URL Button Color Ok…" at bounding box center [784, 389] width 1568 height 778
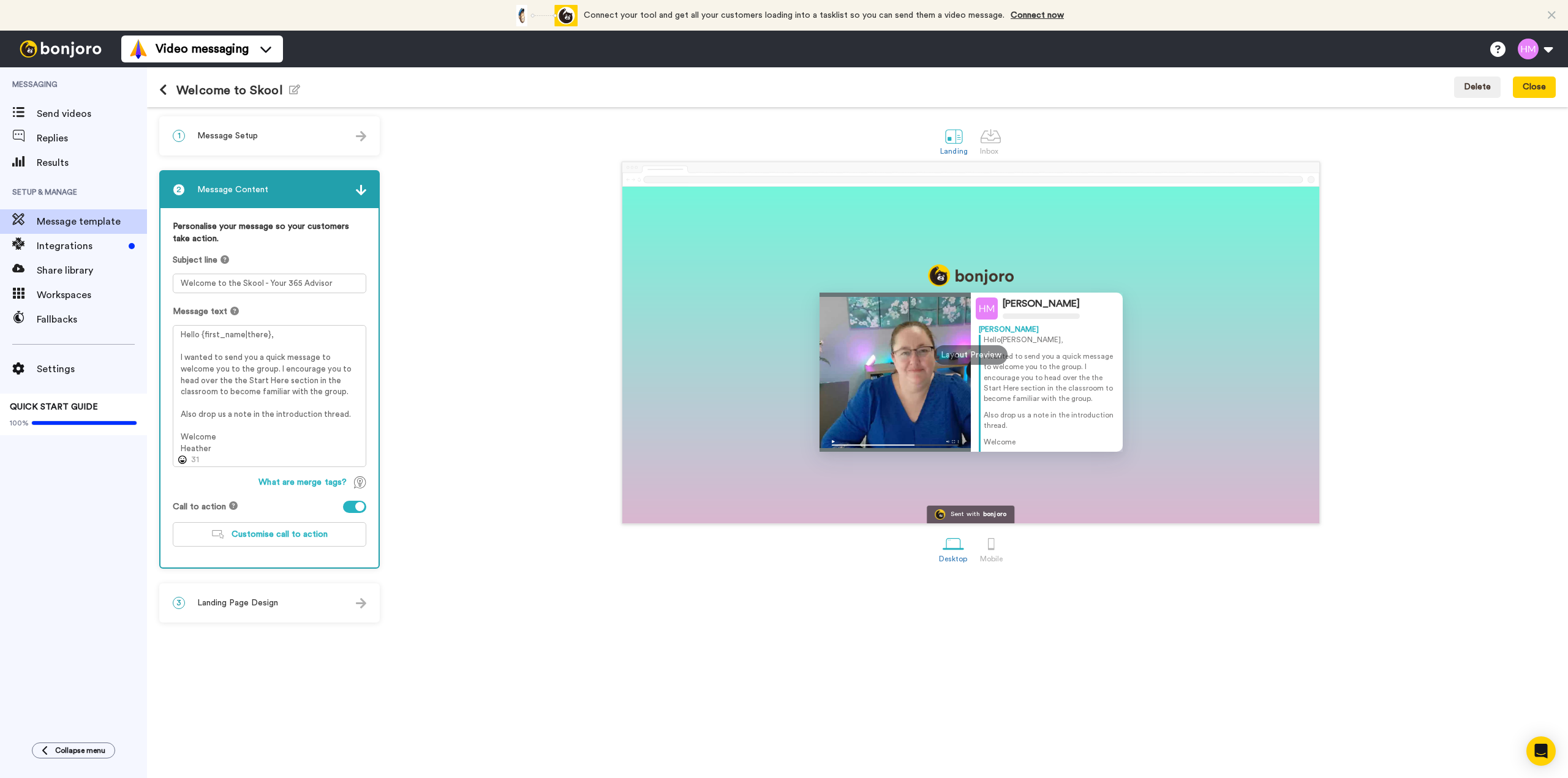
click at [974, 354] on div "Layout Preview" at bounding box center [971, 355] width 74 height 19
click at [1541, 84] on button "Close" at bounding box center [1534, 87] width 43 height 22
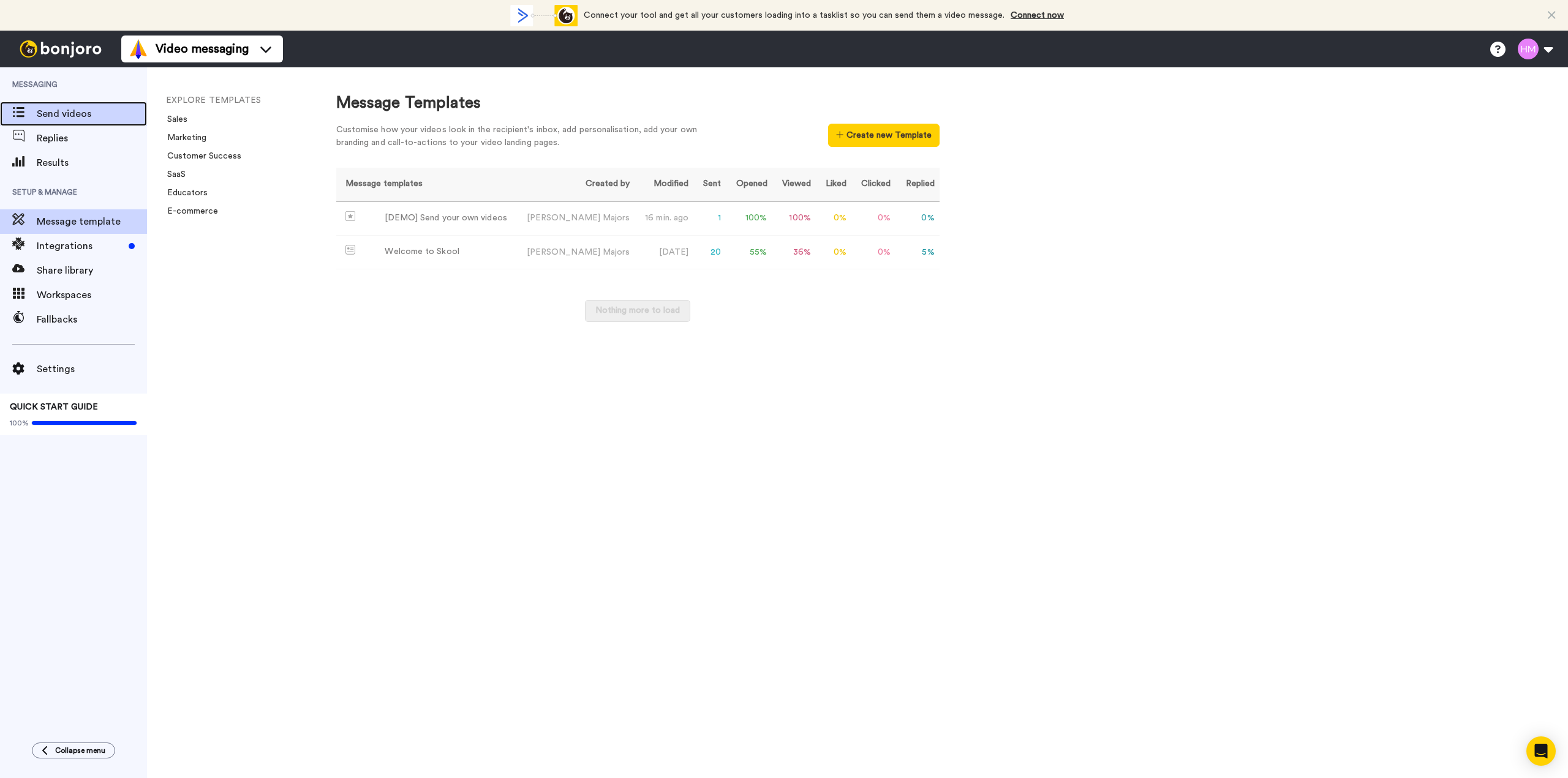
click at [73, 114] on span "Send videos" at bounding box center [91, 113] width 110 height 15
